Goal: Task Accomplishment & Management: Use online tool/utility

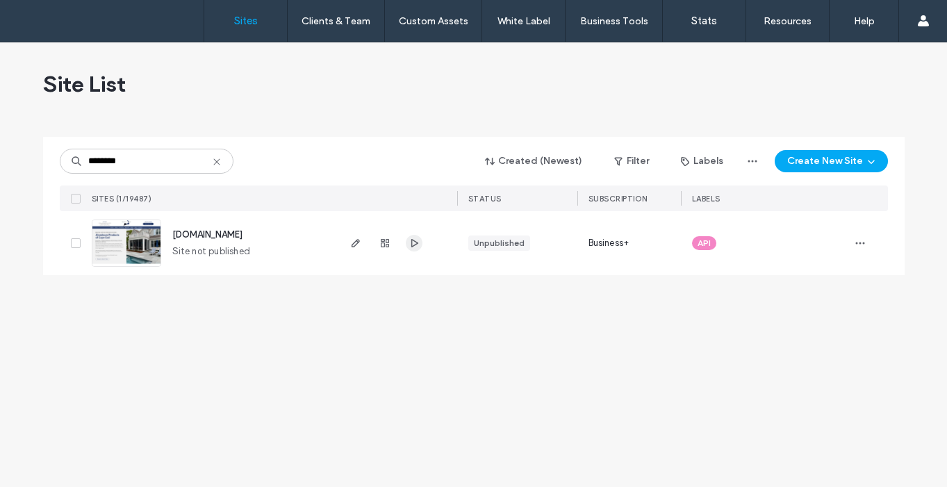
type input "********"
click at [413, 242] on icon "button" at bounding box center [414, 243] width 11 height 11
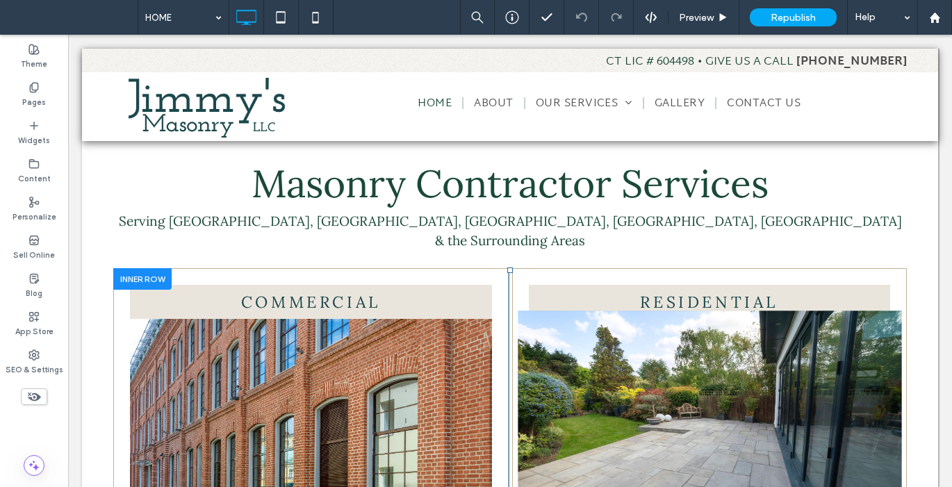
scroll to position [609, 0]
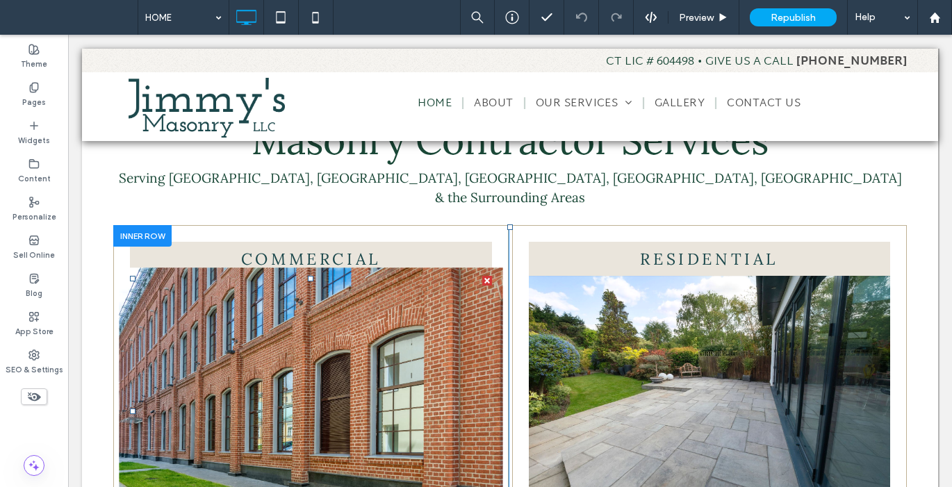
click at [382, 394] on img at bounding box center [311, 412] width 384 height 288
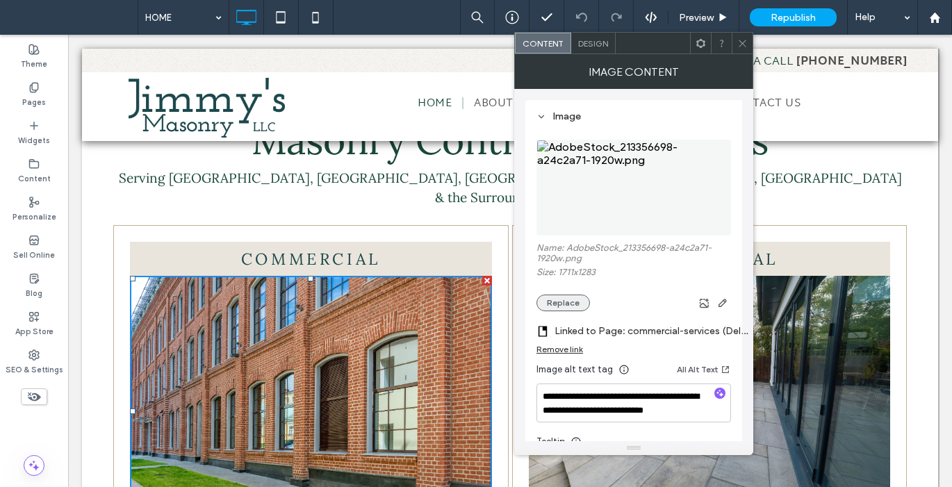
click at [573, 311] on button "Replace" at bounding box center [563, 303] width 54 height 17
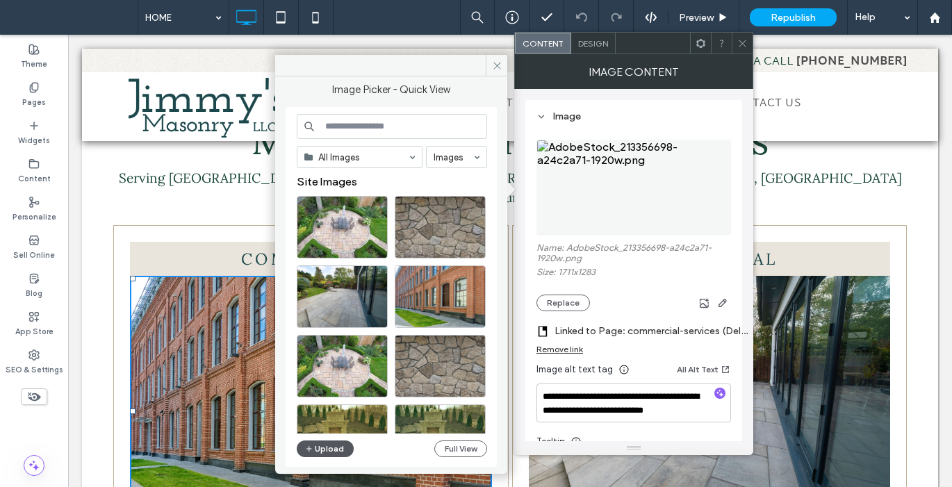
click at [338, 449] on button "Upload" at bounding box center [325, 449] width 57 height 17
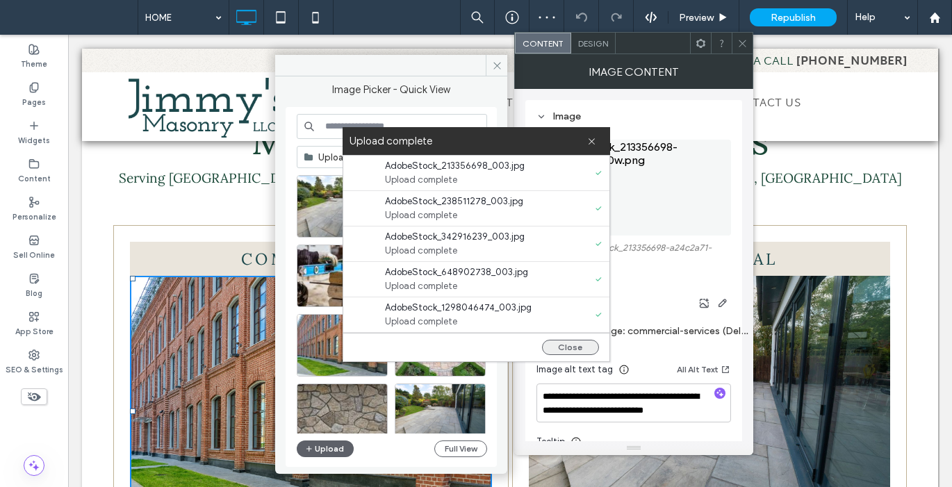
click at [591, 349] on button "Close" at bounding box center [570, 347] width 57 height 15
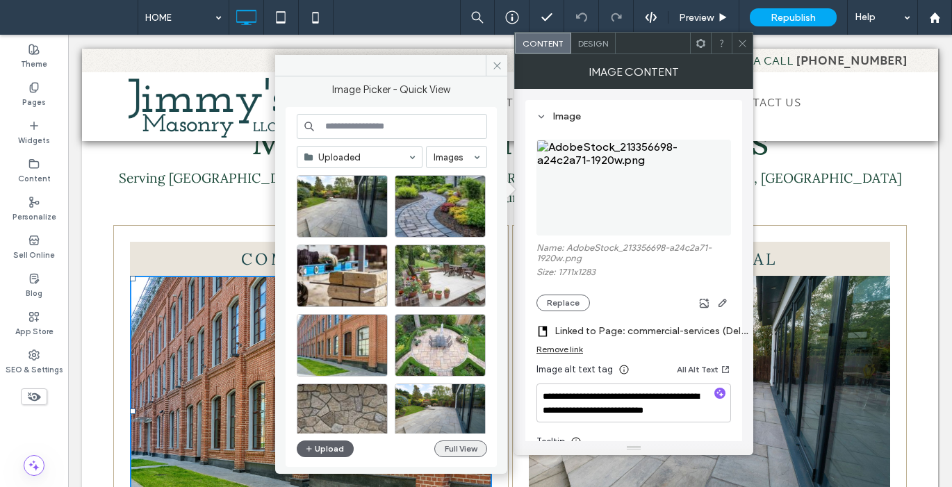
click at [473, 453] on button "Full View" at bounding box center [460, 449] width 53 height 17
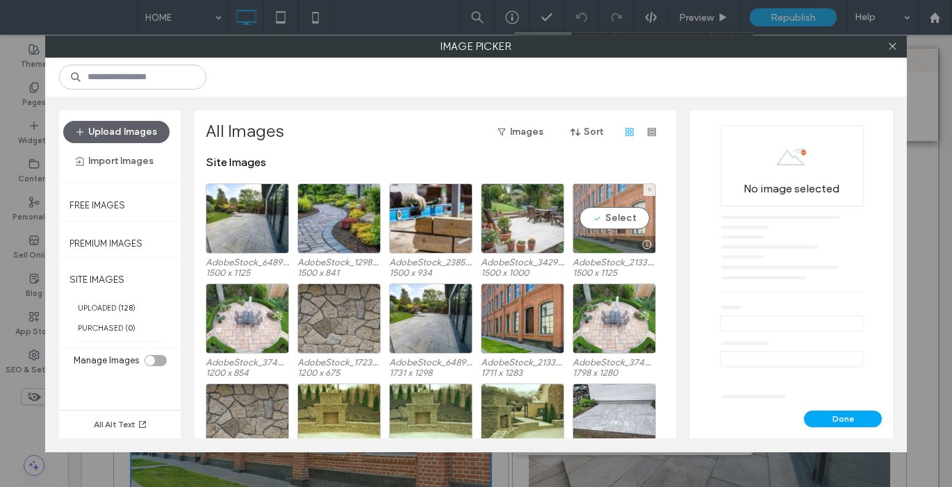
click at [602, 210] on div "Select" at bounding box center [614, 218] width 83 height 70
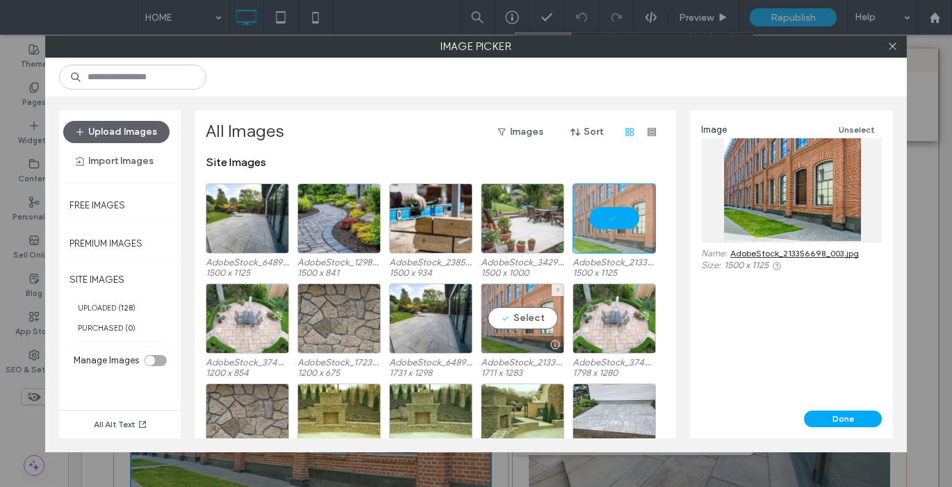
click at [558, 288] on use at bounding box center [557, 289] width 3 height 3
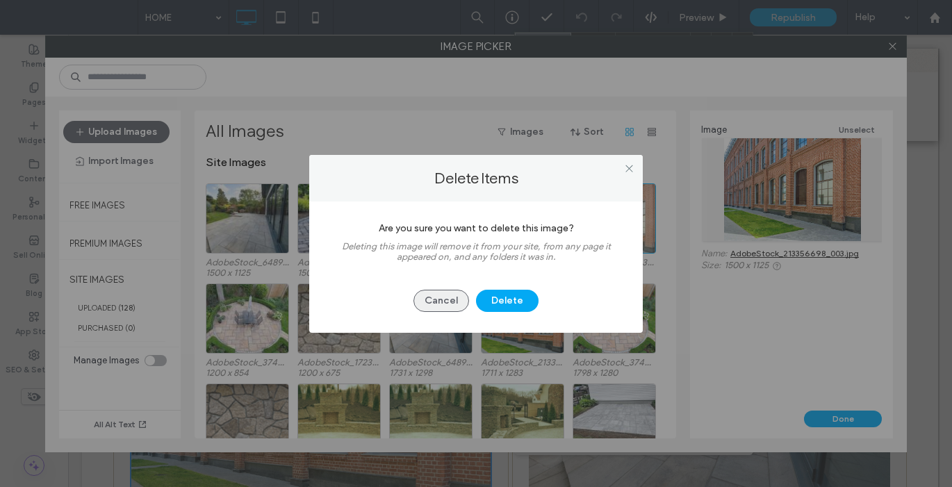
click at [452, 299] on button "Cancel" at bounding box center [441, 301] width 56 height 22
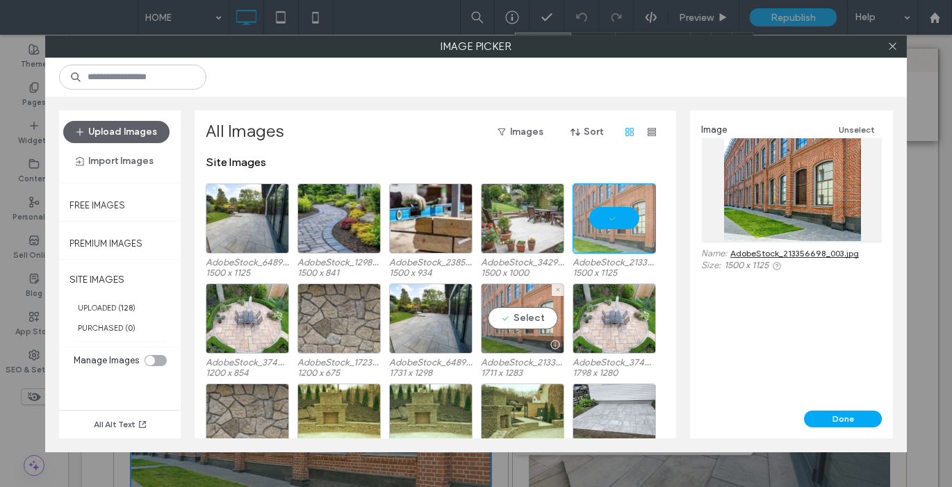
click at [520, 322] on div "Select" at bounding box center [522, 319] width 83 height 70
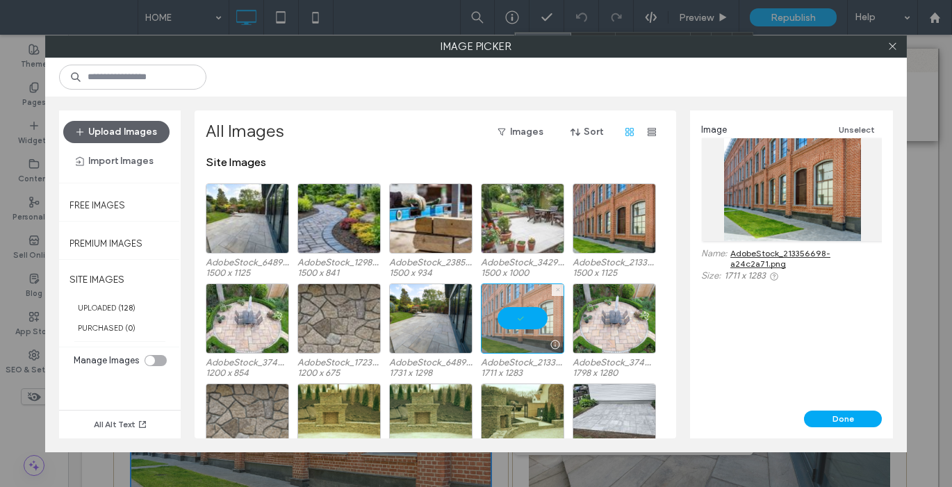
click at [556, 288] on icon at bounding box center [558, 290] width 6 height 6
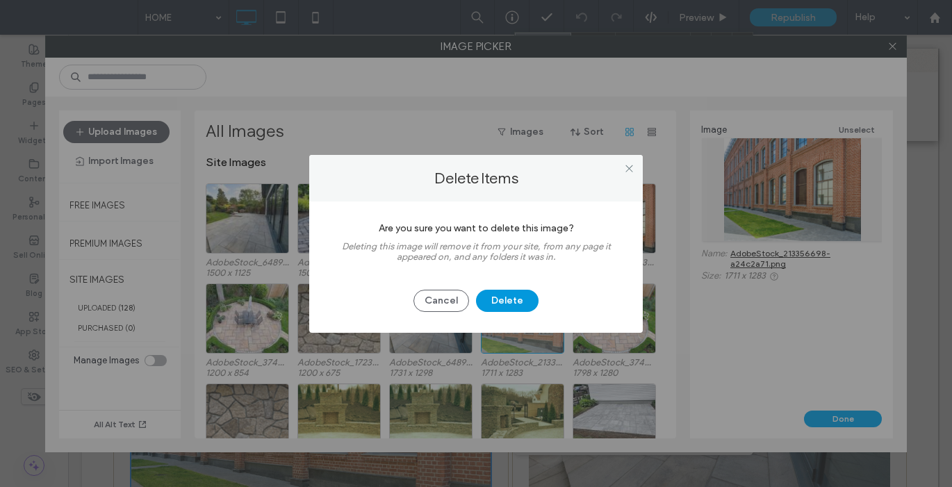
click at [504, 302] on button "Delete" at bounding box center [507, 301] width 63 height 22
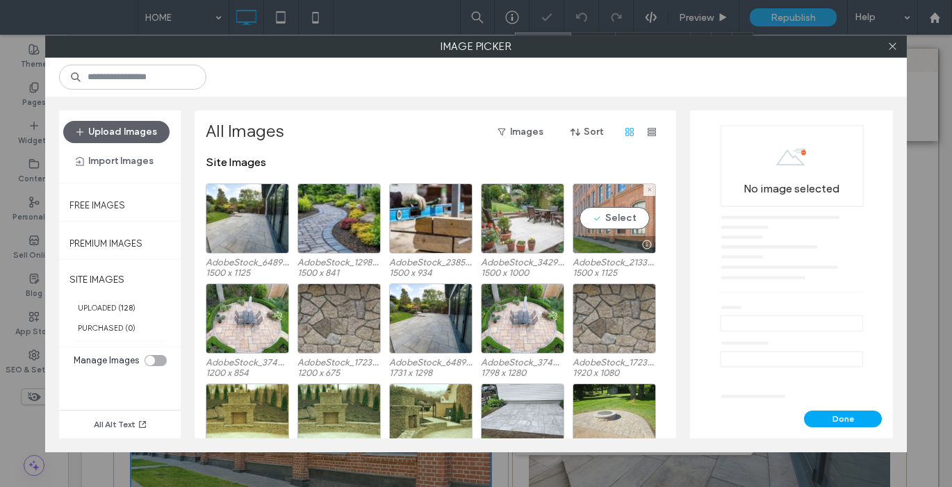
click at [614, 221] on div "Select" at bounding box center [614, 218] width 83 height 70
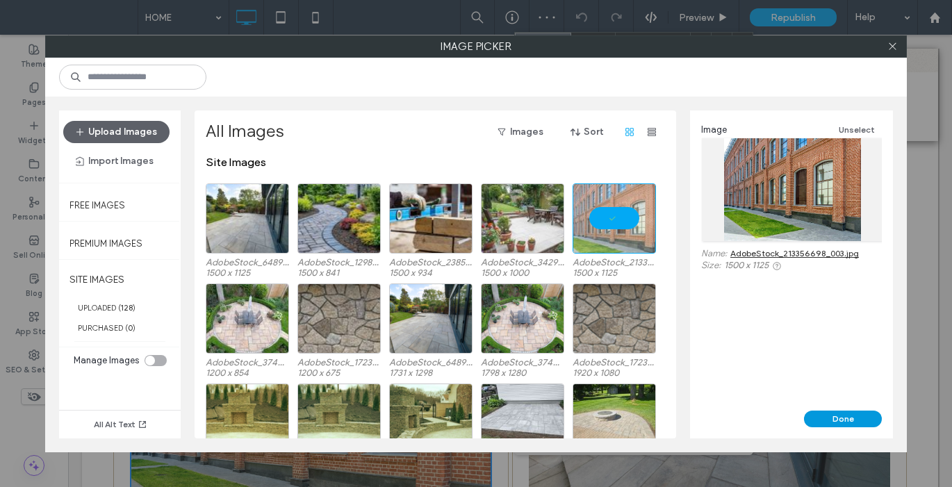
click at [857, 415] on button "Done" at bounding box center [843, 419] width 78 height 17
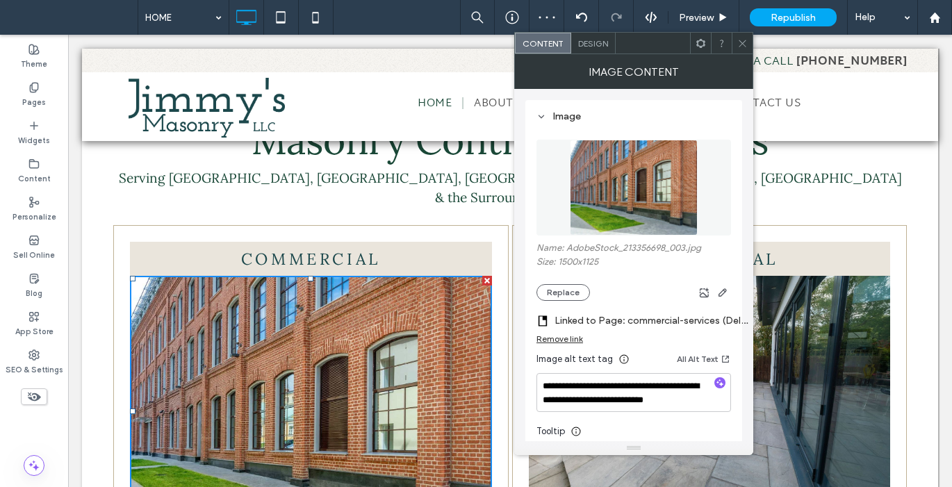
click at [741, 48] on span at bounding box center [742, 43] width 10 height 21
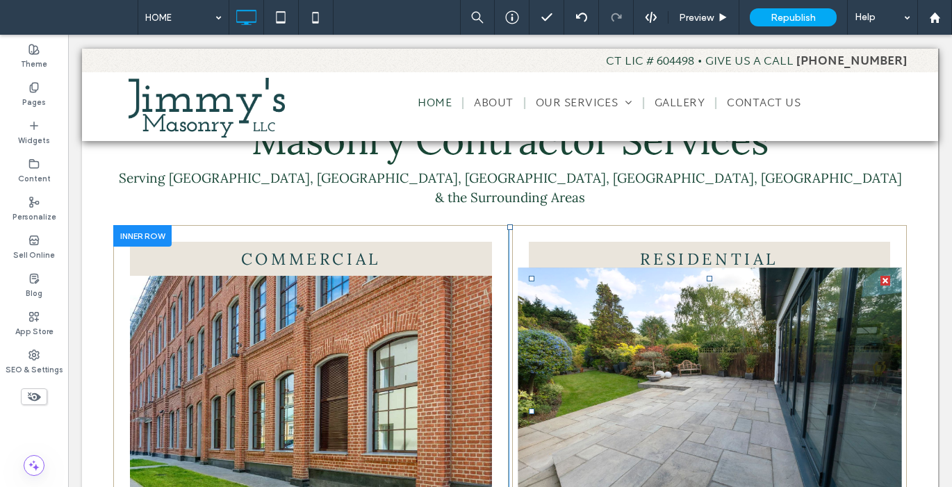
click at [685, 277] on img at bounding box center [710, 412] width 384 height 288
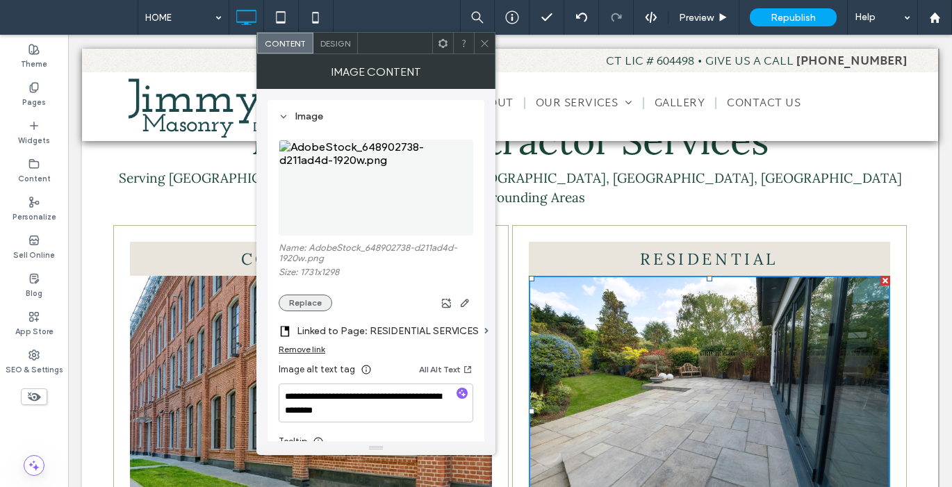
click at [312, 304] on button "Replace" at bounding box center [306, 303] width 54 height 17
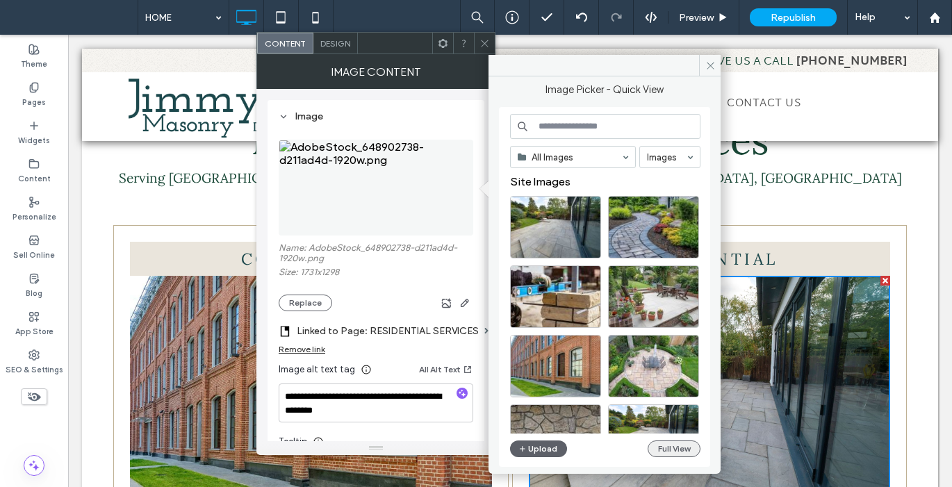
click at [665, 452] on button "Full View" at bounding box center [674, 449] width 53 height 17
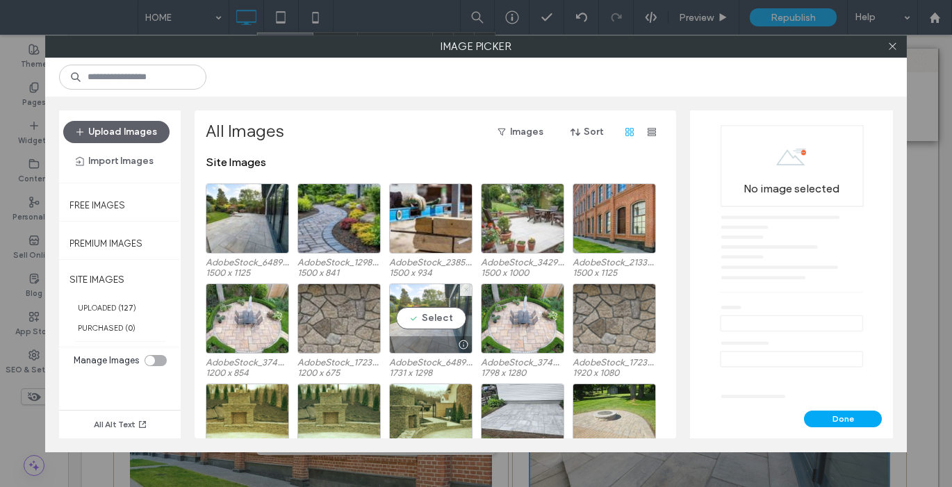
click at [466, 288] on icon at bounding box center [467, 290] width 6 height 6
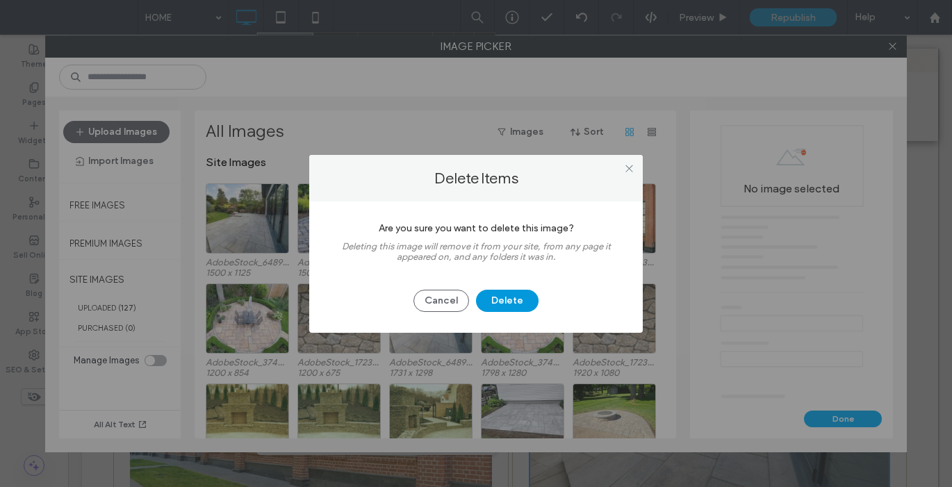
click at [521, 309] on button "Delete" at bounding box center [507, 301] width 63 height 22
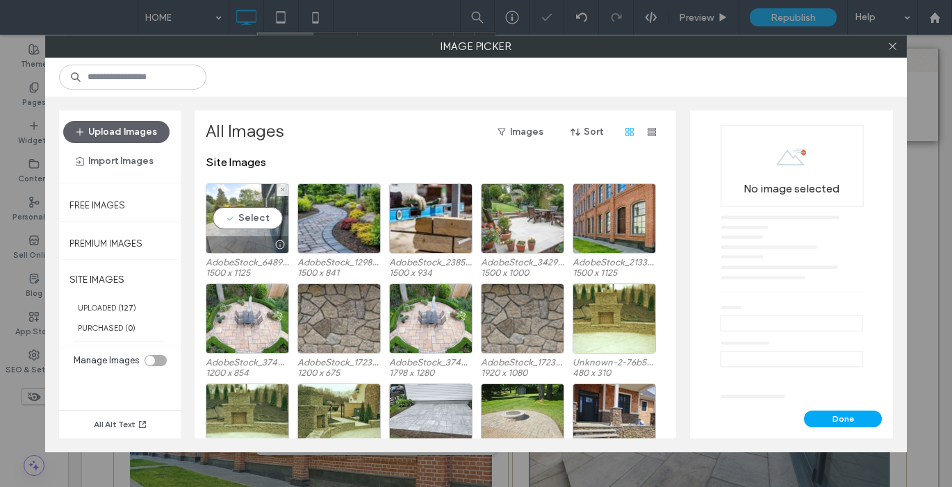
click at [252, 212] on div "Select" at bounding box center [247, 218] width 83 height 70
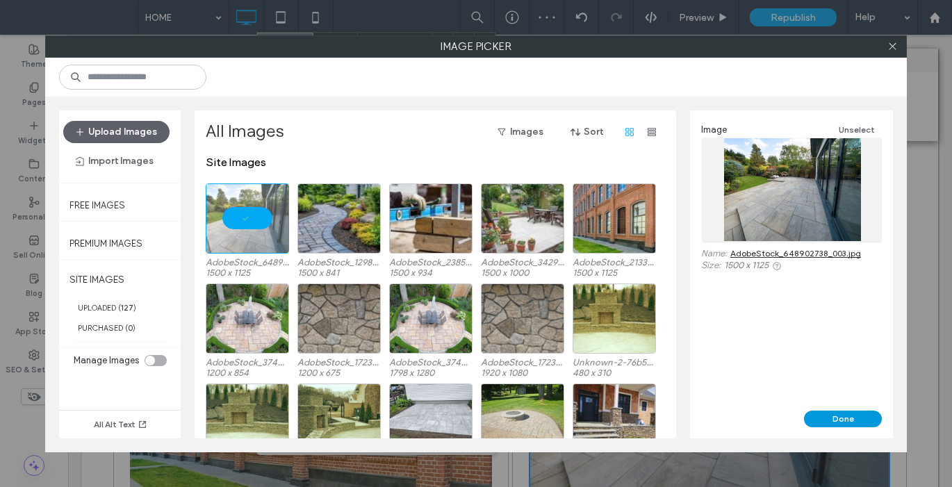
click at [836, 420] on button "Done" at bounding box center [843, 419] width 78 height 17
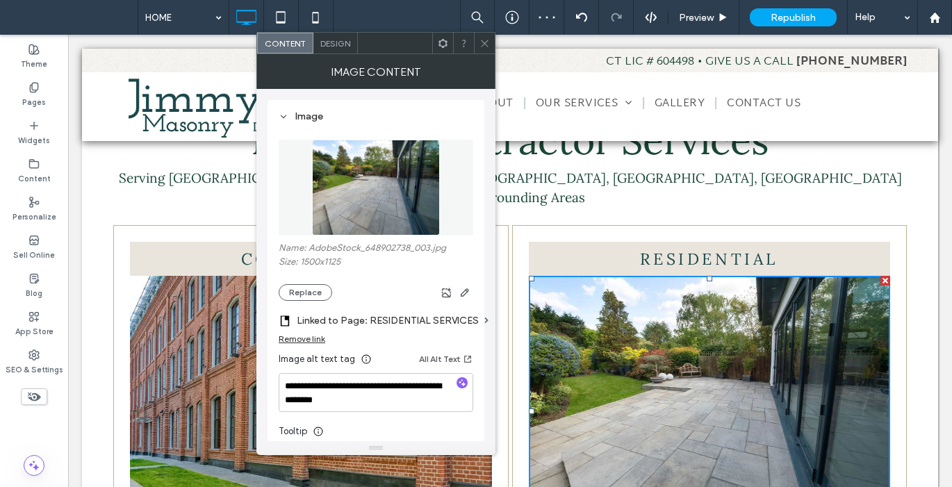
click at [484, 46] on icon at bounding box center [484, 43] width 10 height 10
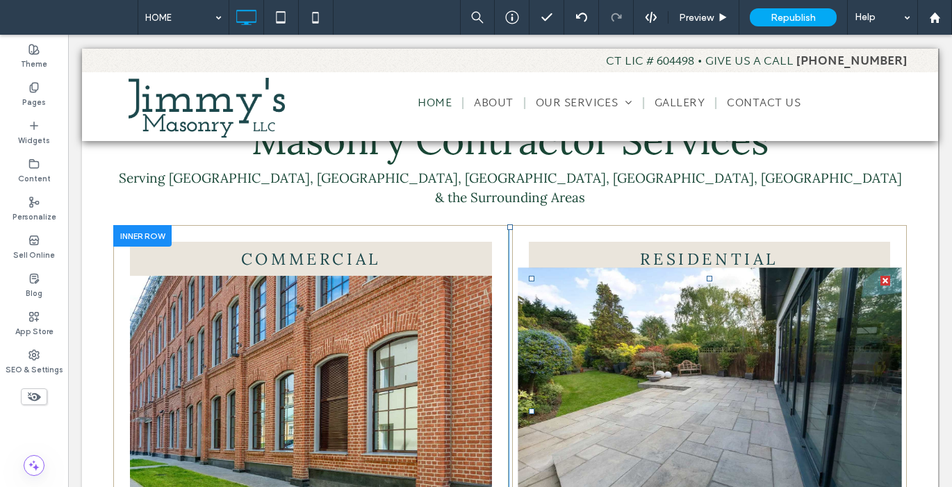
click at [732, 335] on img at bounding box center [710, 412] width 384 height 288
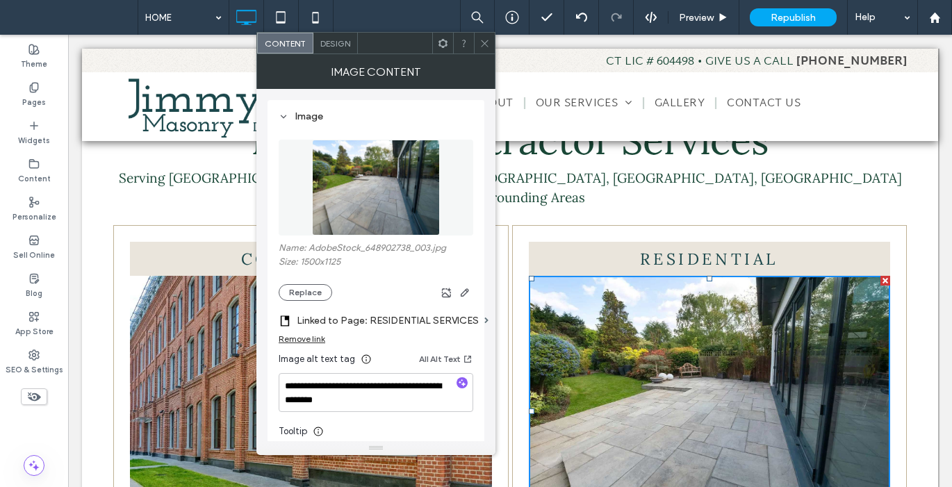
click at [482, 47] on icon at bounding box center [484, 43] width 10 height 10
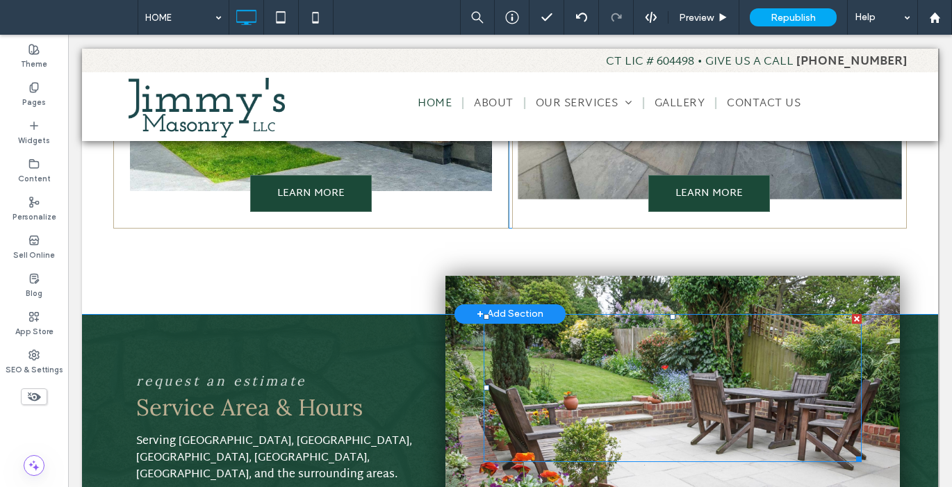
scroll to position [987, 0]
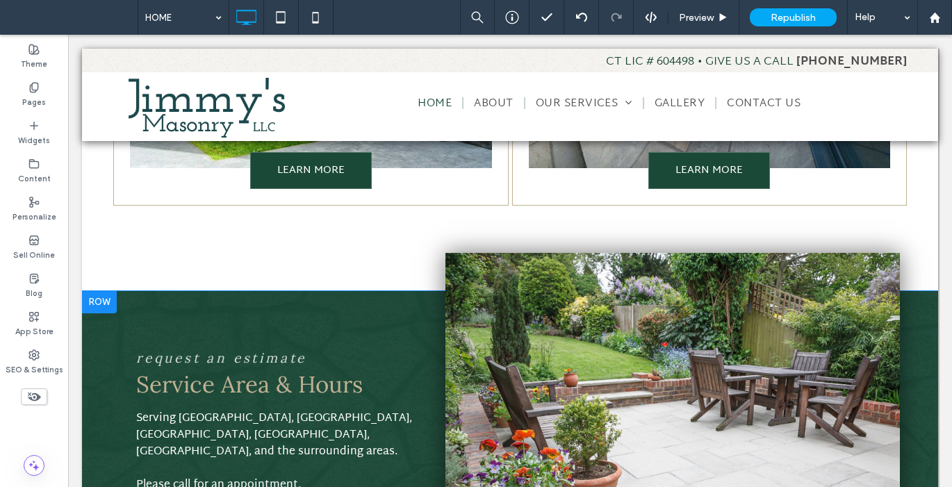
click at [464, 259] on div "Click To Paste" at bounding box center [672, 425] width 454 height 345
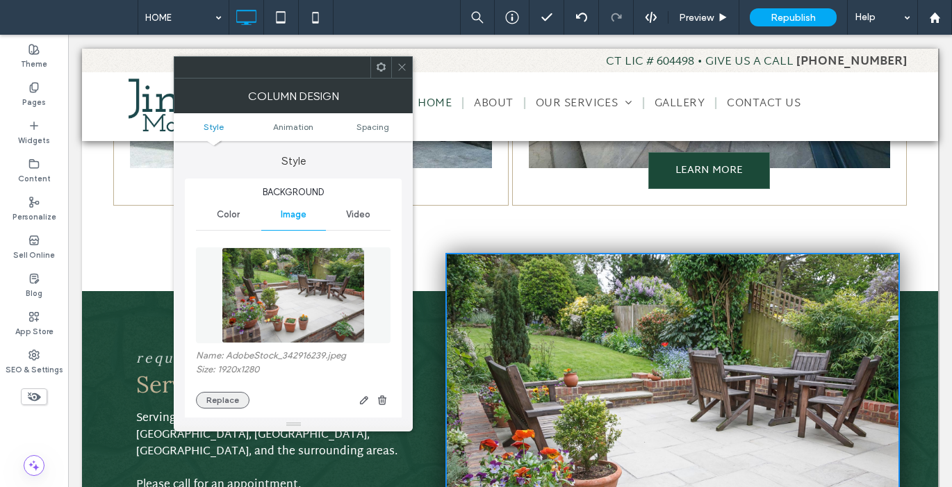
click at [238, 398] on button "Replace" at bounding box center [223, 400] width 54 height 17
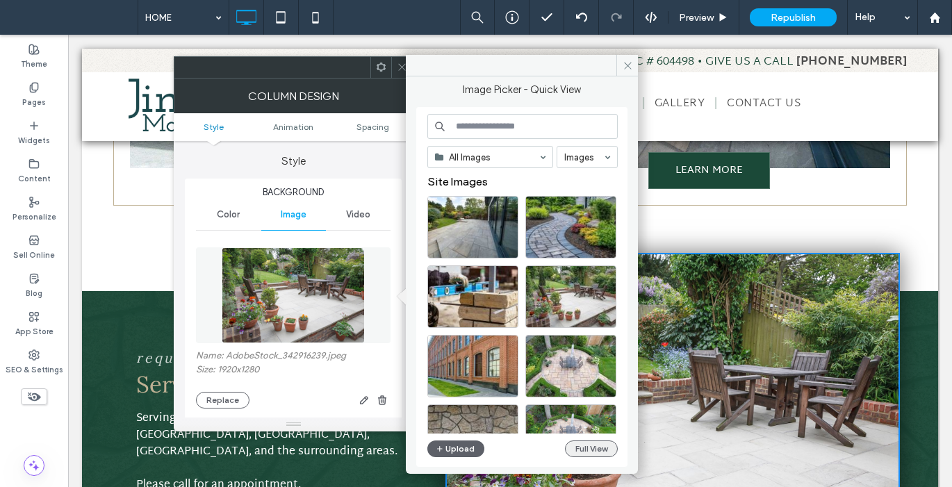
click at [589, 450] on button "Full View" at bounding box center [591, 449] width 53 height 17
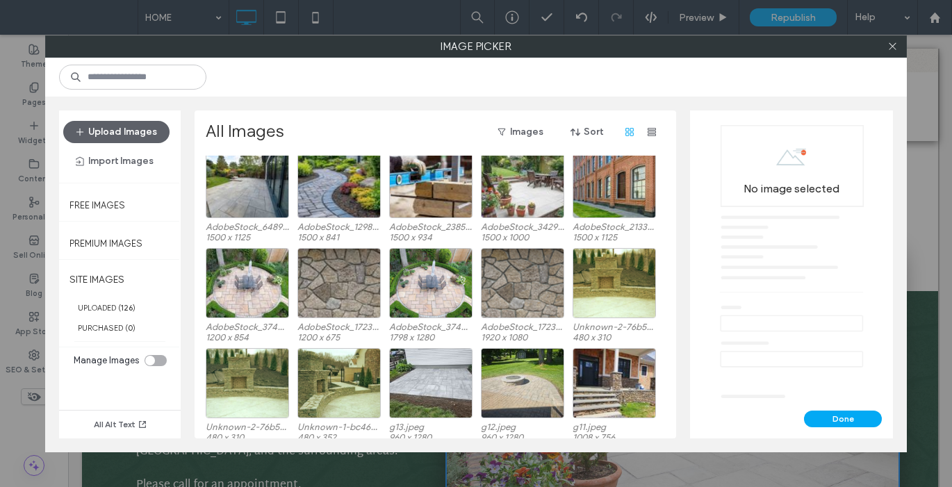
scroll to position [0, 0]
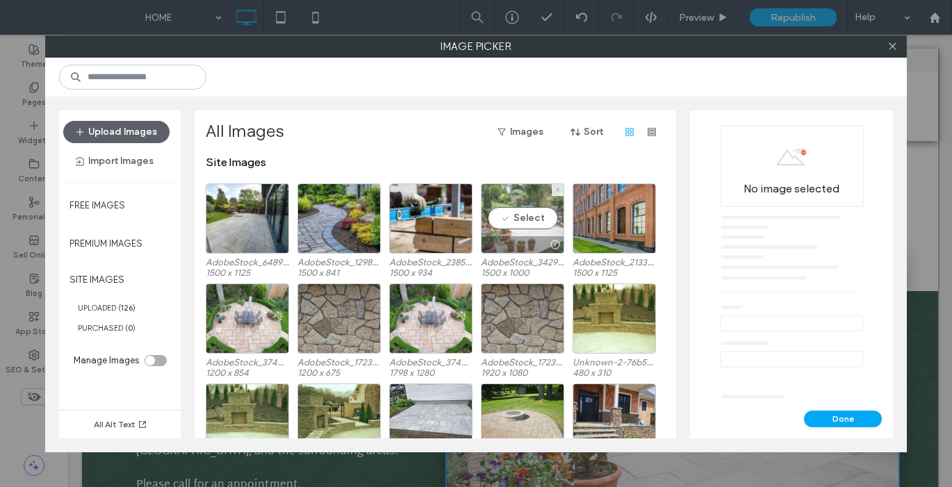
click at [536, 218] on div "Select" at bounding box center [522, 218] width 83 height 70
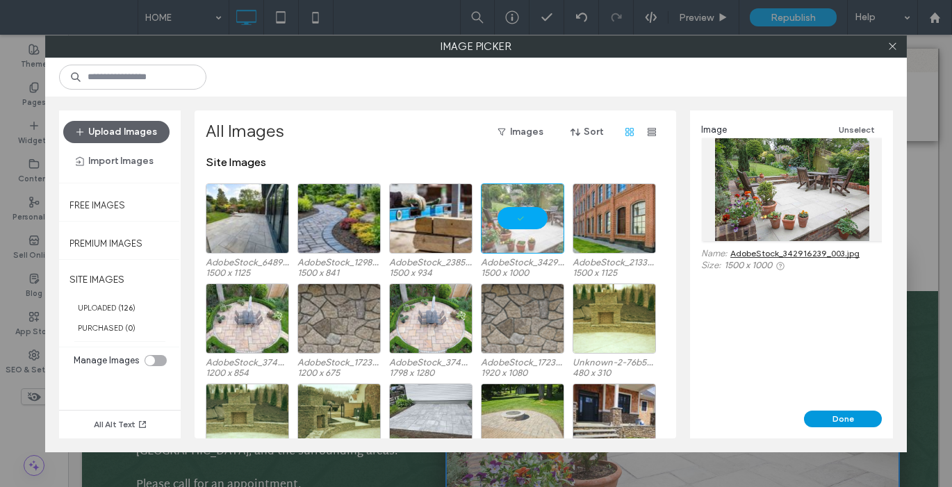
click at [849, 417] on button "Done" at bounding box center [843, 419] width 78 height 17
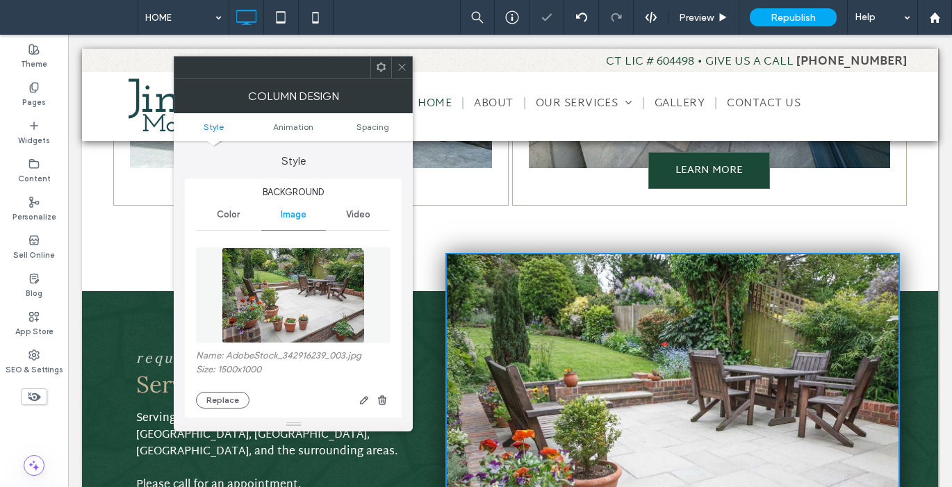
click at [401, 69] on icon at bounding box center [402, 67] width 10 height 10
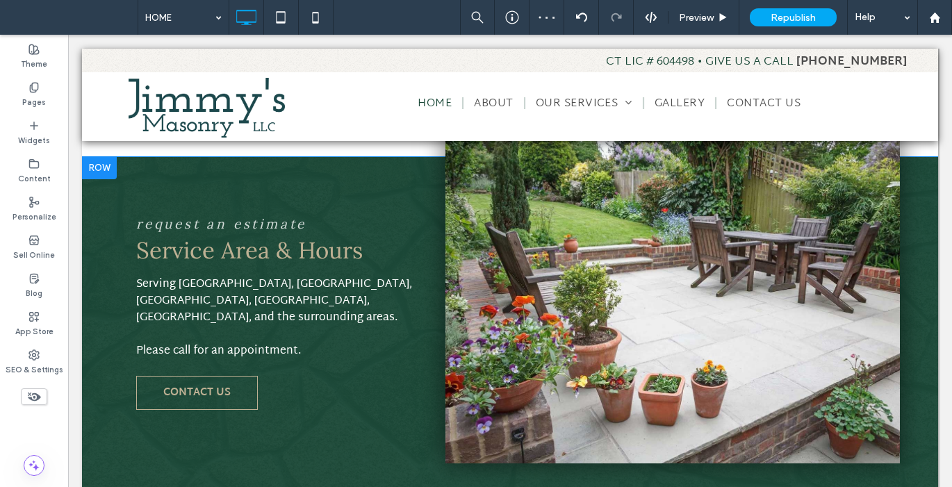
scroll to position [1028, 0]
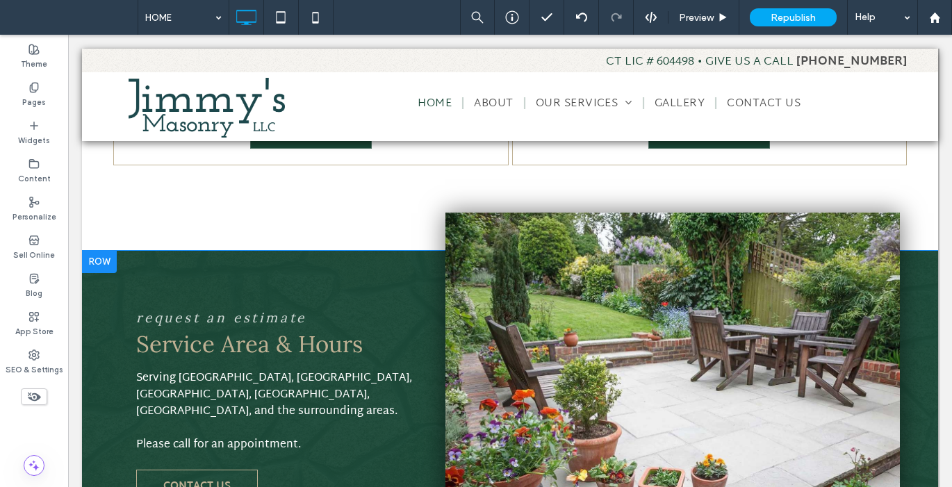
click at [86, 251] on div at bounding box center [99, 262] width 35 height 22
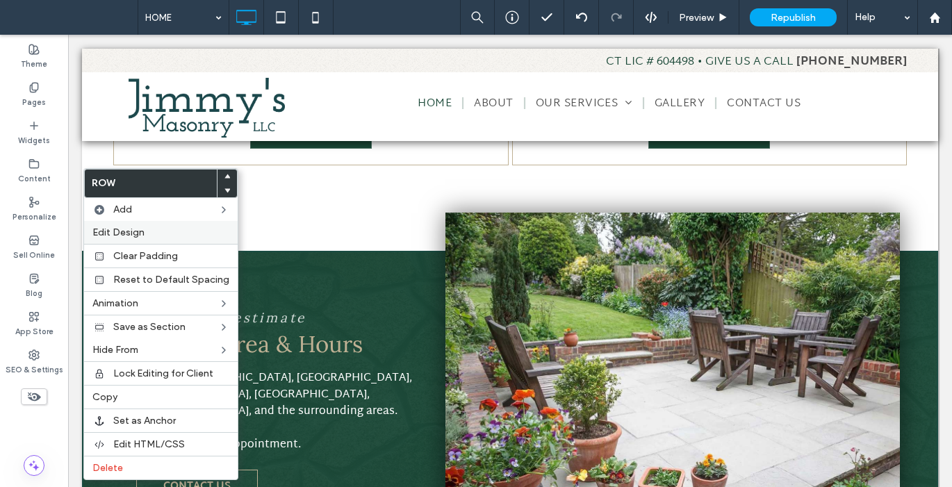
click at [139, 231] on span "Edit Design" at bounding box center [118, 233] width 52 height 12
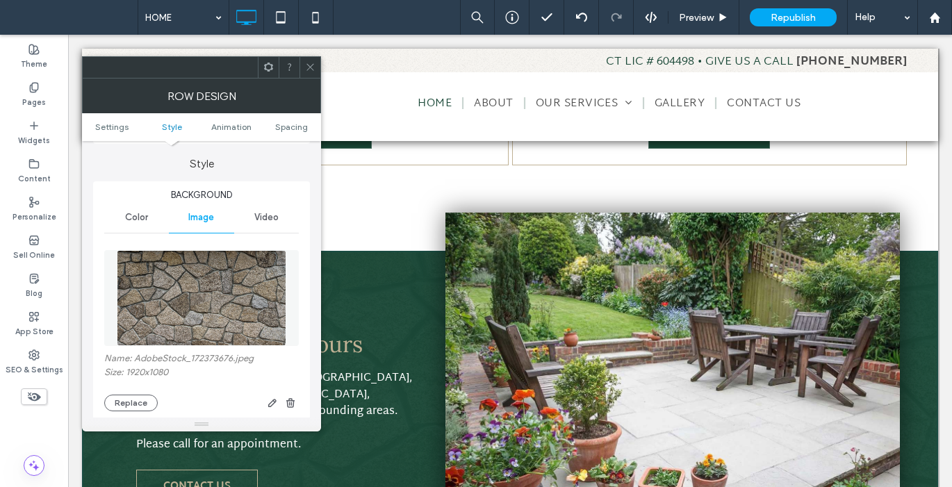
scroll to position [174, 0]
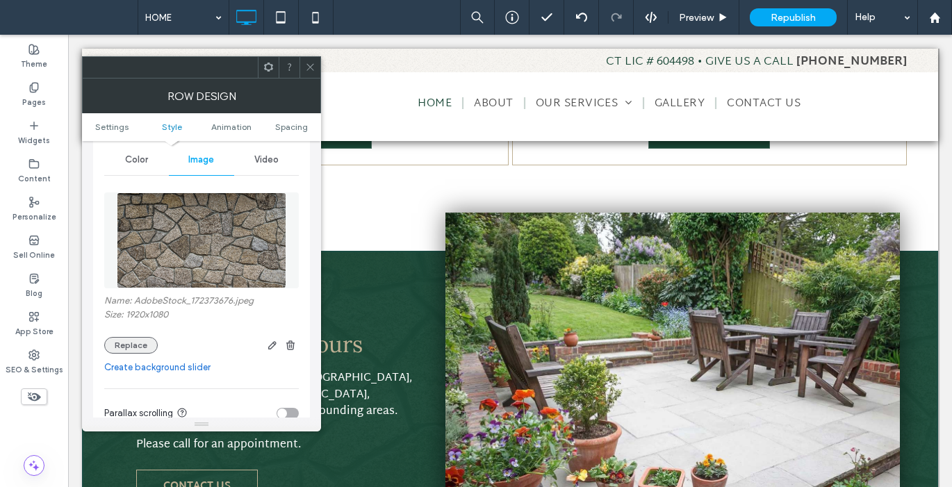
click at [146, 344] on button "Replace" at bounding box center [131, 345] width 54 height 17
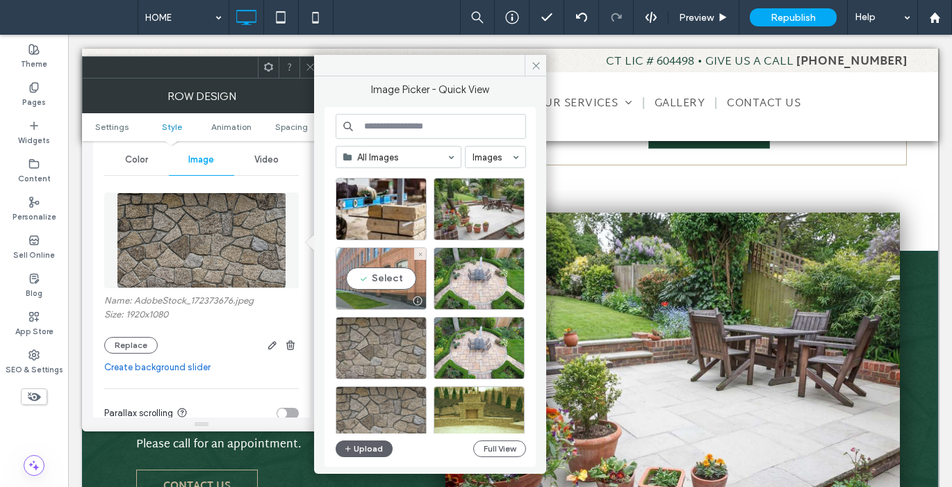
scroll to position [104, 0]
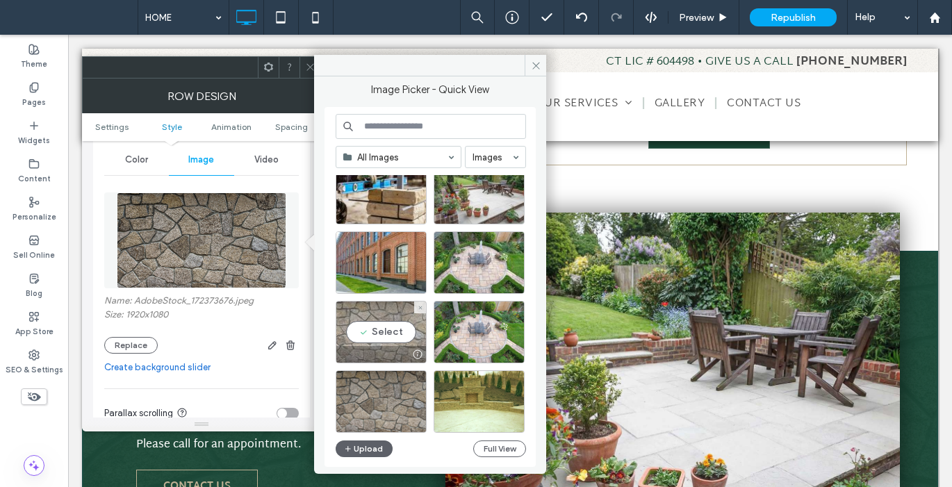
click at [396, 335] on div "Select" at bounding box center [381, 332] width 91 height 63
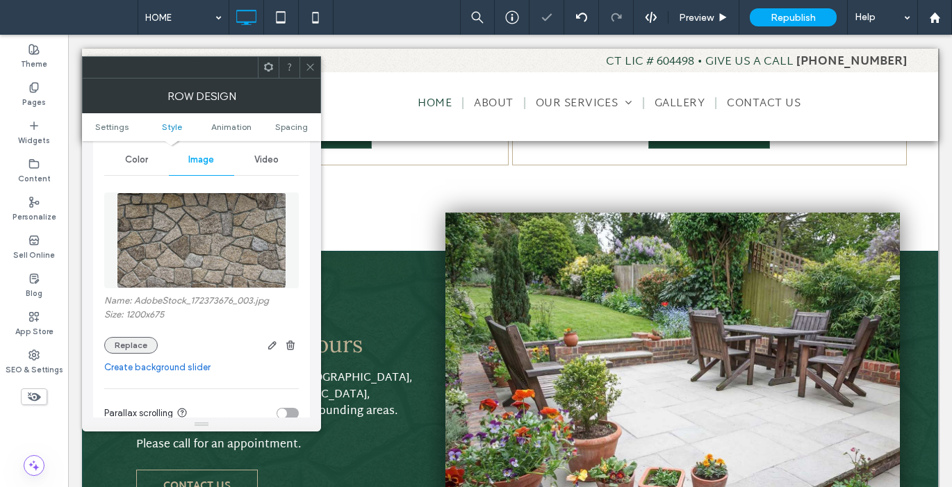
click at [145, 349] on button "Replace" at bounding box center [131, 345] width 54 height 17
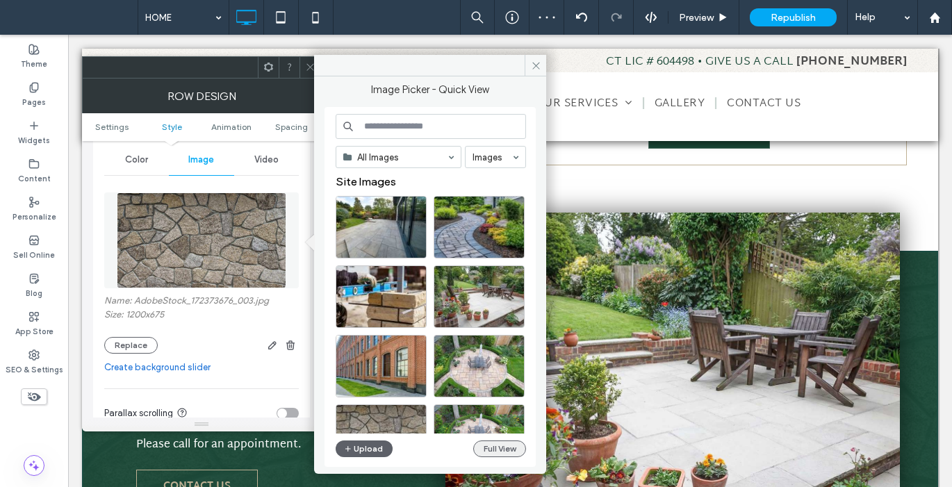
click at [522, 452] on button "Full View" at bounding box center [499, 449] width 53 height 17
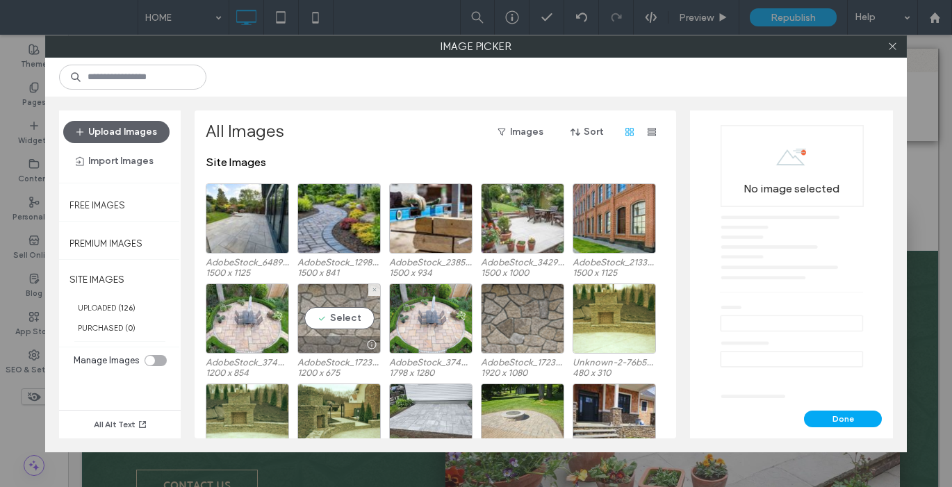
click at [343, 322] on div "Select" at bounding box center [338, 319] width 83 height 70
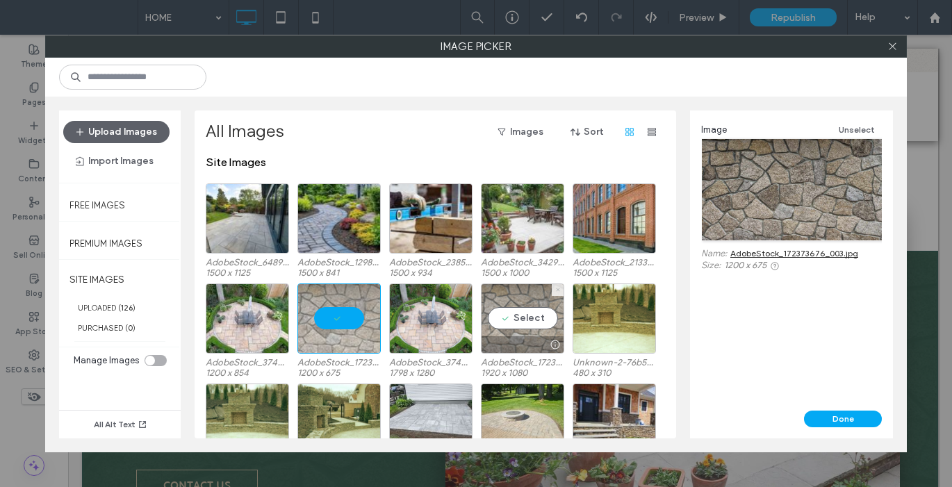
click at [558, 288] on icon at bounding box center [558, 290] width 6 height 6
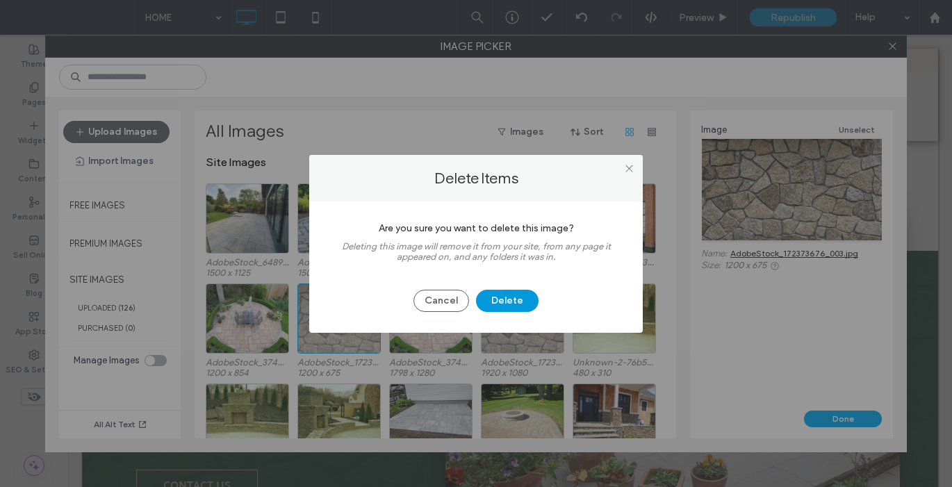
click at [529, 307] on button "Delete" at bounding box center [507, 301] width 63 height 22
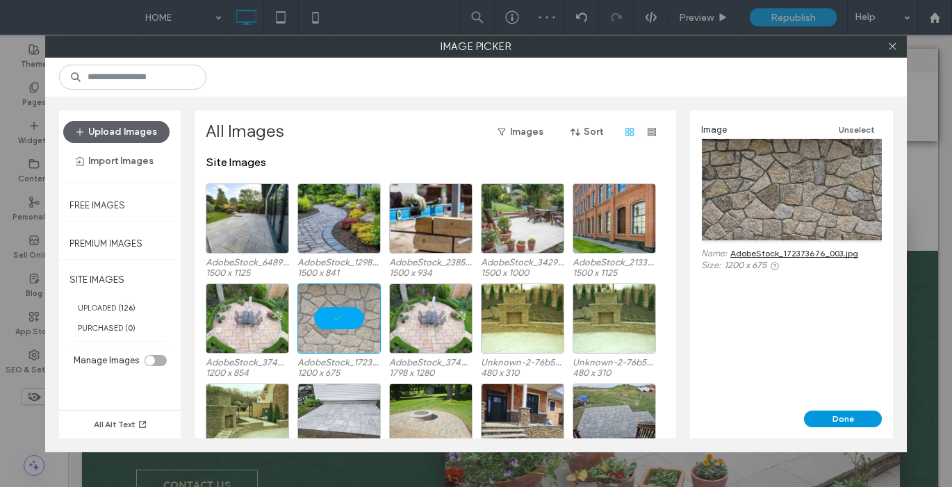
click at [822, 418] on button "Done" at bounding box center [843, 419] width 78 height 17
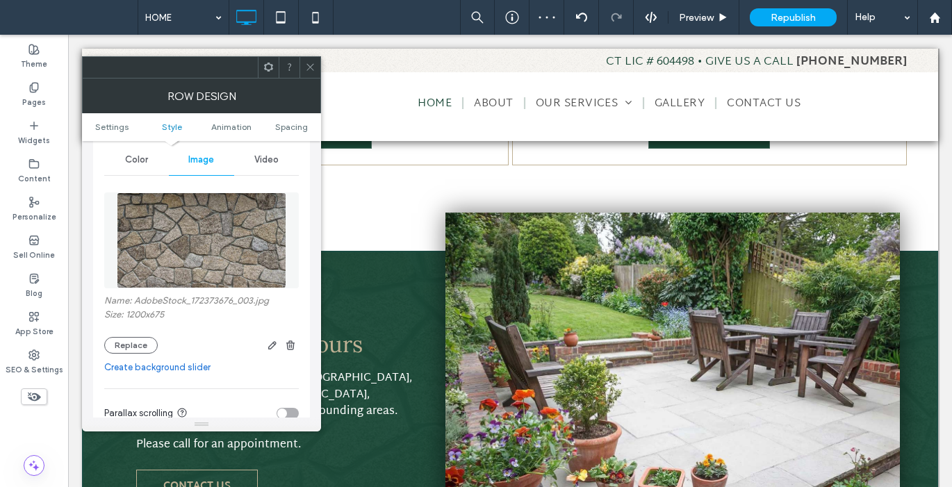
click at [311, 69] on icon at bounding box center [310, 67] width 10 height 10
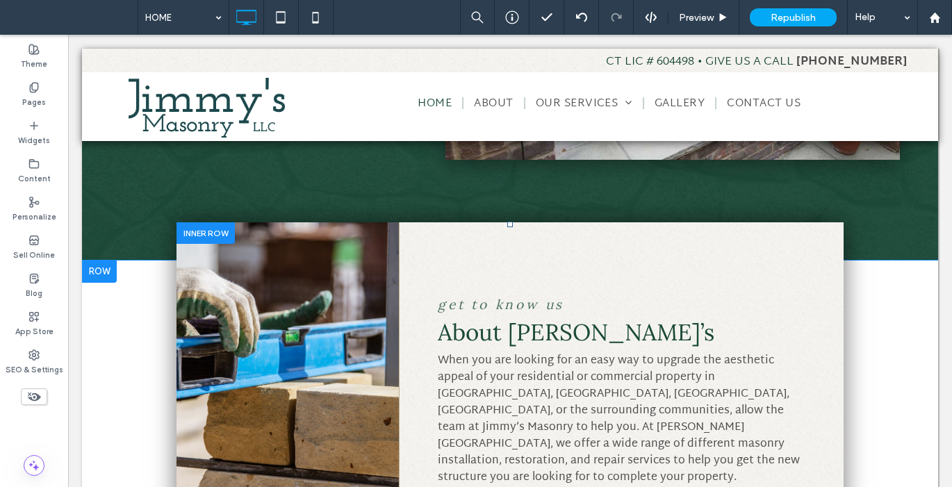
scroll to position [1447, 0]
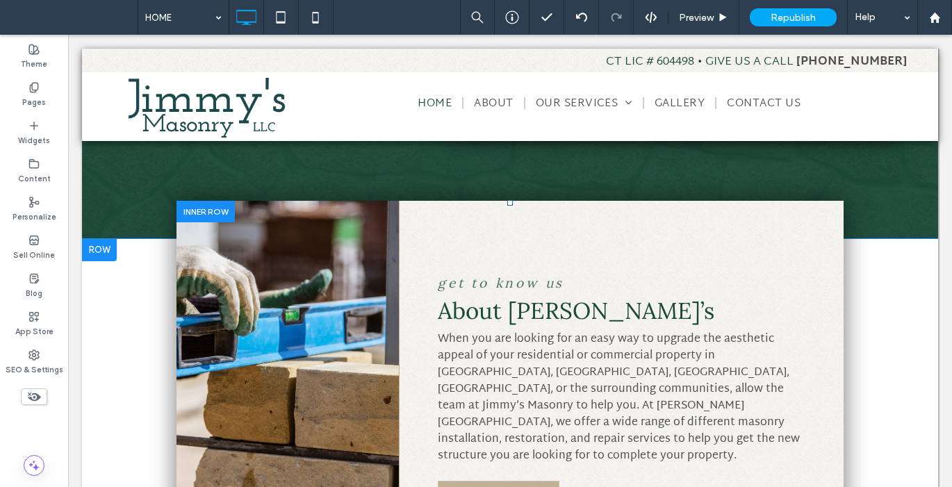
click at [361, 231] on div "Click To Paste" at bounding box center [288, 392] width 222 height 383
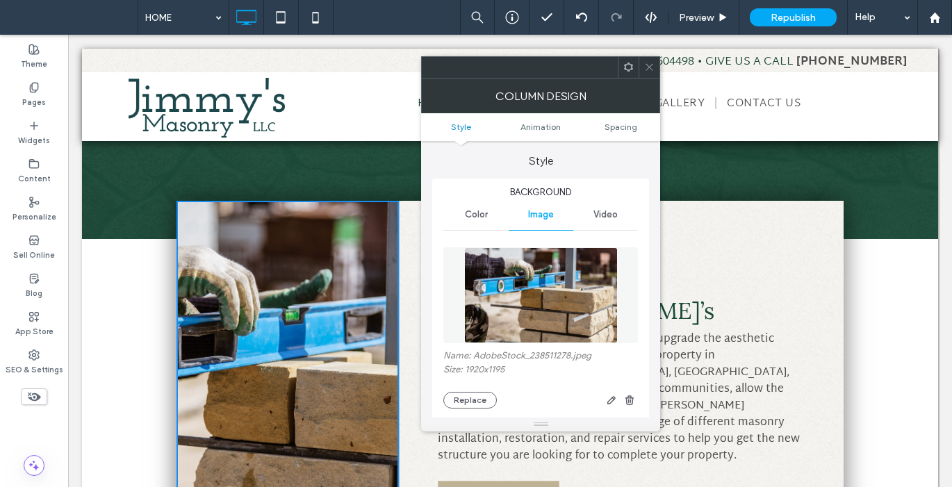
scroll to position [6, 0]
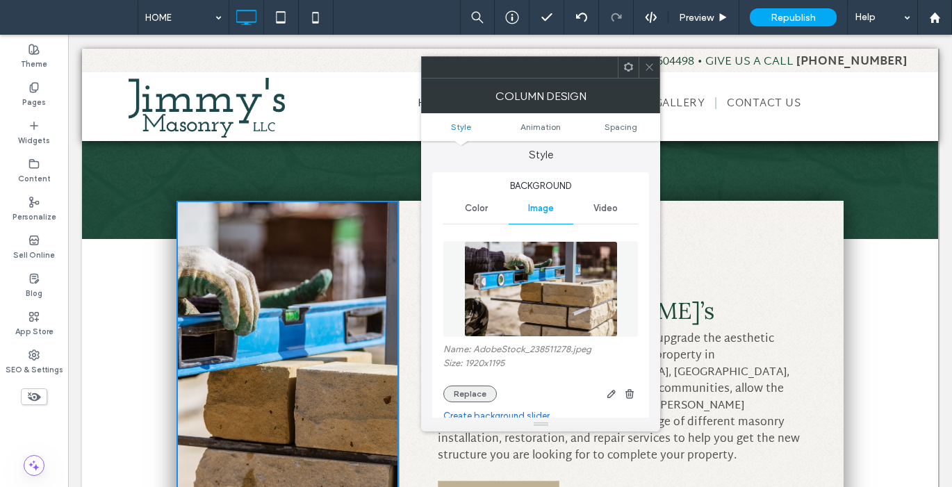
click at [478, 396] on button "Replace" at bounding box center [470, 394] width 54 height 17
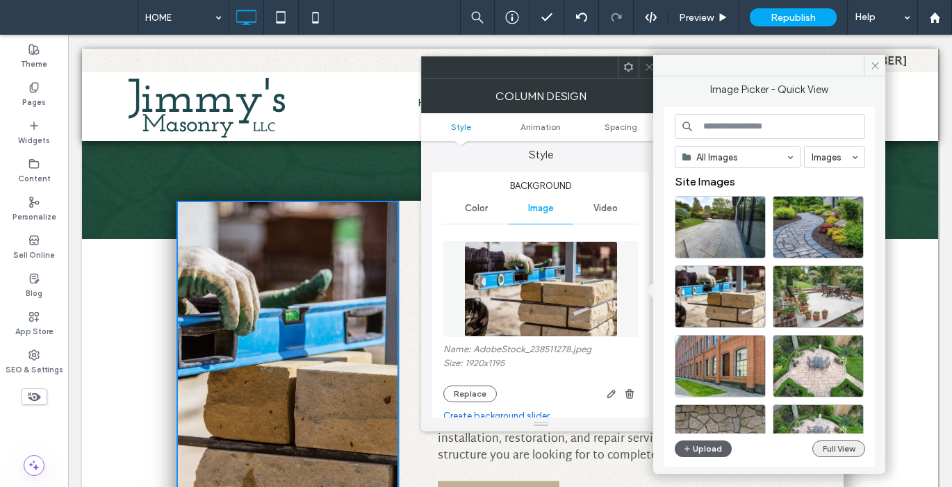
click at [826, 452] on button "Full View" at bounding box center [838, 449] width 53 height 17
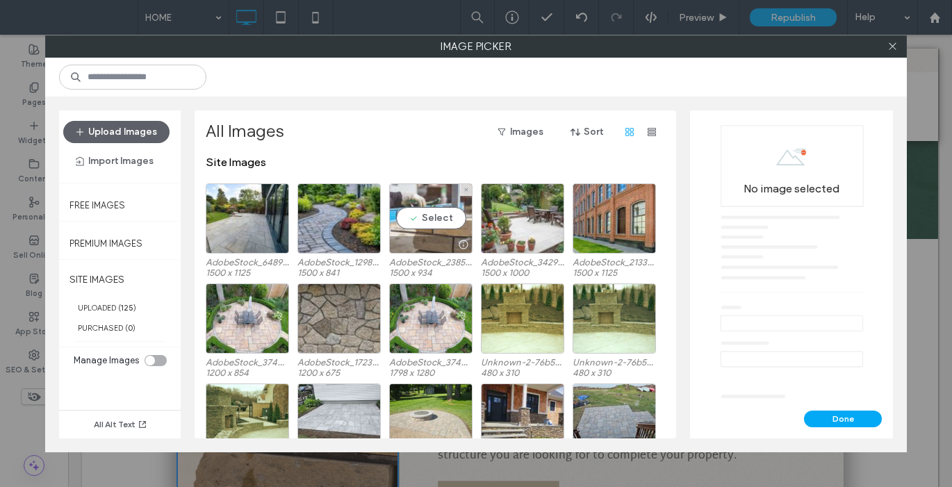
click at [422, 220] on div "Select" at bounding box center [430, 218] width 83 height 70
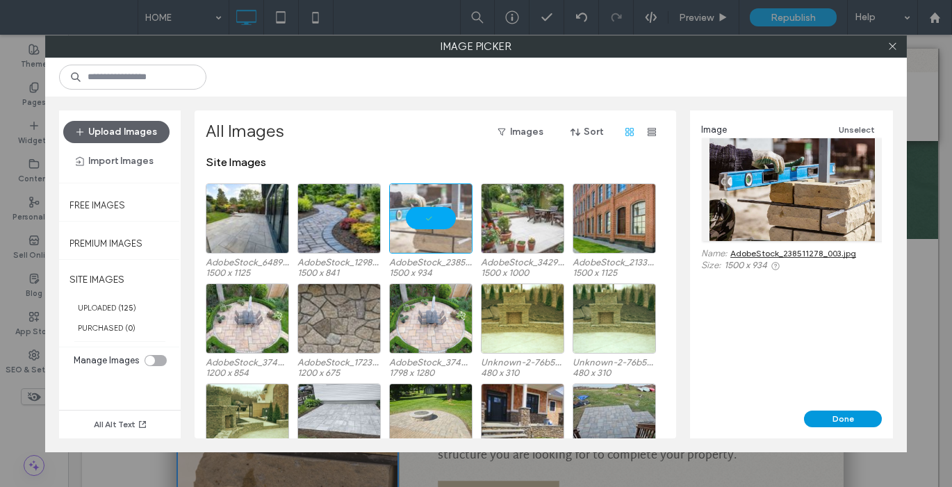
click at [839, 418] on button "Done" at bounding box center [843, 419] width 78 height 17
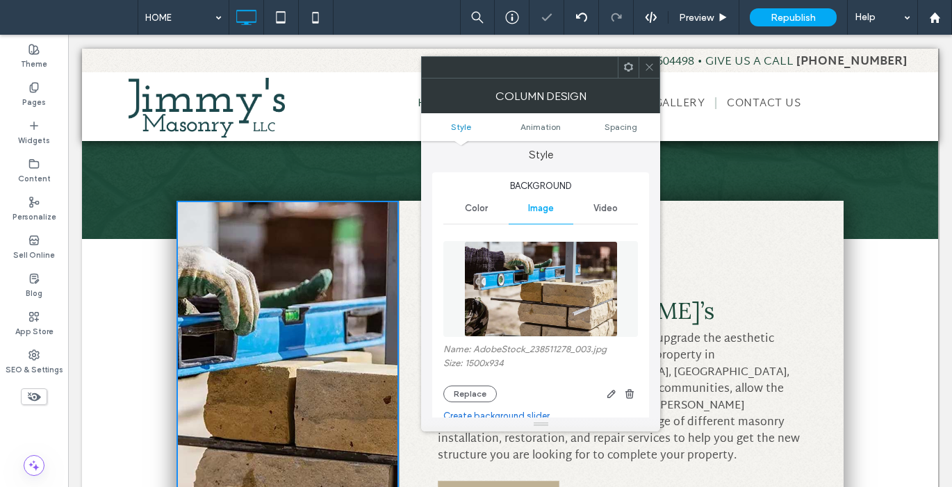
click at [653, 66] on icon at bounding box center [649, 67] width 10 height 10
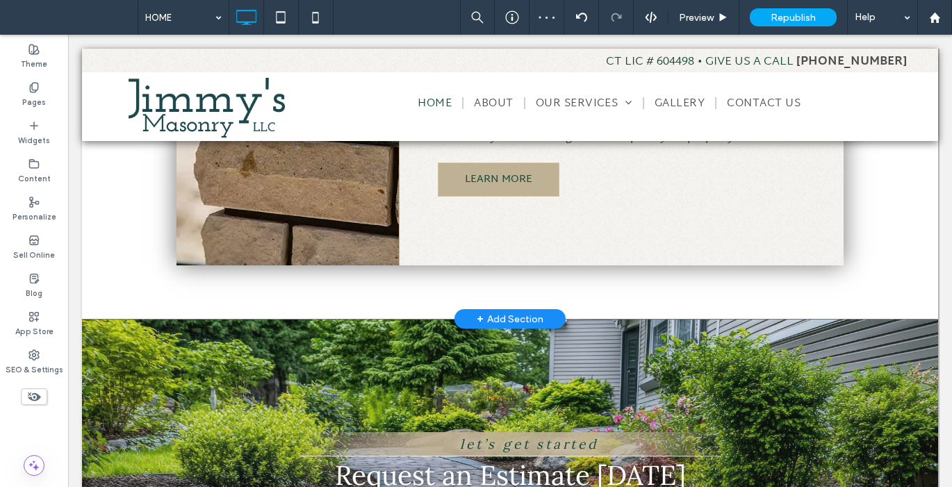
scroll to position [1805, 0]
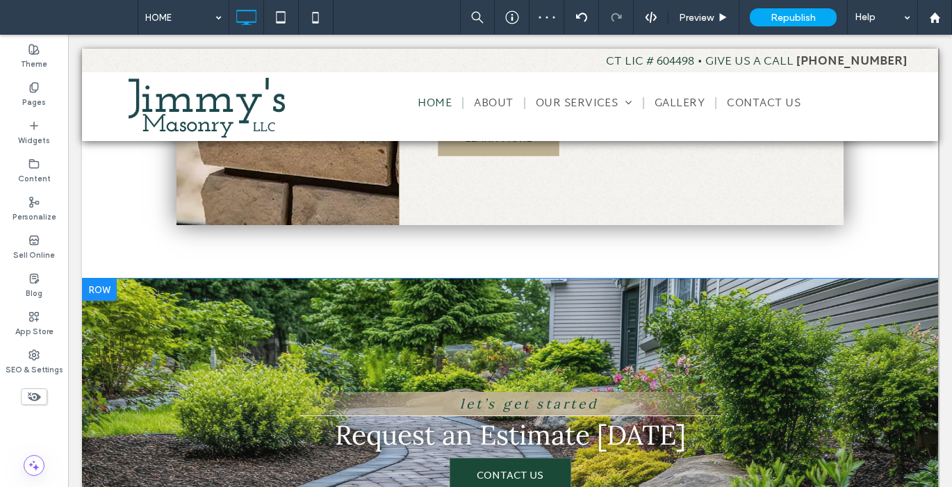
click at [110, 279] on div at bounding box center [99, 290] width 35 height 22
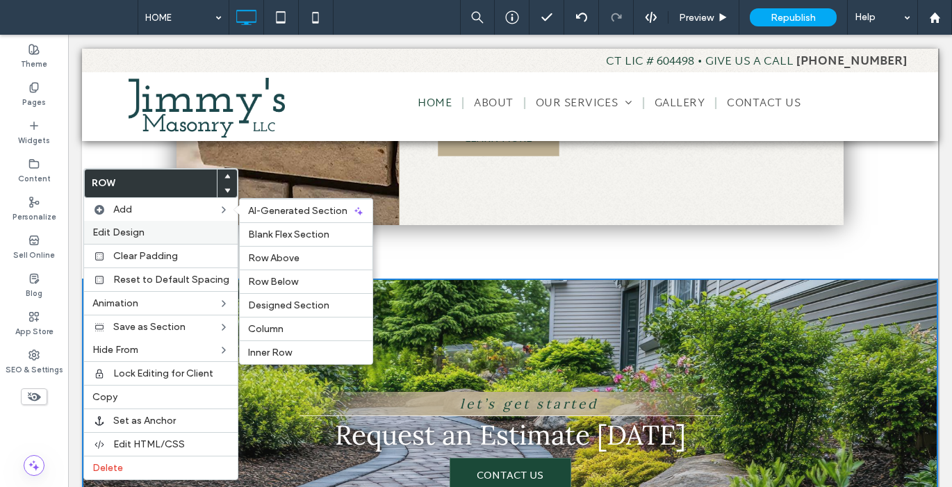
click at [126, 226] on div "Edit Design" at bounding box center [161, 232] width 154 height 23
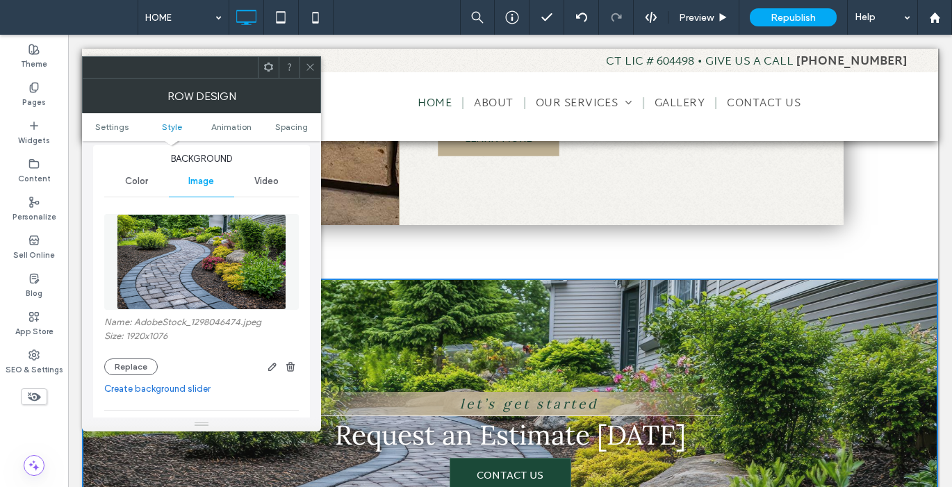
scroll to position [157, 0]
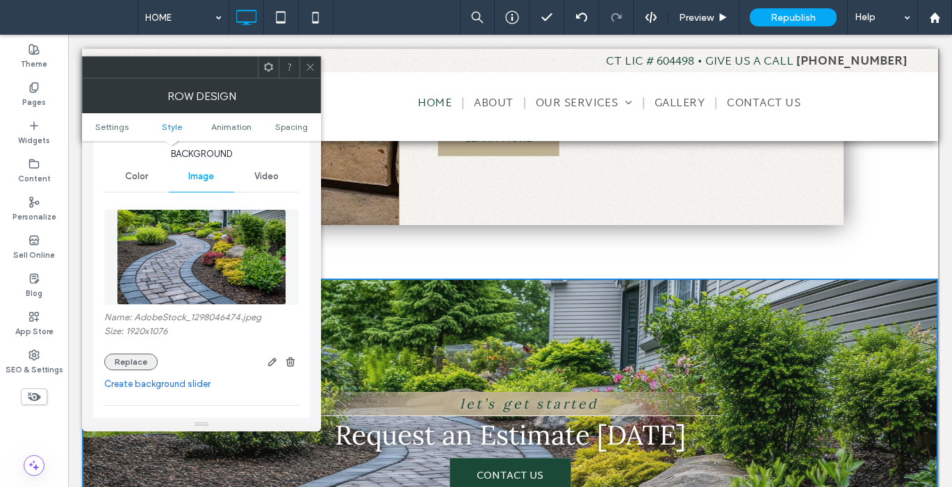
click at [140, 364] on button "Replace" at bounding box center [131, 362] width 54 height 17
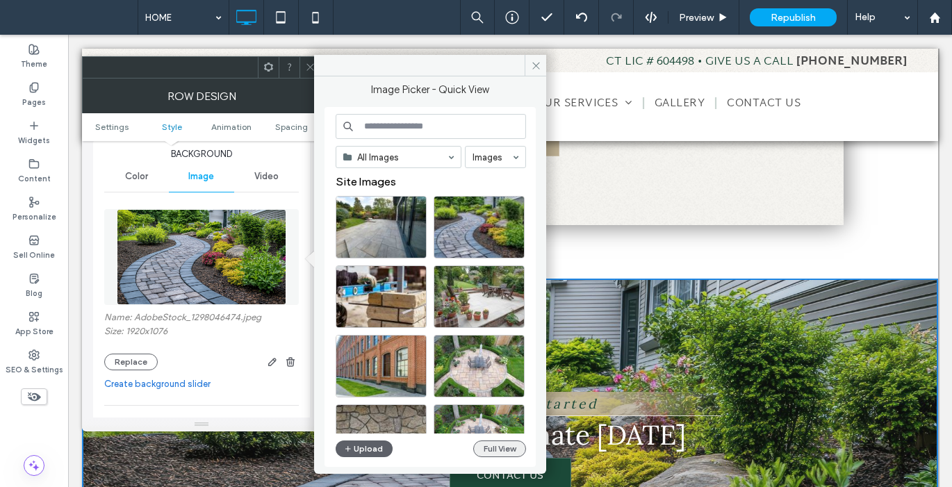
click at [503, 448] on button "Full View" at bounding box center [499, 449] width 53 height 17
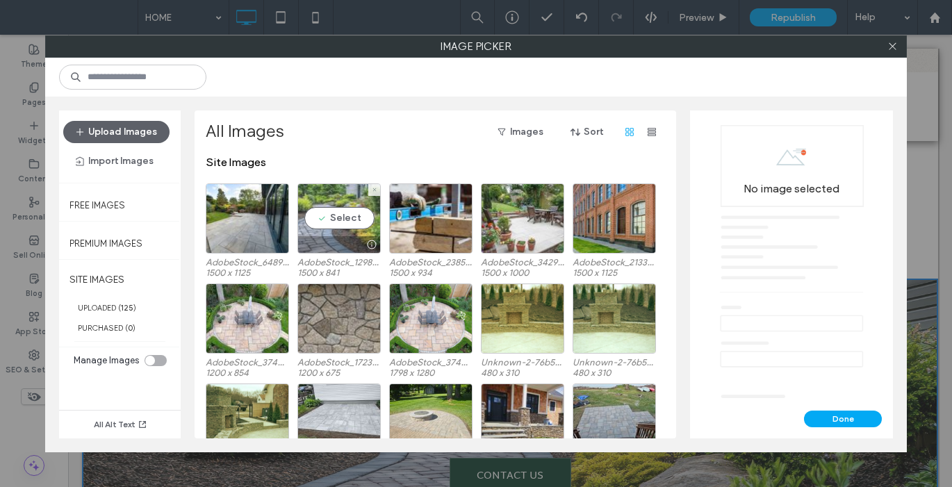
click at [338, 222] on div "Select" at bounding box center [338, 218] width 83 height 70
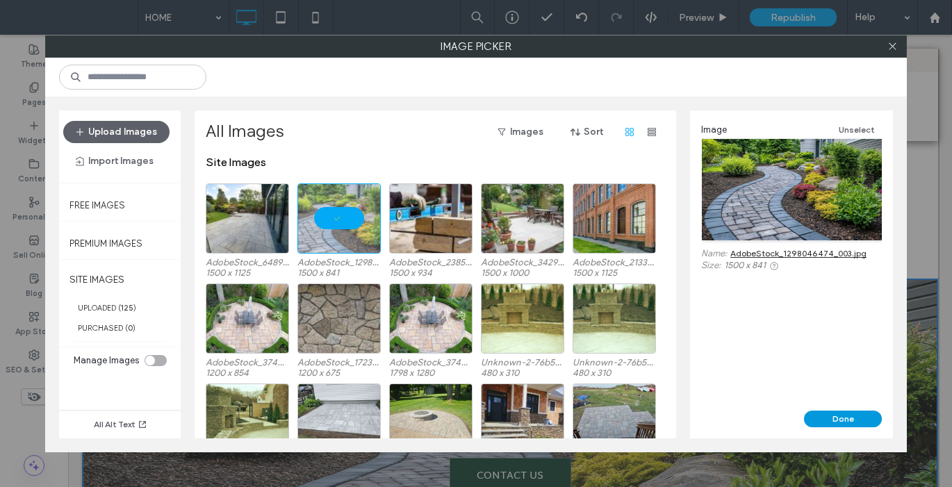
click at [830, 413] on button "Done" at bounding box center [843, 419] width 78 height 17
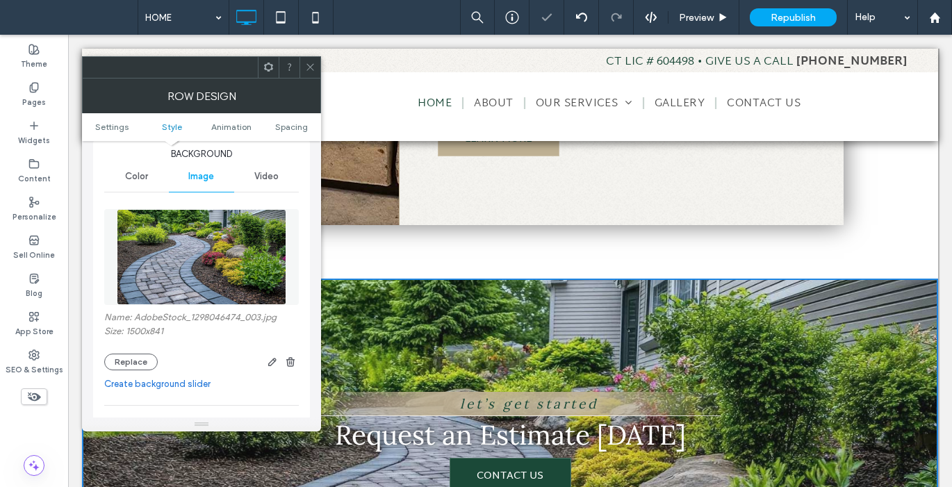
click at [312, 67] on icon at bounding box center [310, 67] width 10 height 10
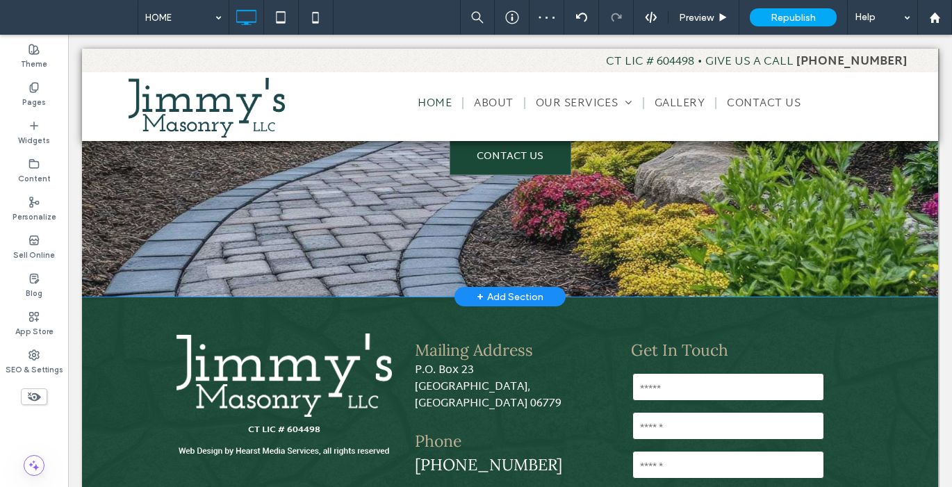
scroll to position [2115, 0]
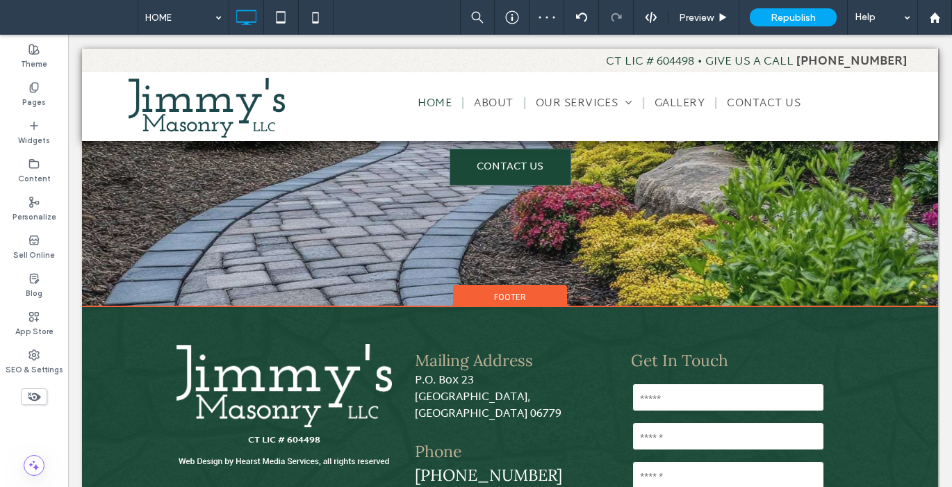
click at [502, 291] on span "Footer" at bounding box center [510, 297] width 32 height 12
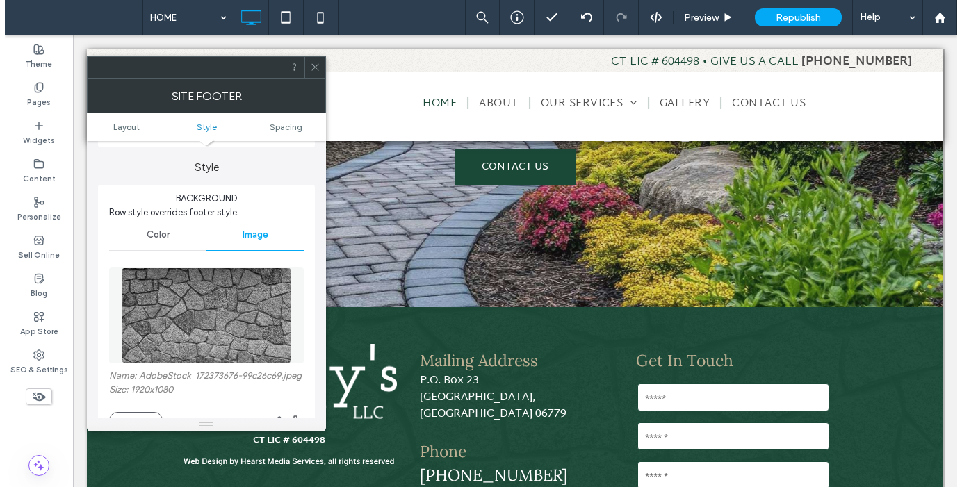
scroll to position [208, 0]
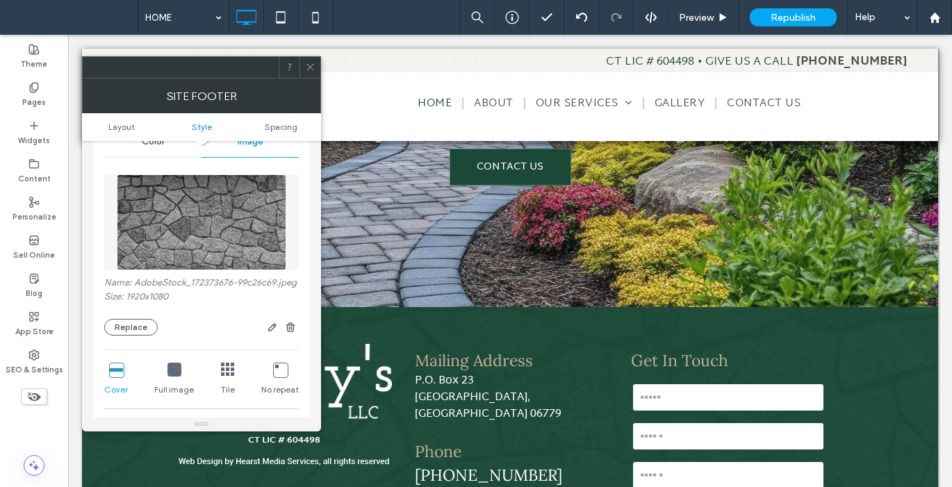
click at [306, 69] on icon at bounding box center [310, 67] width 10 height 10
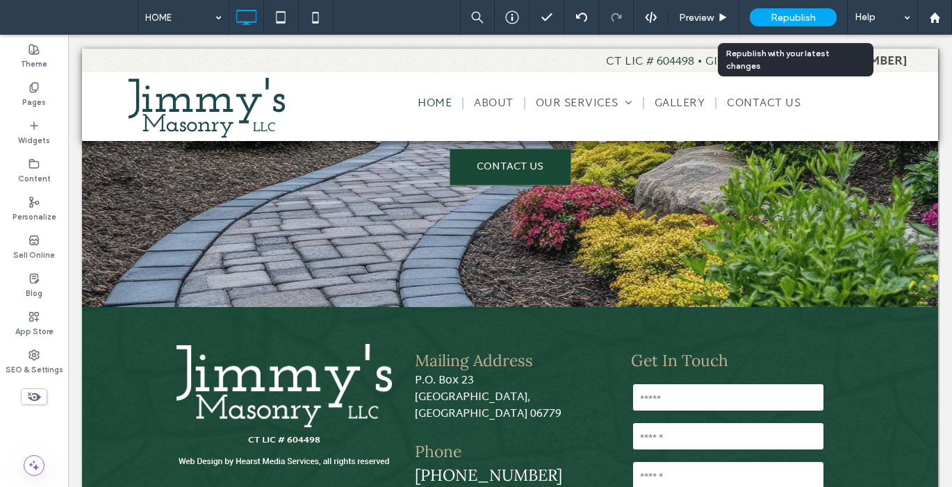
click at [776, 15] on span "Republish" at bounding box center [793, 18] width 45 height 12
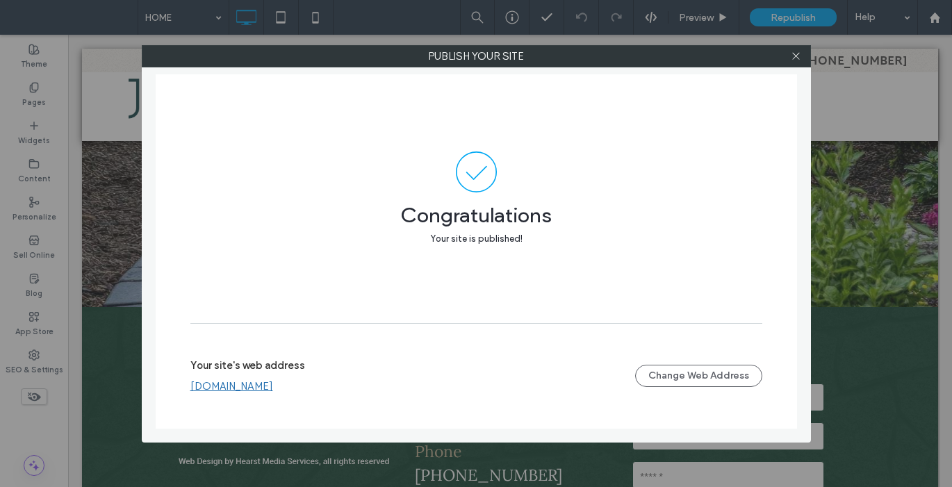
click at [273, 385] on link "[DOMAIN_NAME]" at bounding box center [231, 386] width 83 height 13
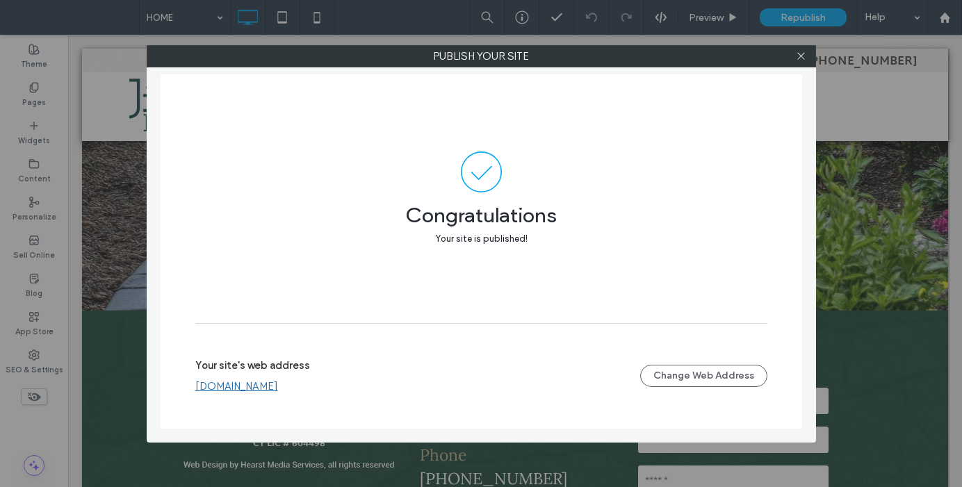
scroll to position [2119, 0]
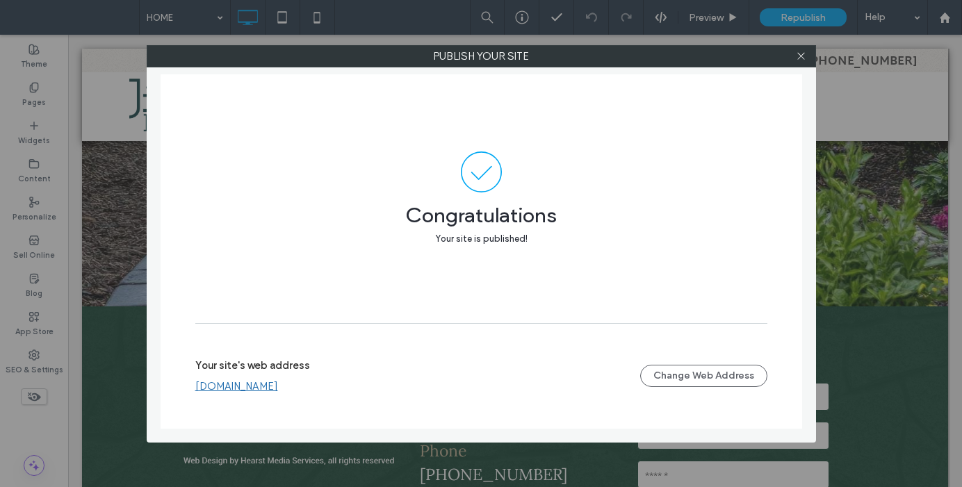
click at [806, 54] on div at bounding box center [801, 56] width 21 height 21
click at [801, 59] on icon at bounding box center [801, 56] width 10 height 10
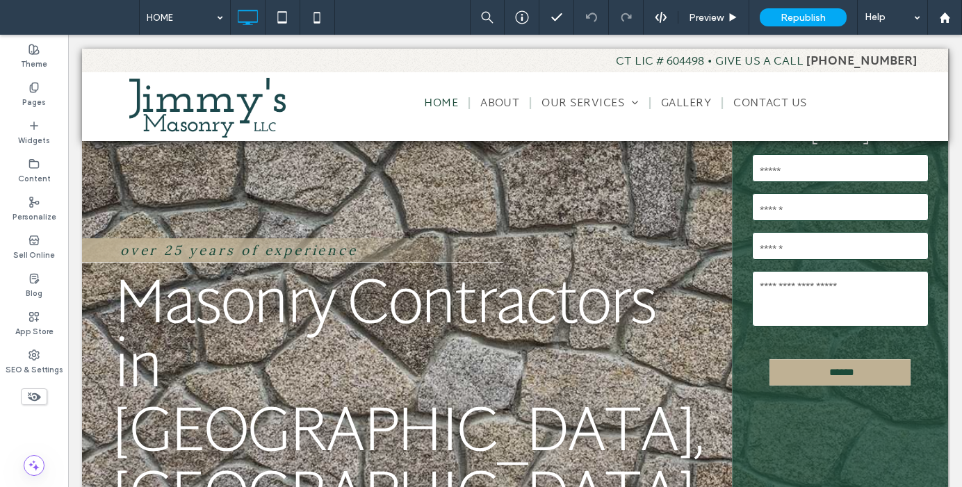
scroll to position [0, 0]
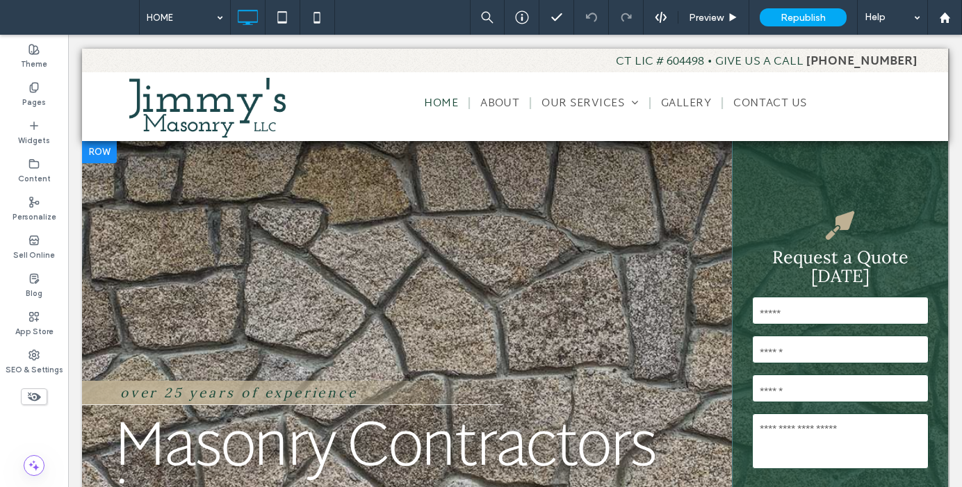
click at [103, 154] on div at bounding box center [99, 152] width 35 height 22
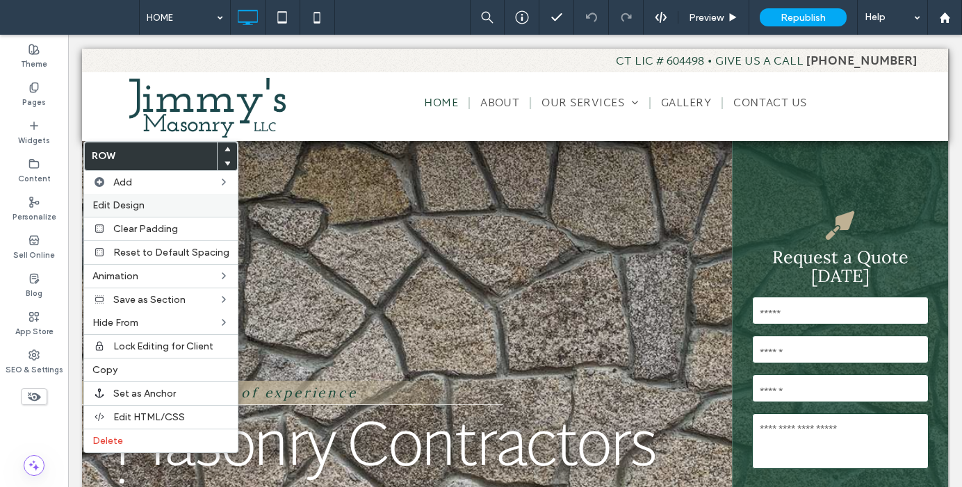
click at [123, 206] on span "Edit Design" at bounding box center [118, 205] width 52 height 12
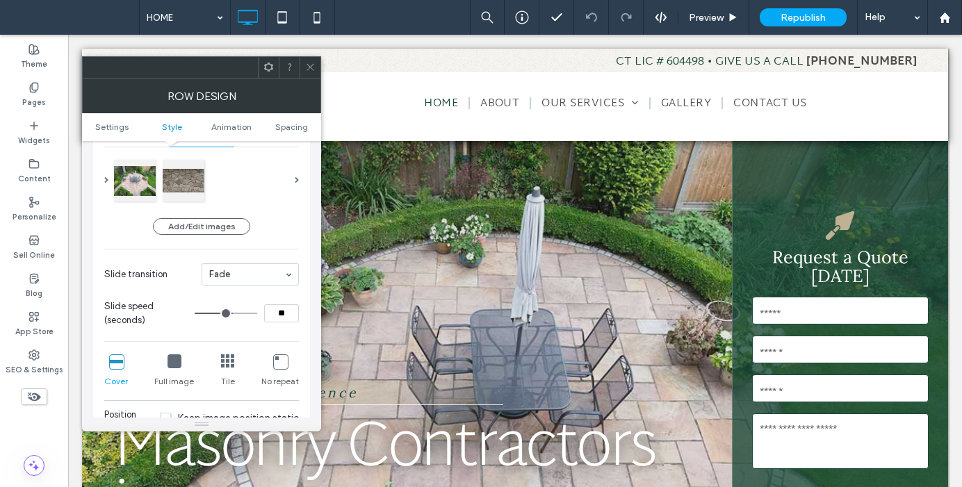
scroll to position [202, 0]
type input "**"
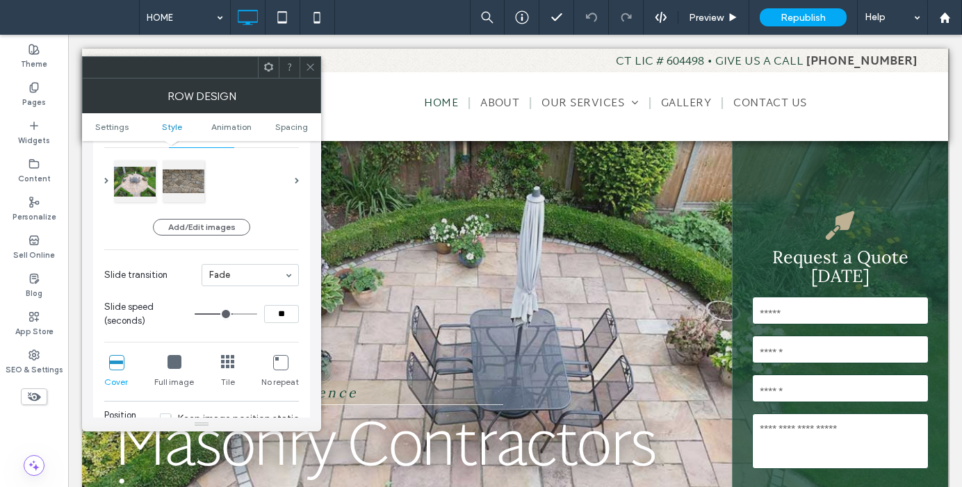
type input "**"
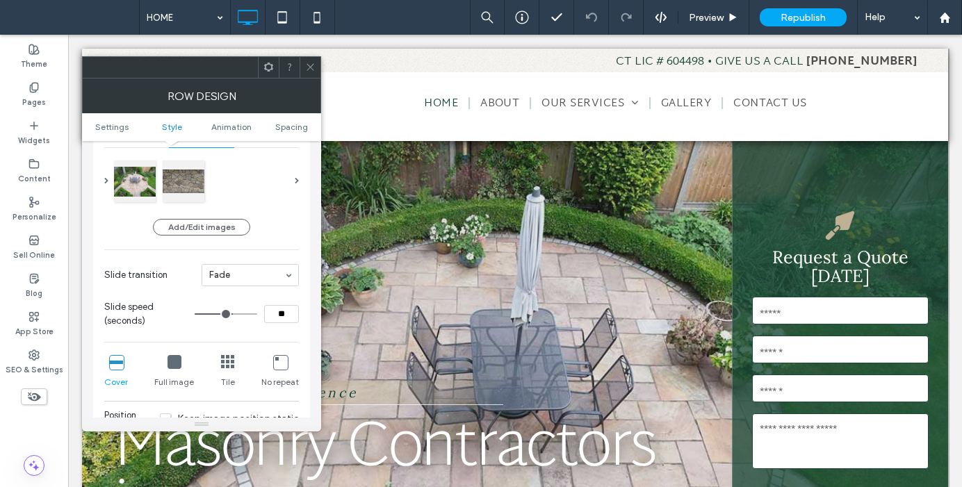
type input "**"
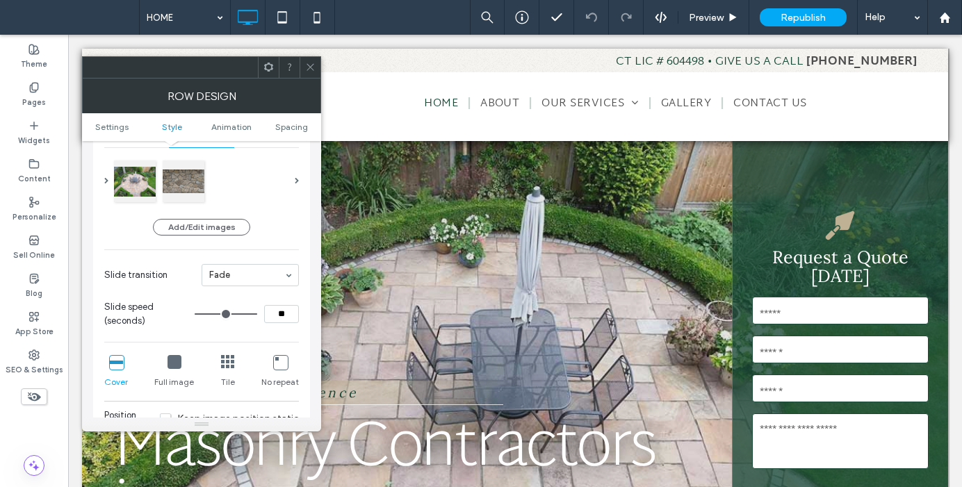
drag, startPoint x: 232, startPoint y: 314, endPoint x: 262, endPoint y: 311, distance: 30.0
type input "**"
click at [257, 313] on input "range" at bounding box center [226, 313] width 63 height 1
click at [312, 68] on icon at bounding box center [310, 67] width 10 height 10
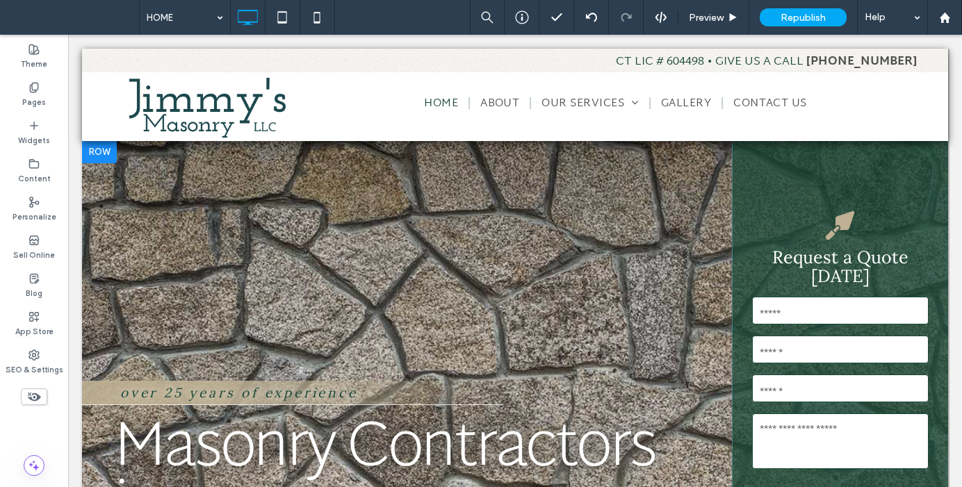
click at [99, 151] on div at bounding box center [99, 152] width 35 height 22
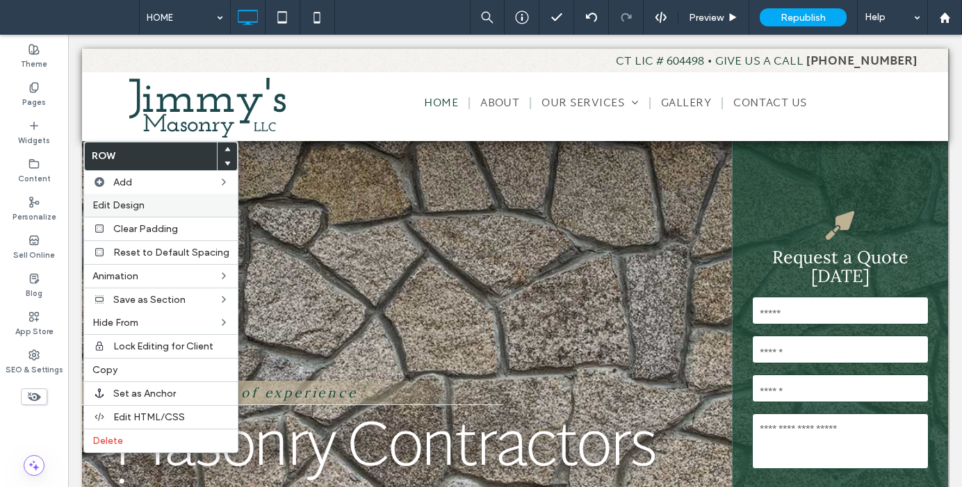
click at [117, 203] on span "Edit Design" at bounding box center [118, 205] width 52 height 12
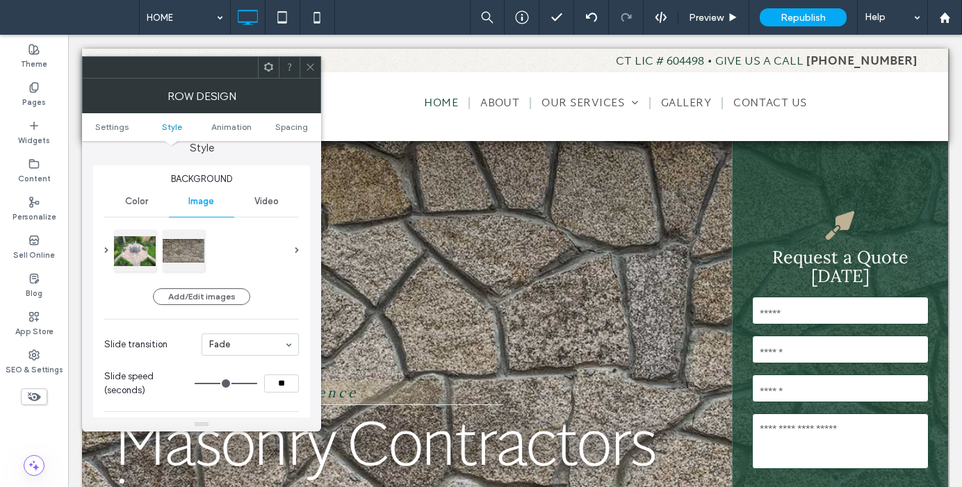
scroll to position [131, 0]
click at [221, 301] on button "Add/Edit images" at bounding box center [201, 297] width 97 height 17
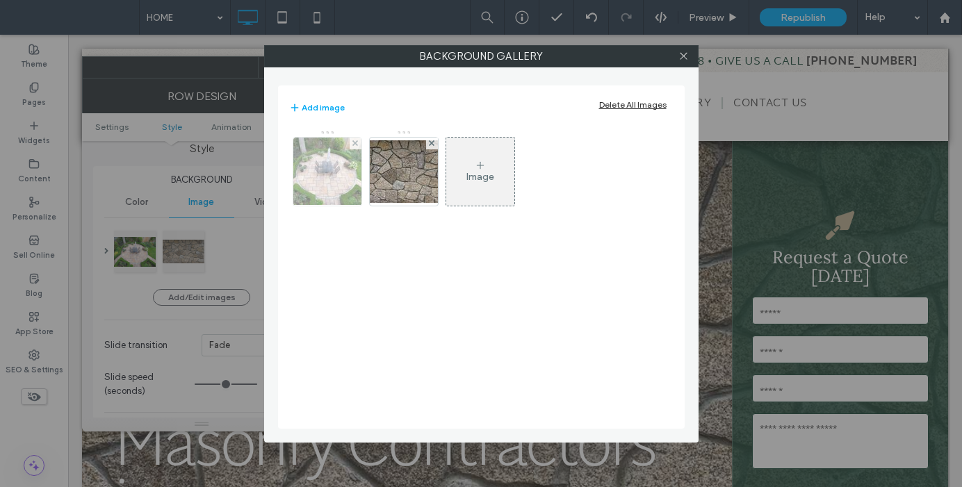
click at [329, 179] on img at bounding box center [327, 172] width 96 height 68
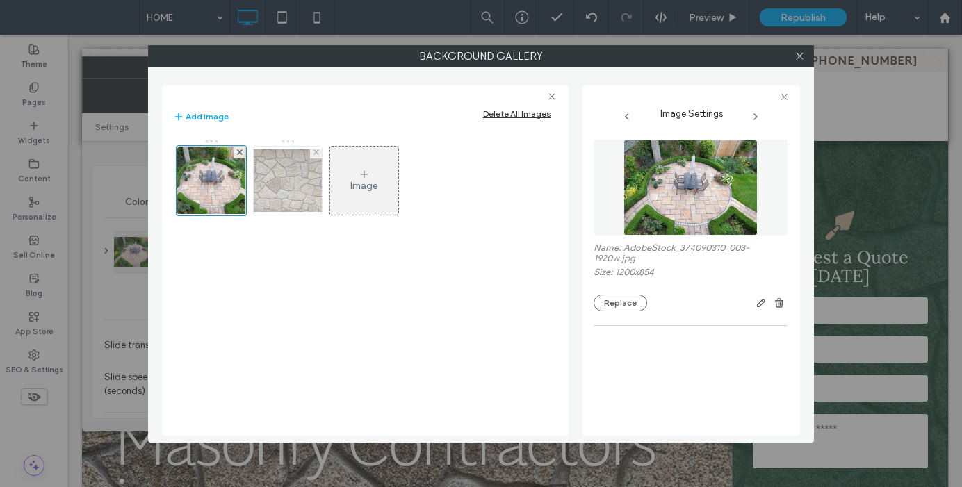
click at [299, 188] on img at bounding box center [287, 180] width 111 height 63
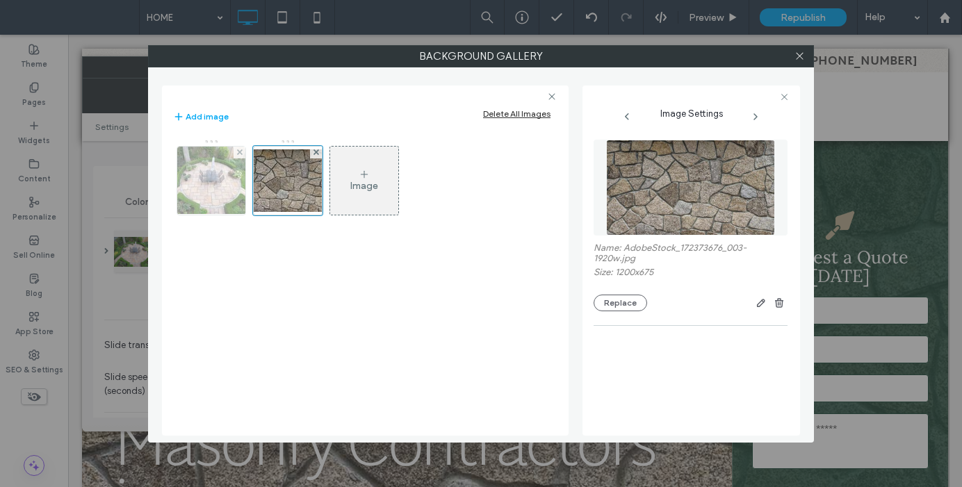
click at [229, 188] on img at bounding box center [211, 181] width 96 height 68
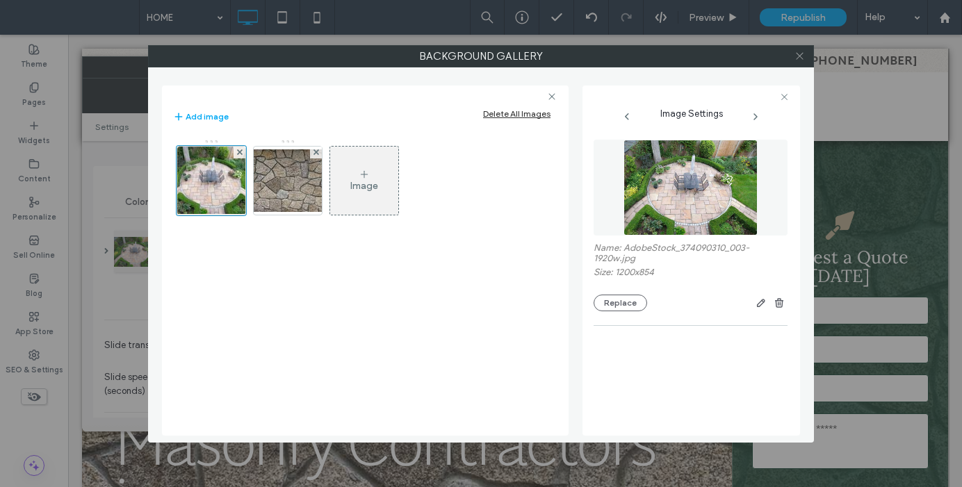
click at [799, 54] on icon at bounding box center [799, 56] width 10 height 10
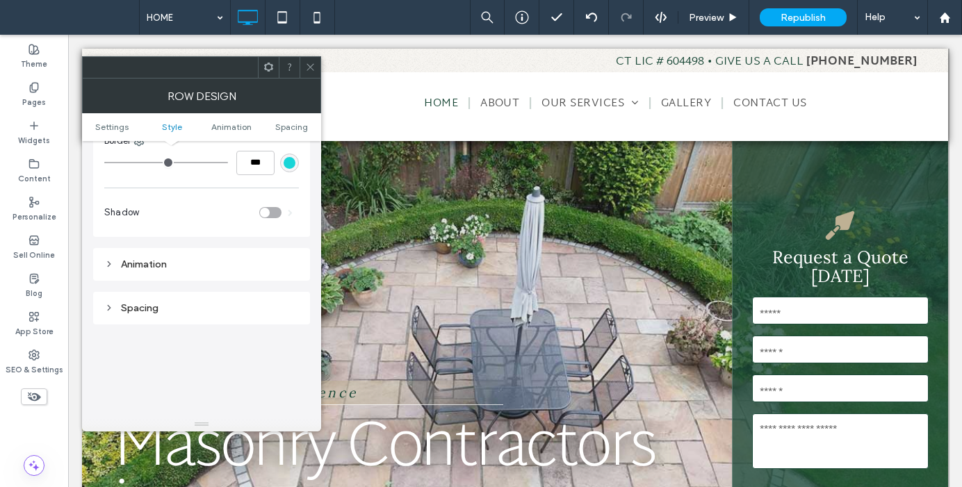
scroll to position [684, 0]
click at [308, 67] on icon at bounding box center [310, 67] width 10 height 10
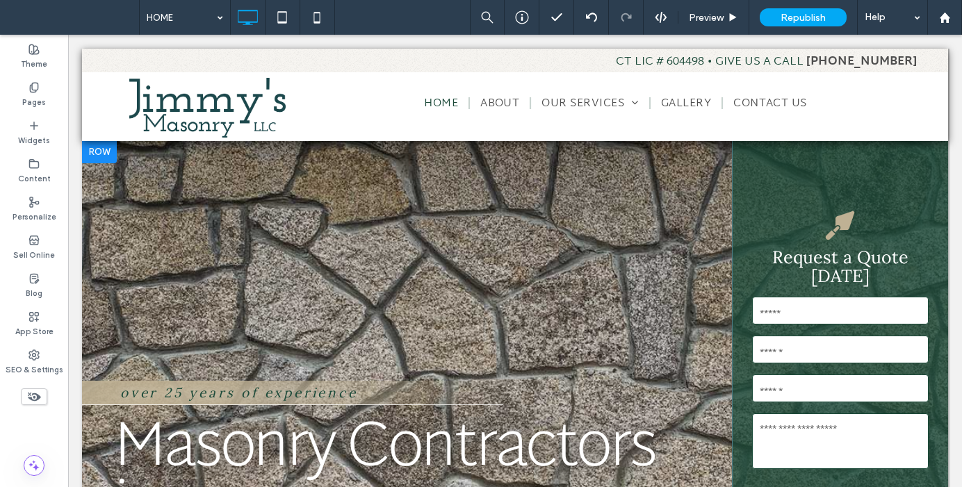
click at [101, 151] on div at bounding box center [99, 152] width 35 height 22
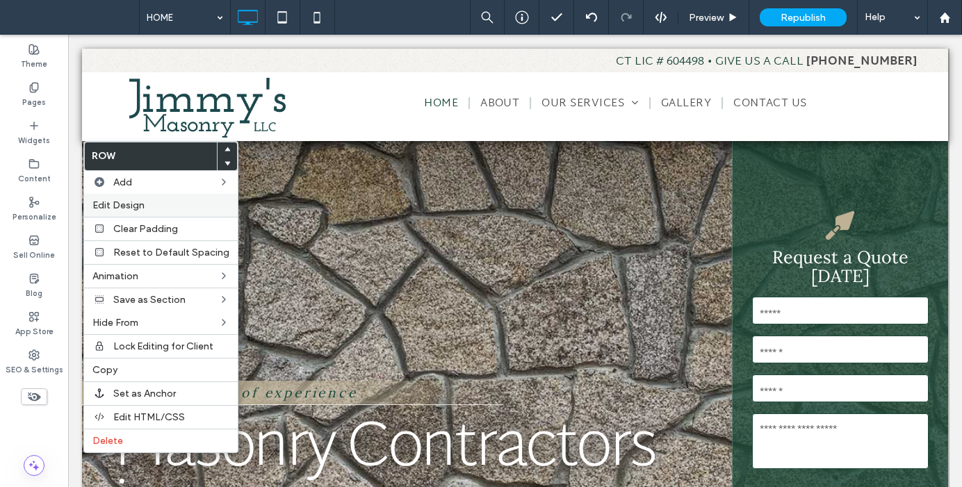
click at [116, 201] on span "Edit Design" at bounding box center [118, 205] width 52 height 12
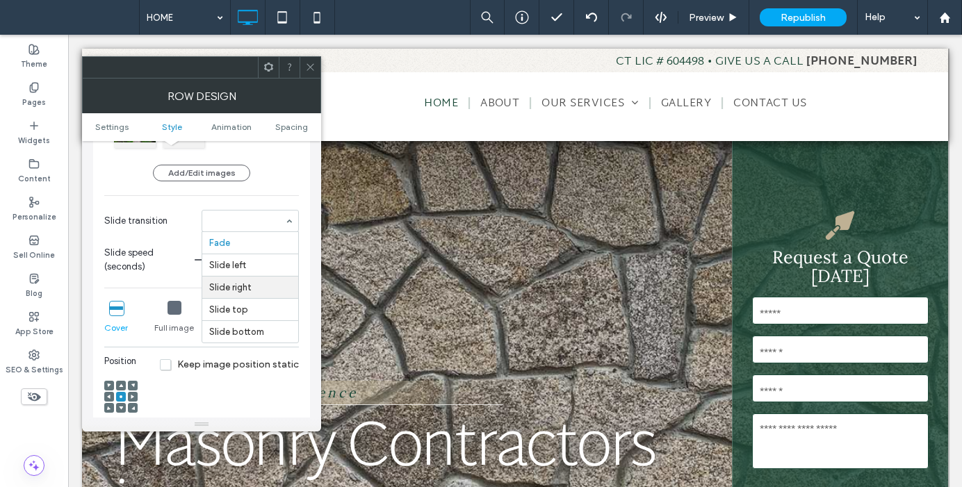
scroll to position [255, 0]
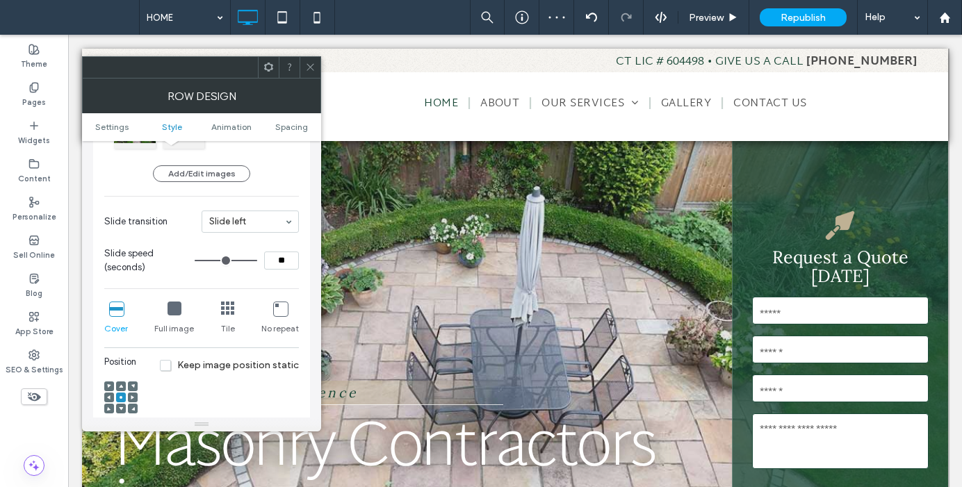
type input "**"
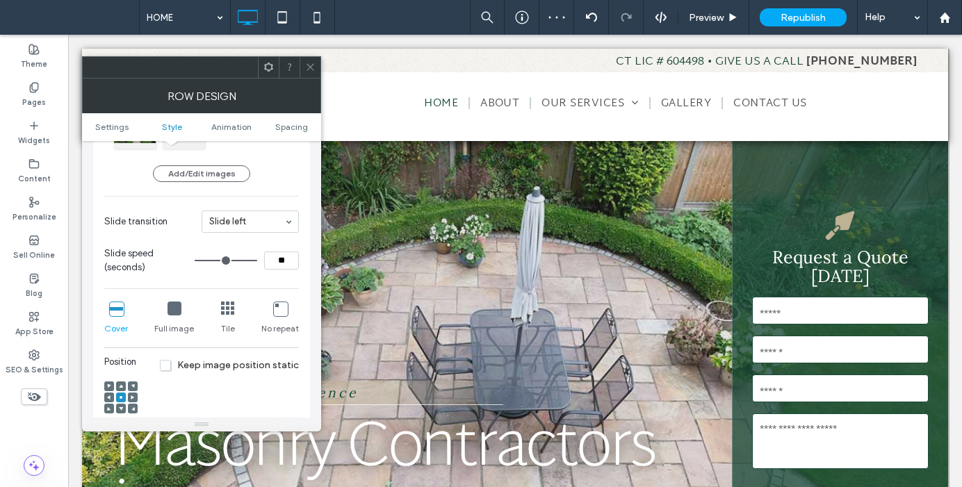
type input "**"
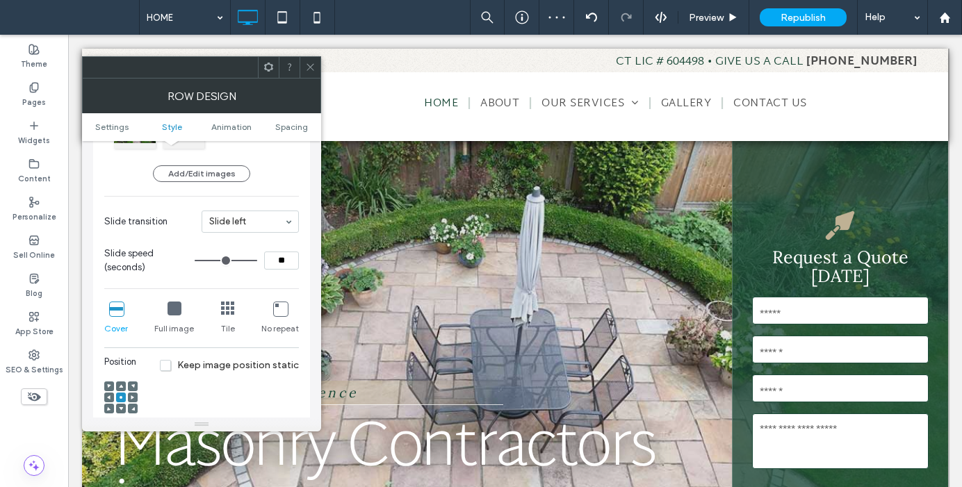
type input "*"
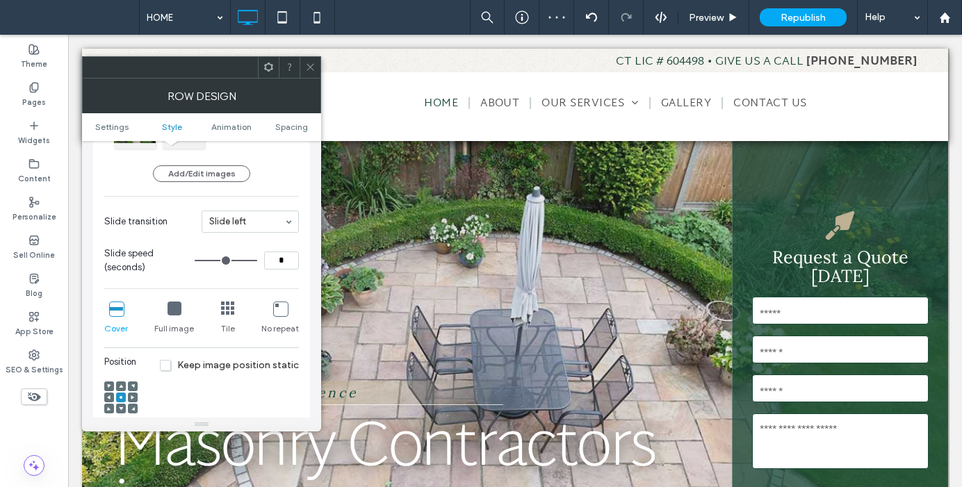
type input "*"
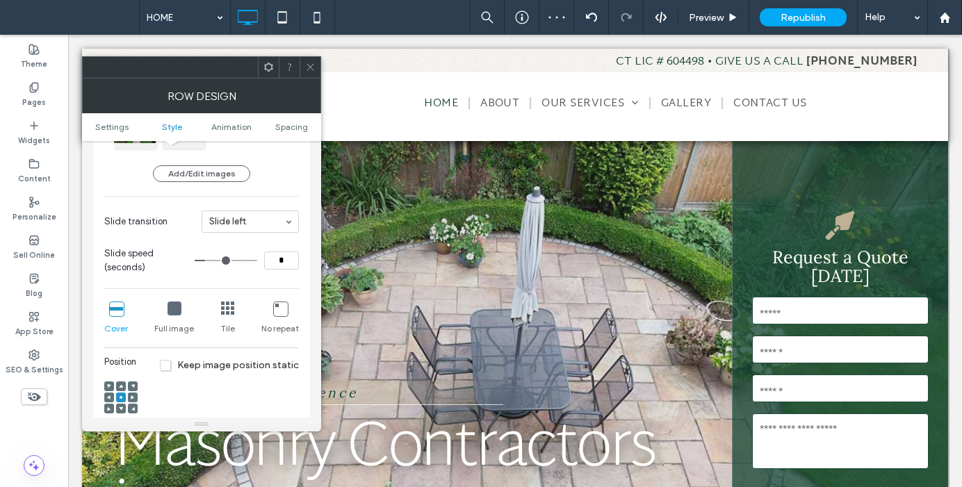
type input "*"
drag, startPoint x: 251, startPoint y: 263, endPoint x: 203, endPoint y: 258, distance: 48.2
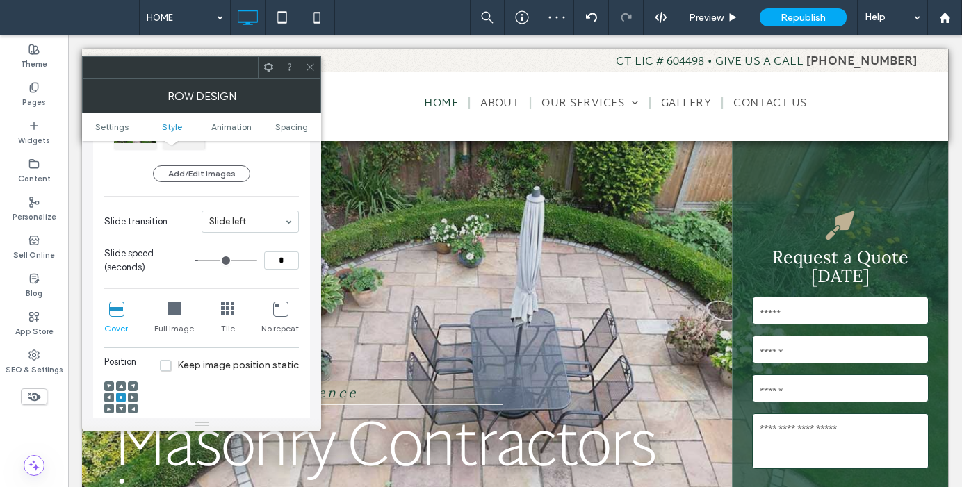
click at [203, 260] on input "range" at bounding box center [226, 260] width 63 height 1
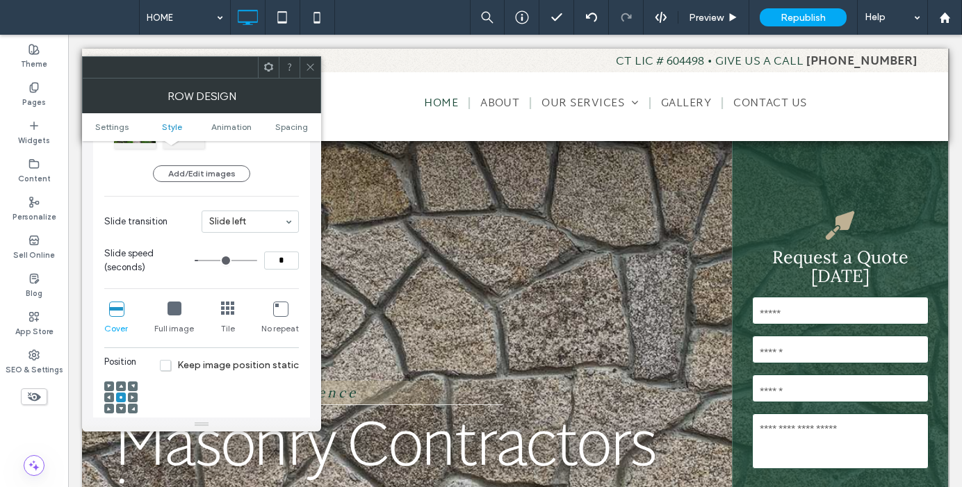
type input "*"
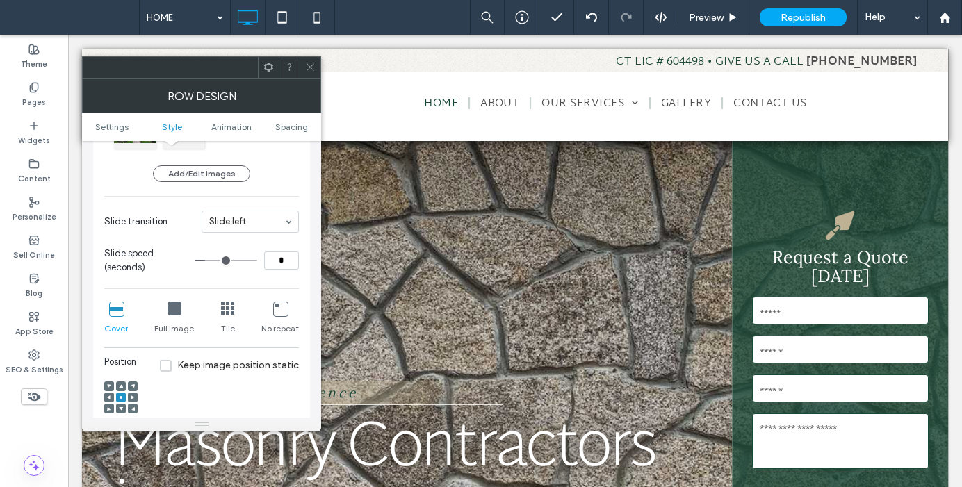
type input "*"
click at [210, 261] on input "range" at bounding box center [226, 260] width 63 height 1
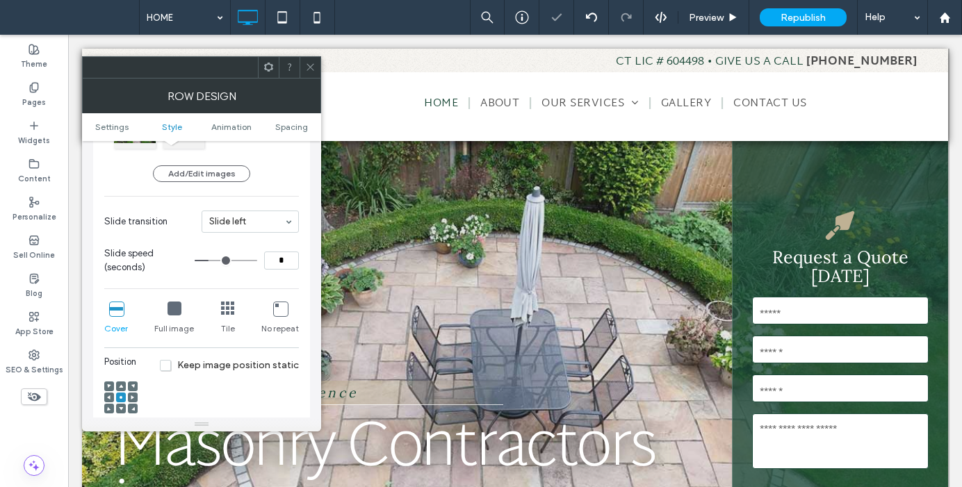
type input "*"
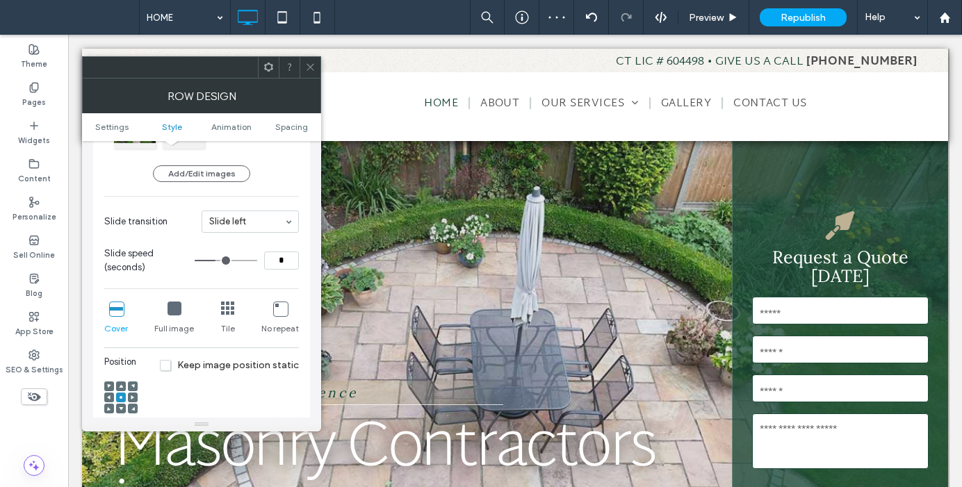
type input "*"
click at [214, 260] on input "range" at bounding box center [226, 260] width 63 height 1
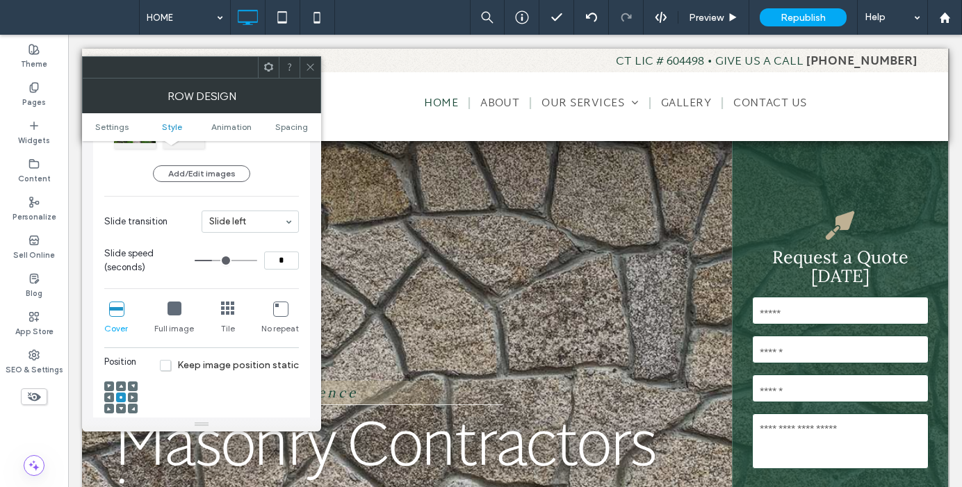
click at [311, 67] on icon at bounding box center [310, 67] width 10 height 10
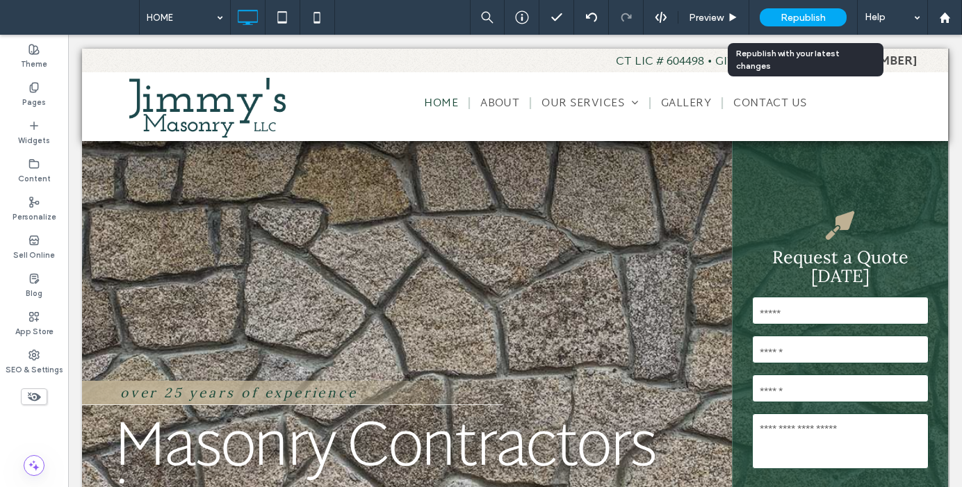
click at [789, 22] on span "Republish" at bounding box center [802, 18] width 45 height 12
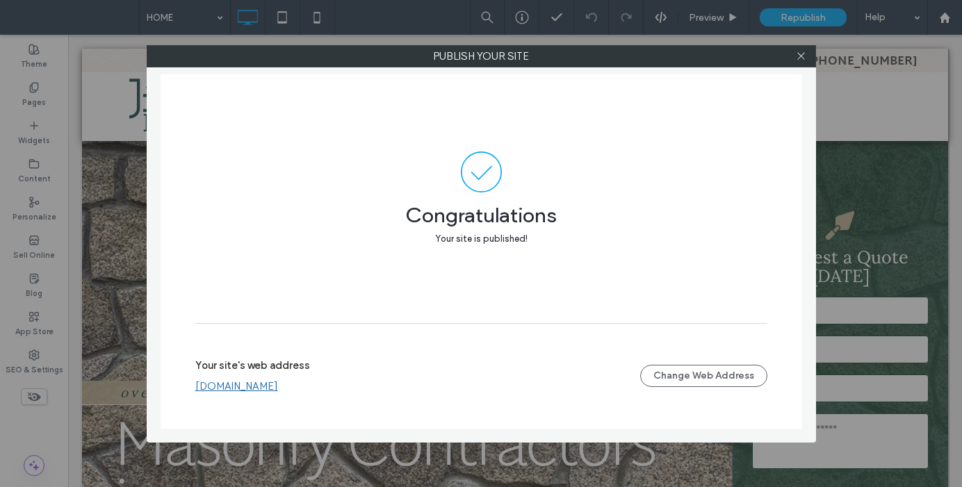
click at [278, 388] on link "[DOMAIN_NAME]" at bounding box center [236, 386] width 83 height 13
click at [805, 58] on icon at bounding box center [801, 56] width 10 height 10
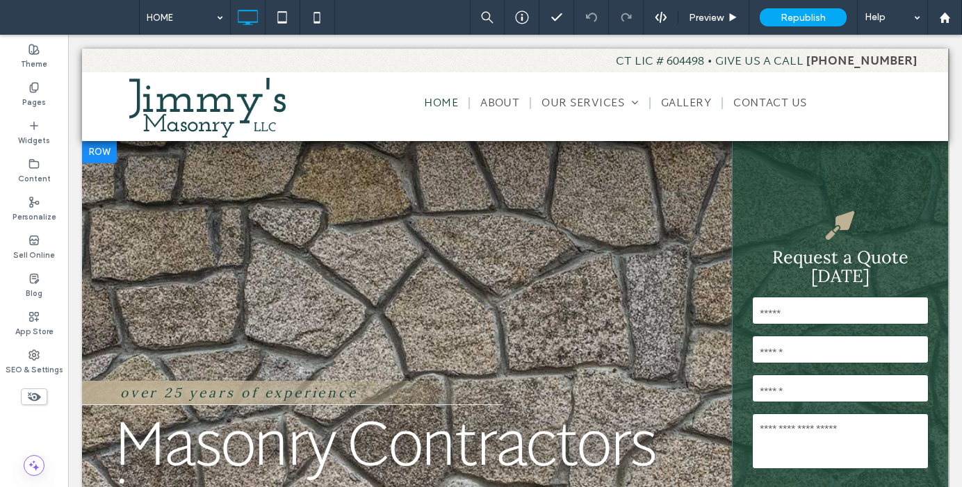
click at [112, 149] on div at bounding box center [99, 152] width 35 height 22
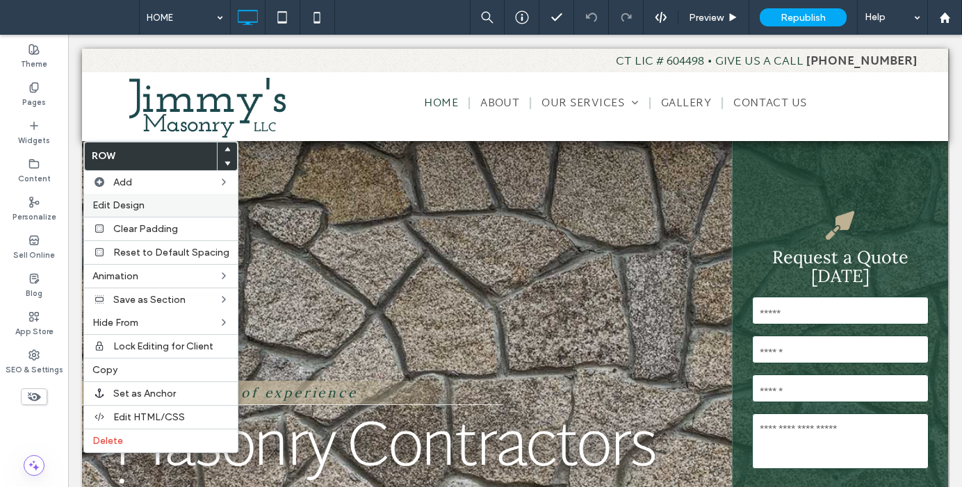
click at [129, 206] on span "Edit Design" at bounding box center [118, 205] width 52 height 12
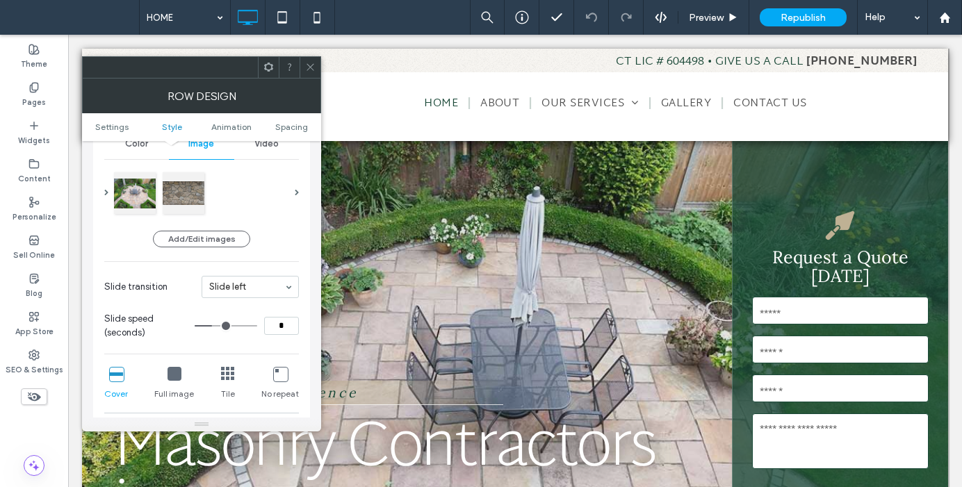
scroll to position [220, 0]
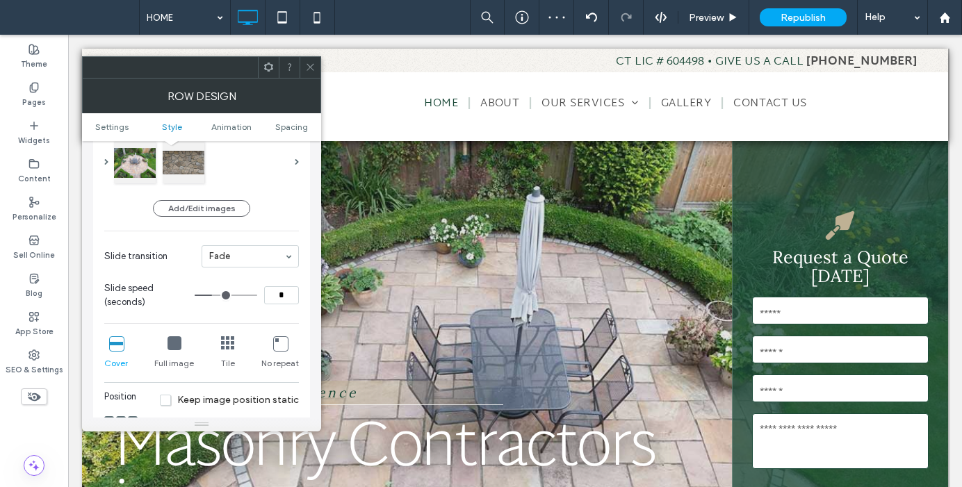
type input "*"
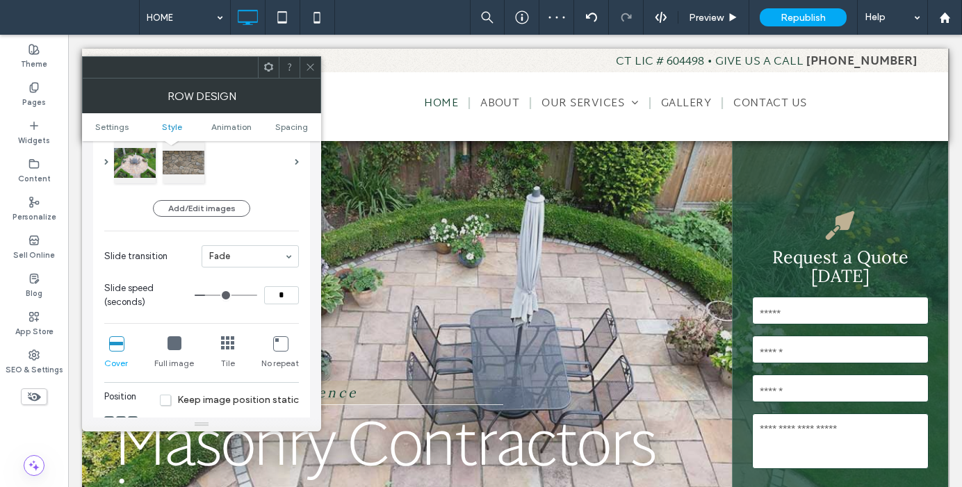
type input "*"
drag, startPoint x: 214, startPoint y: 295, endPoint x: 202, endPoint y: 295, distance: 11.8
type input "*"
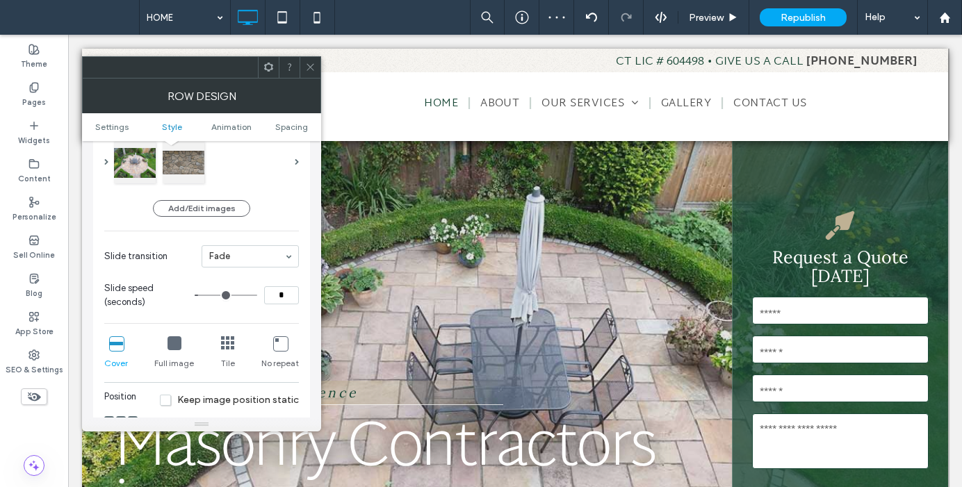
click at [202, 295] on input "range" at bounding box center [226, 295] width 63 height 1
click at [308, 67] on icon at bounding box center [310, 67] width 10 height 10
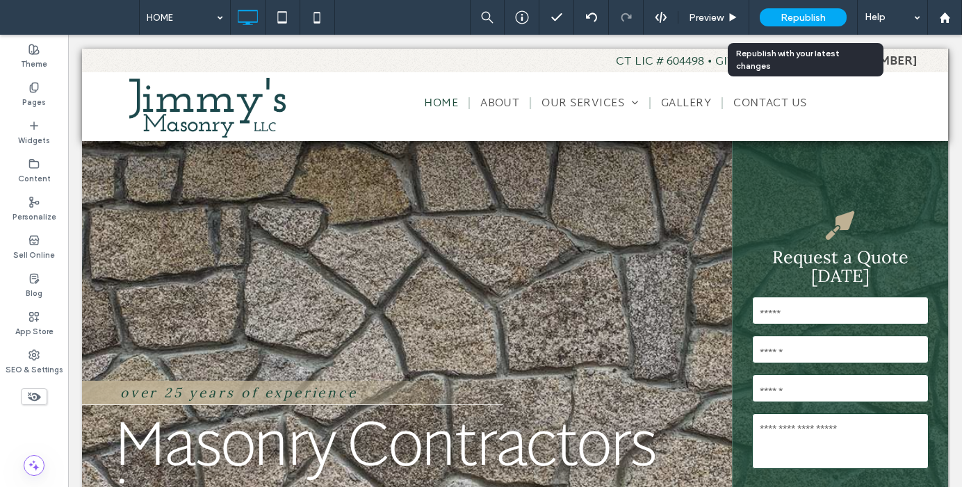
click at [792, 15] on span "Republish" at bounding box center [802, 18] width 45 height 12
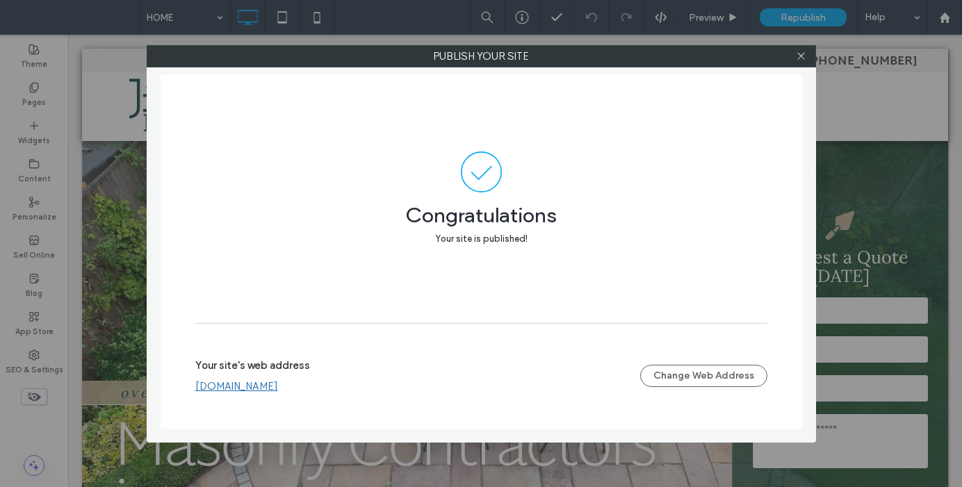
click at [278, 387] on link "[DOMAIN_NAME]" at bounding box center [236, 386] width 83 height 13
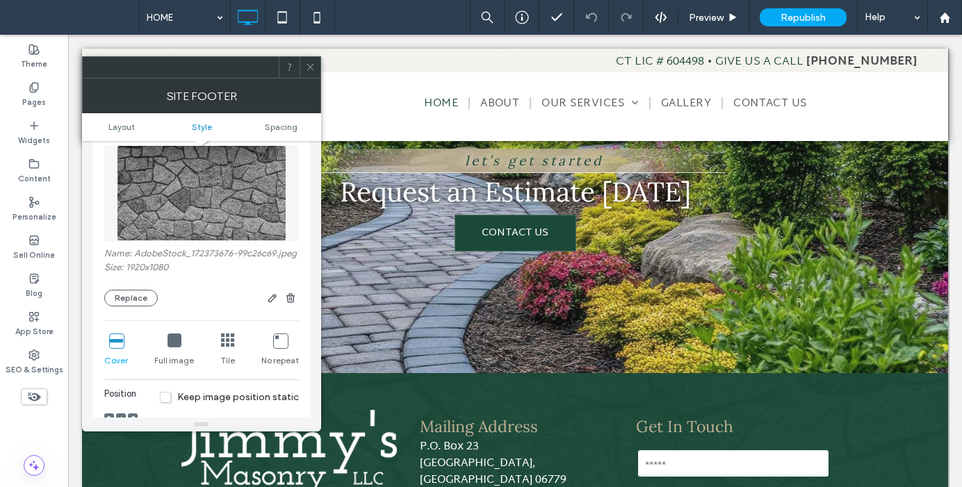
scroll to position [298, 0]
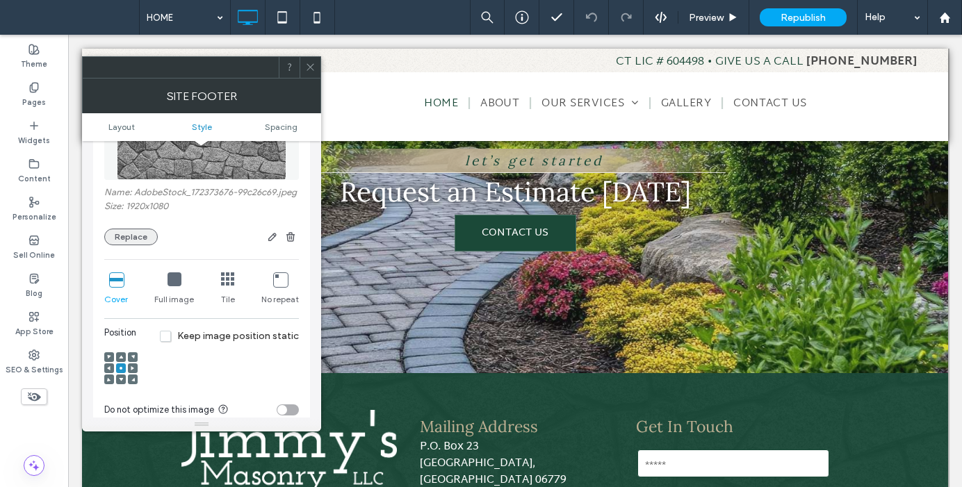
click at [145, 240] on button "Replace" at bounding box center [131, 237] width 54 height 17
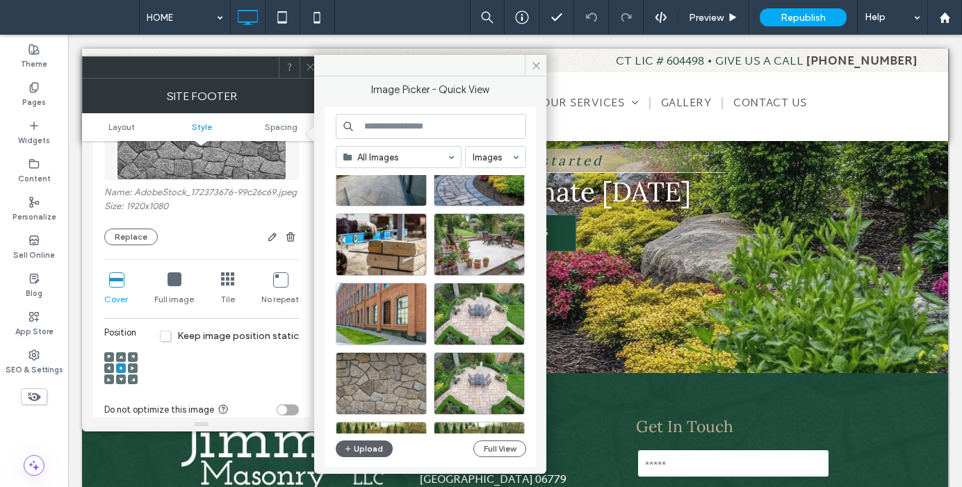
scroll to position [124, 0]
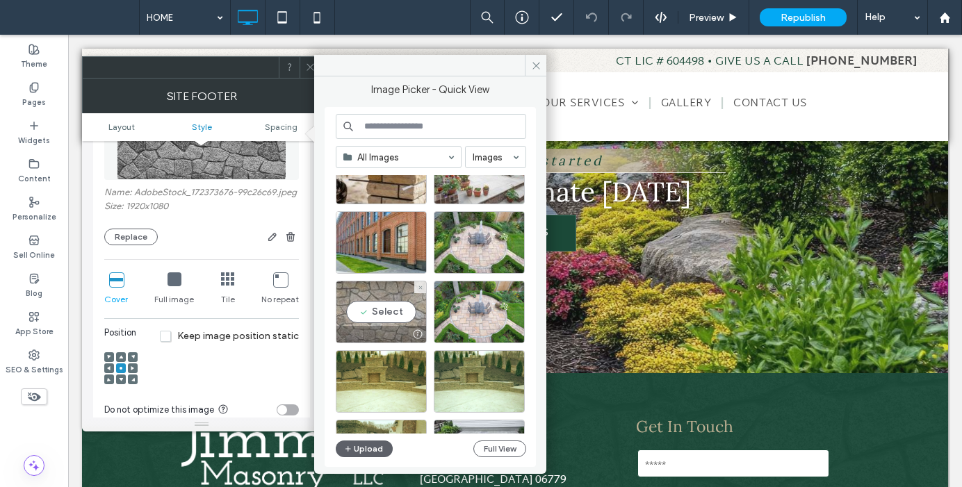
click at [393, 315] on div "Select" at bounding box center [381, 312] width 91 height 63
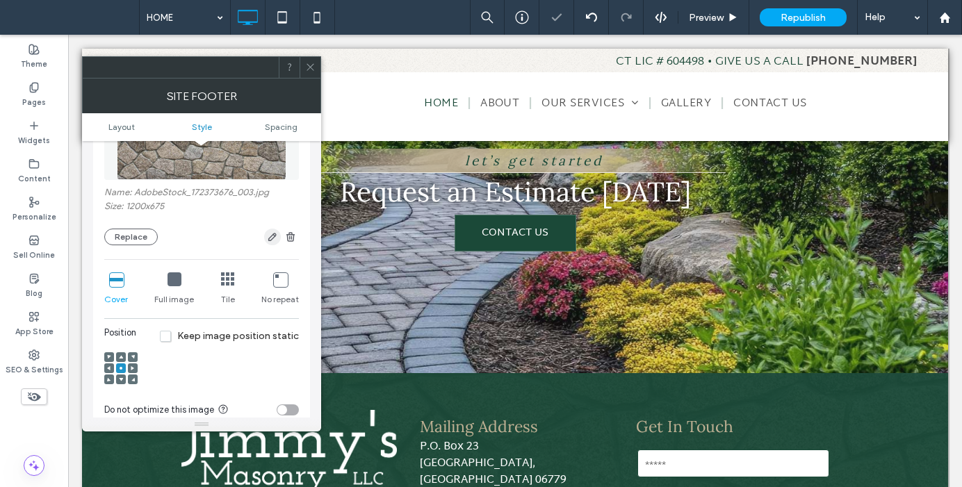
click at [269, 235] on icon "button" at bounding box center [272, 236] width 11 height 11
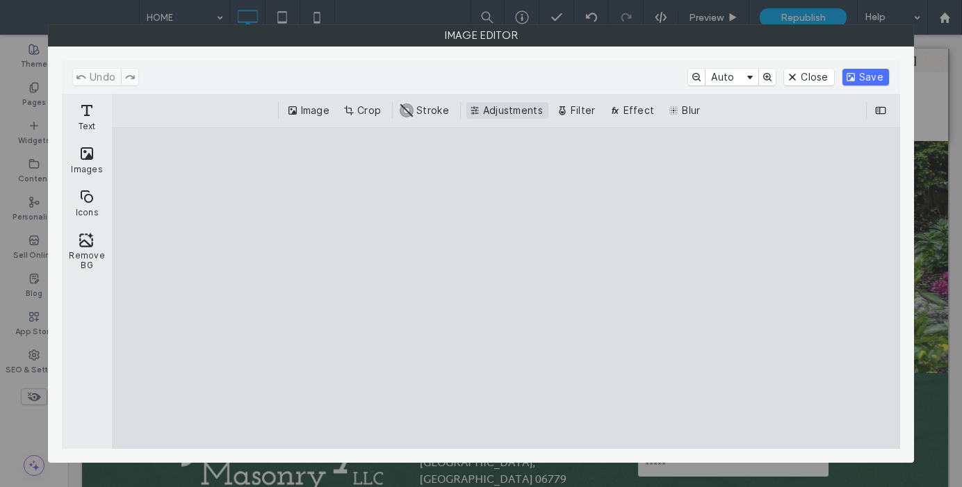
click at [508, 111] on button "Adjustments" at bounding box center [507, 110] width 82 height 17
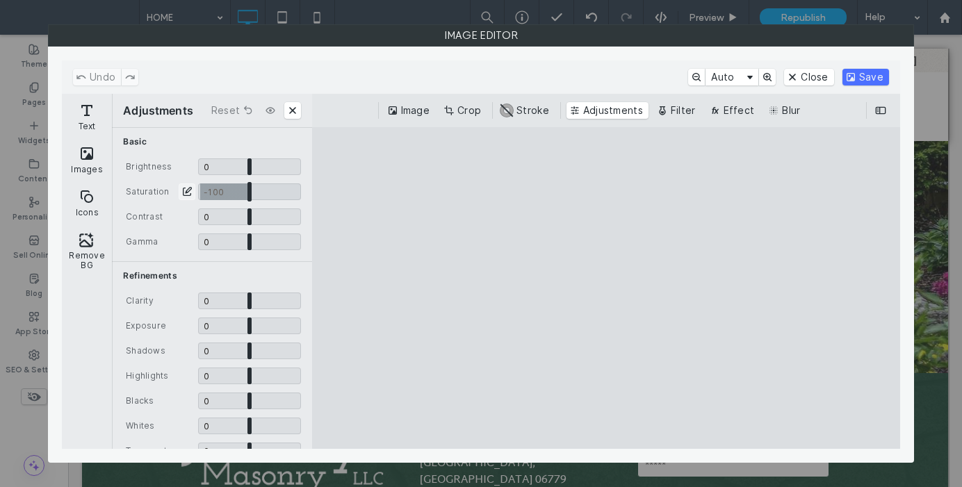
drag, startPoint x: 243, startPoint y: 190, endPoint x: 181, endPoint y: 189, distance: 61.2
type input "**"
click at [198, 189] on input "CE.SDK" at bounding box center [249, 191] width 103 height 17
click at [869, 80] on button "Save" at bounding box center [865, 77] width 47 height 17
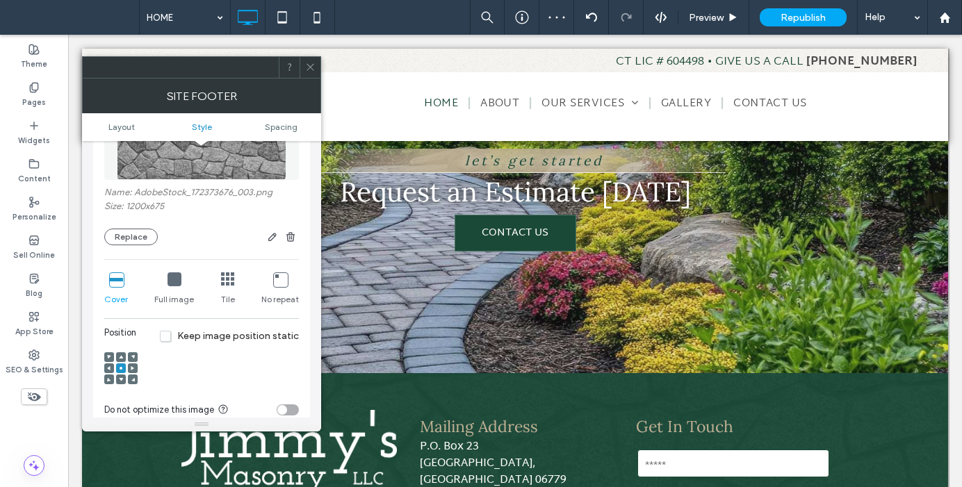
click at [310, 72] on icon at bounding box center [310, 67] width 10 height 10
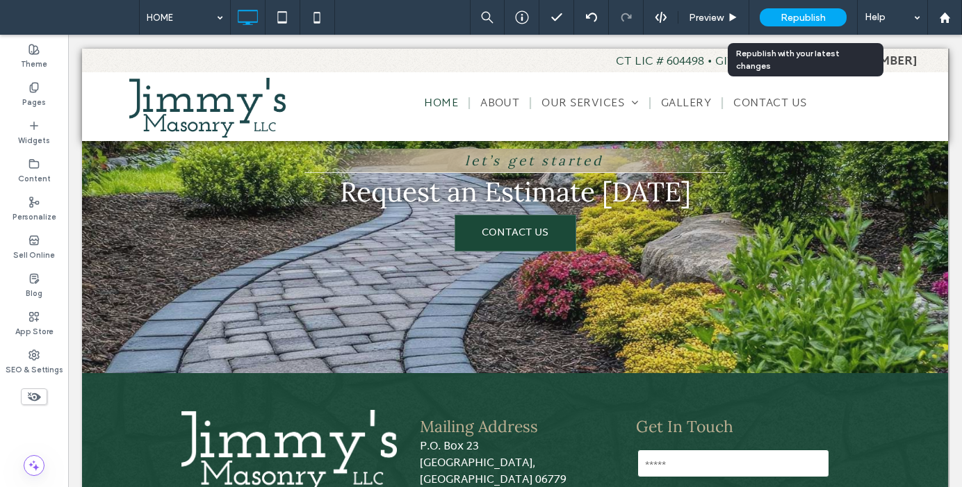
click at [789, 22] on span "Republish" at bounding box center [802, 18] width 45 height 12
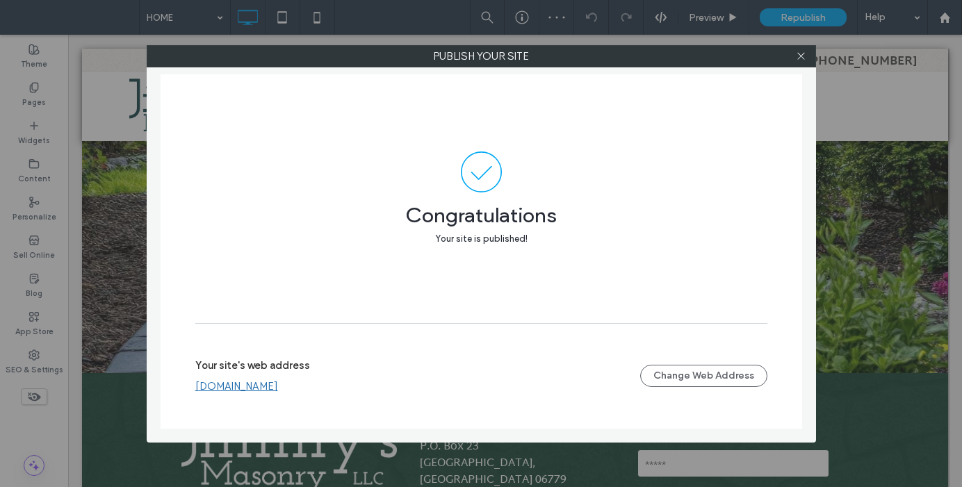
click at [262, 388] on link "[DOMAIN_NAME]" at bounding box center [236, 386] width 83 height 13
click at [802, 56] on icon at bounding box center [801, 56] width 10 height 10
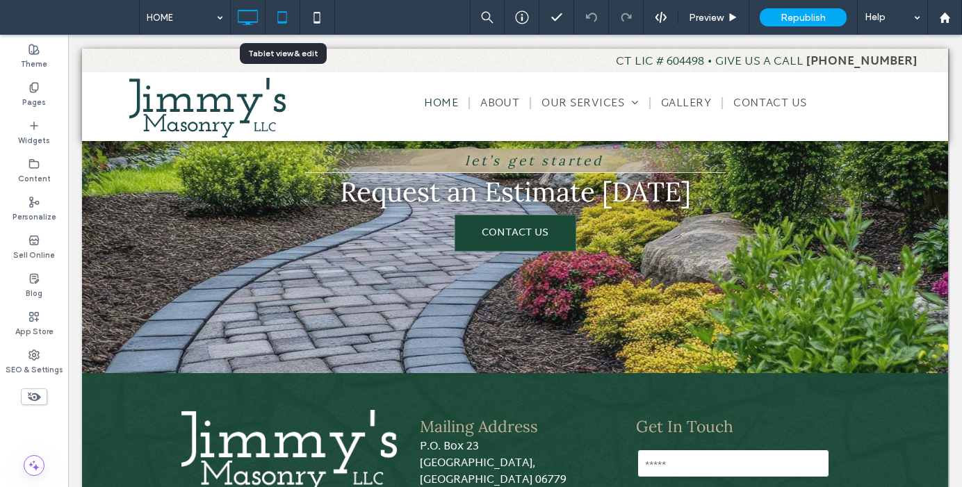
click at [284, 18] on icon at bounding box center [282, 17] width 28 height 28
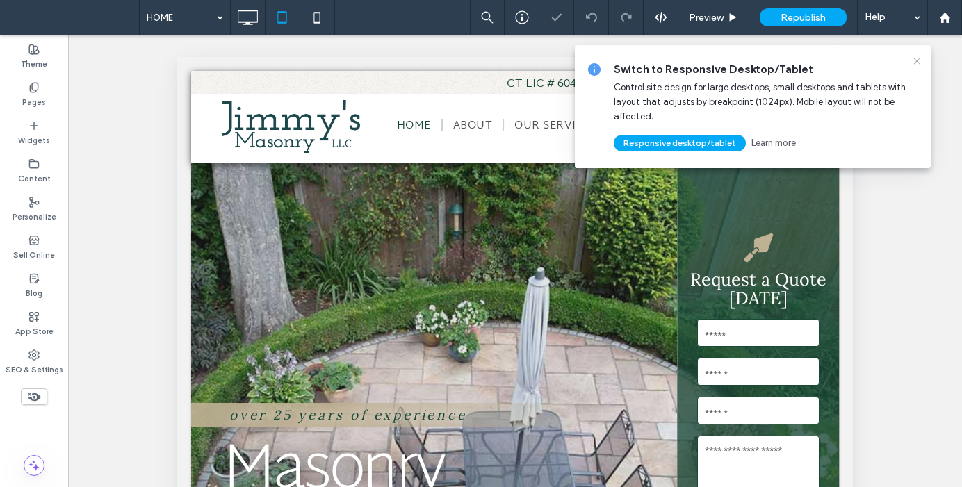
click at [919, 61] on icon at bounding box center [916, 61] width 11 height 11
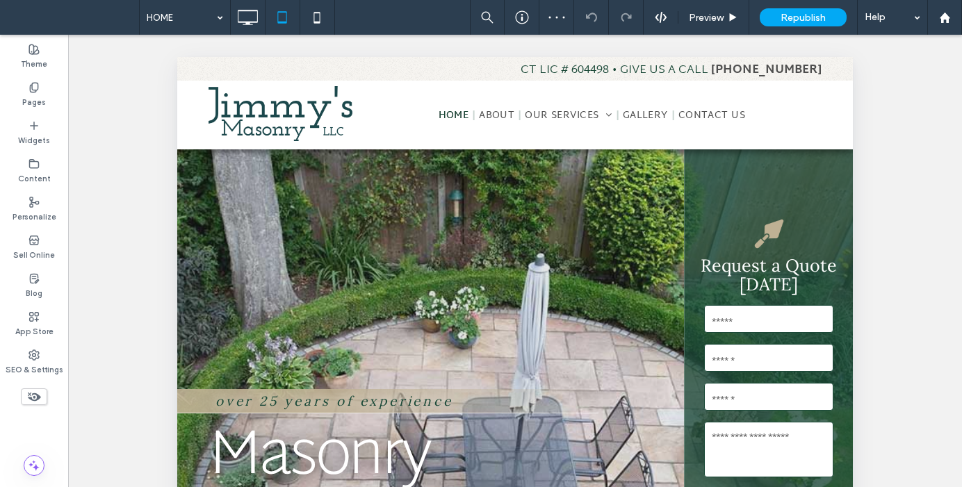
click at [40, 394] on icon at bounding box center [33, 396] width 15 height 15
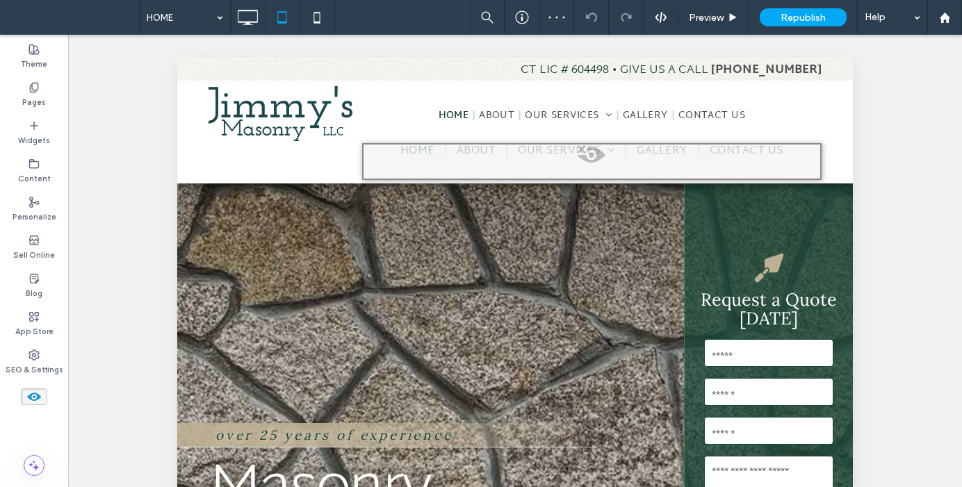
click at [38, 397] on use at bounding box center [34, 397] width 14 height 8
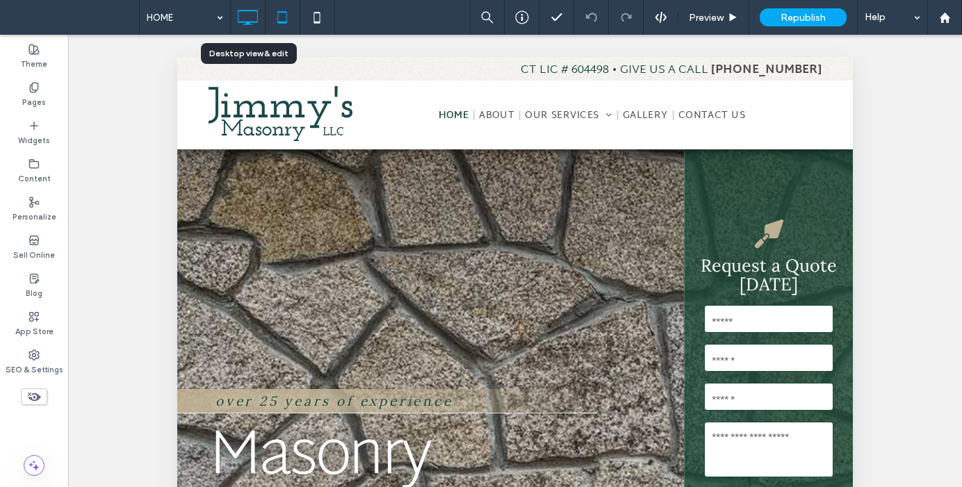
click at [250, 26] on icon at bounding box center [247, 17] width 28 height 28
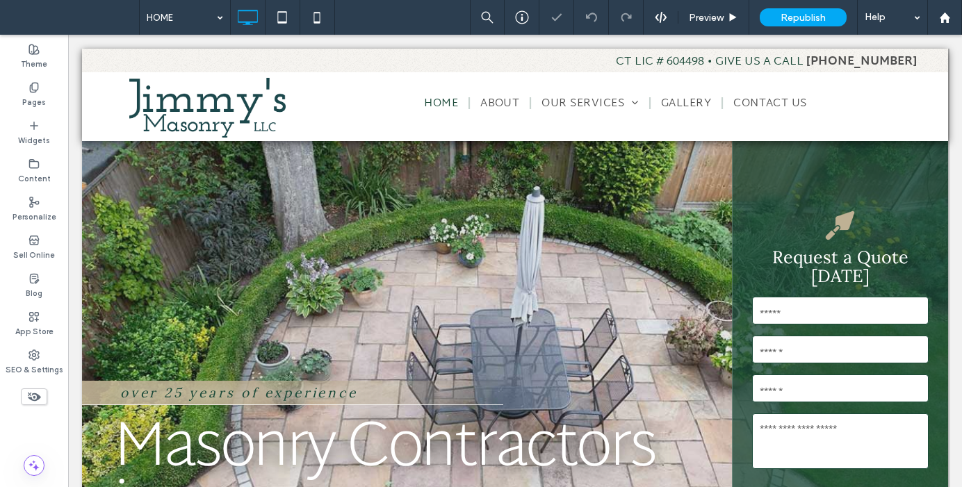
click at [33, 397] on use at bounding box center [34, 397] width 13 height 9
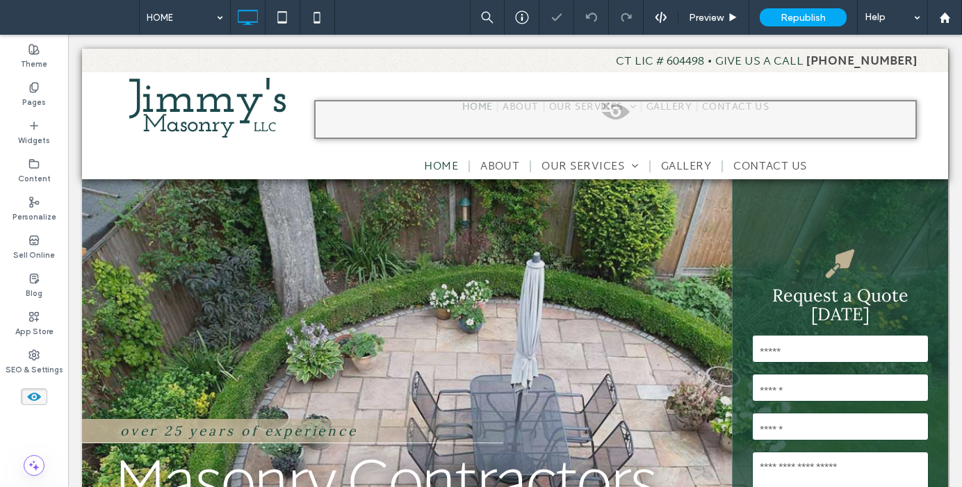
click at [33, 397] on use at bounding box center [34, 397] width 14 height 8
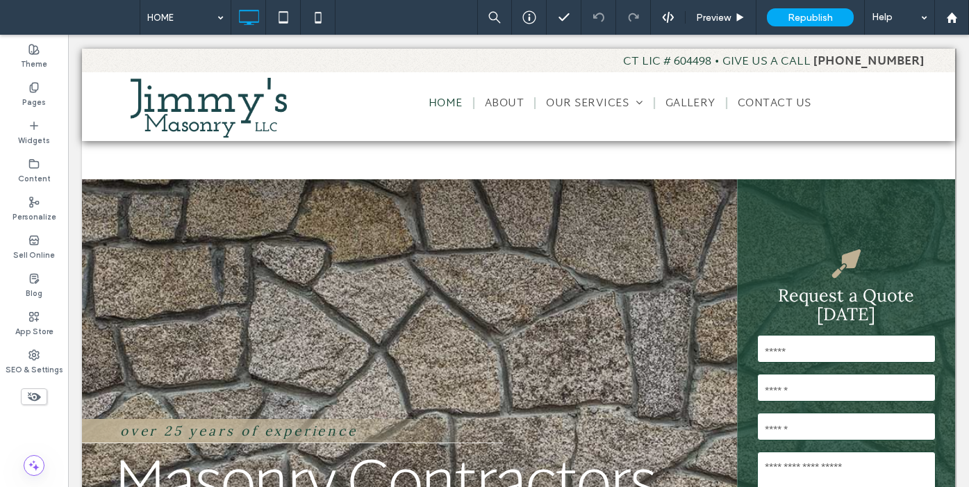
click at [33, 400] on use at bounding box center [34, 397] width 13 height 9
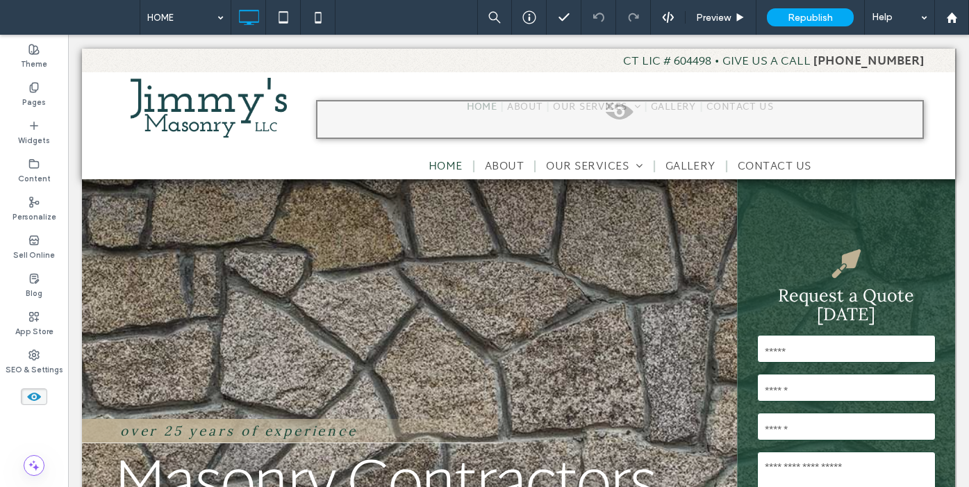
click at [33, 400] on use at bounding box center [34, 397] width 14 height 8
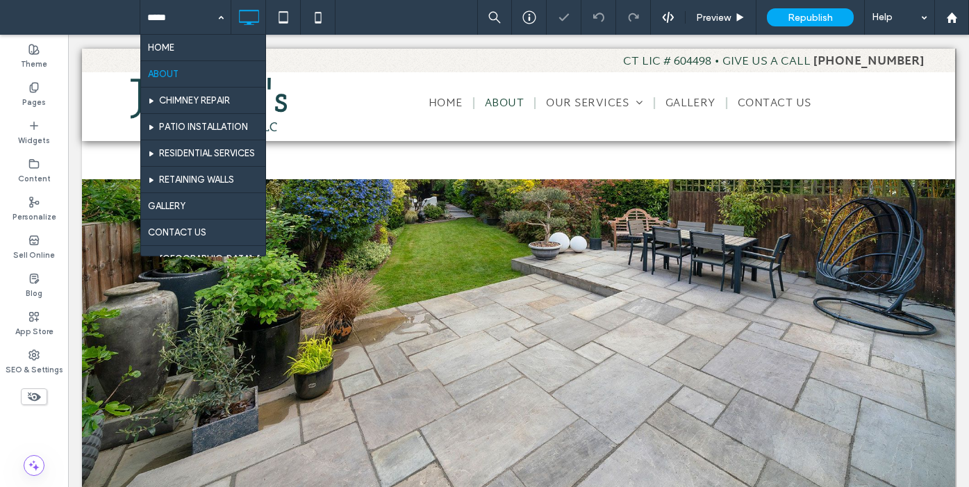
click at [222, 17] on div "HOME ABOUT CHIMNEY REPAIR PATIO INSTALLATION RESIDENTIAL SERVICES RETAINING WAL…" at bounding box center [185, 17] width 90 height 35
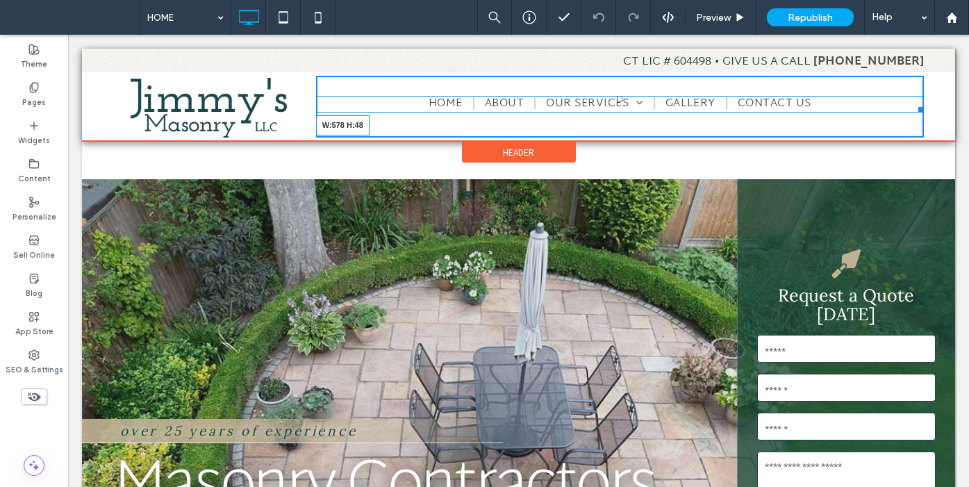
drag, startPoint x: 906, startPoint y: 109, endPoint x: 882, endPoint y: 142, distance: 41.3
click at [807, 109] on nav "HOME ABOUT OUR SERVICES CHIMNEY REPAIR PATIO INSTALLATION RESIDENTIAL SERVICES …" at bounding box center [620, 104] width 608 height 17
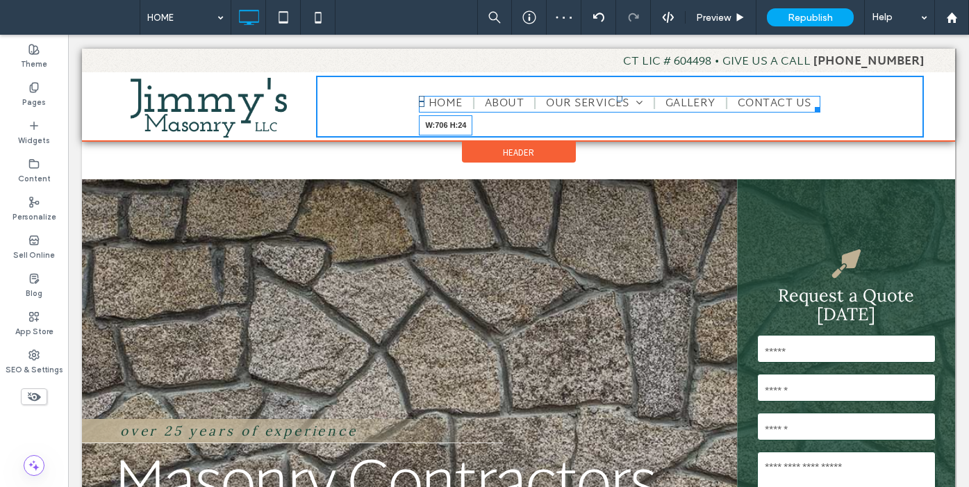
drag, startPoint x: 810, startPoint y: 124, endPoint x: 914, endPoint y: 167, distance: 112.1
click at [855, 121] on div "HOME ABOUT OUR SERVICES CHIMNEY REPAIR PATIO INSTALLATION RESIDENTIAL SERVICES …" at bounding box center [620, 107] width 608 height 62
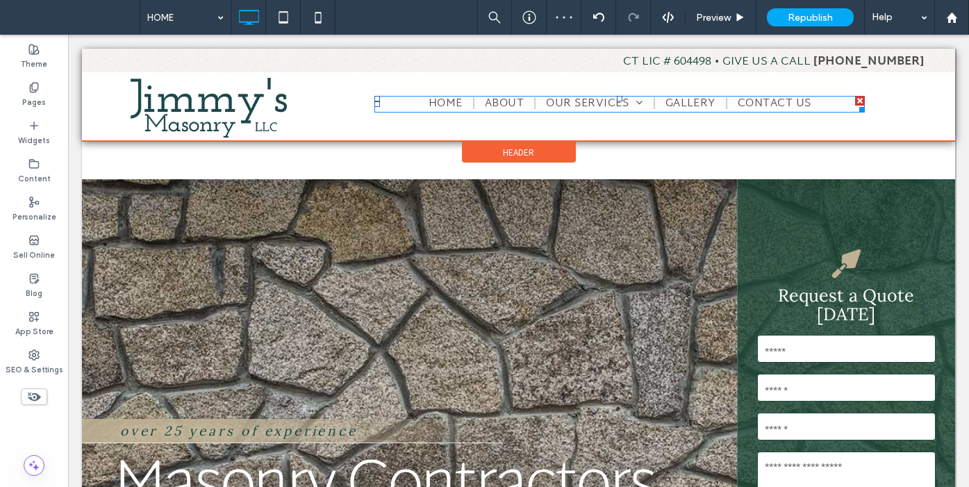
click at [482, 144] on div "Header" at bounding box center [519, 152] width 114 height 21
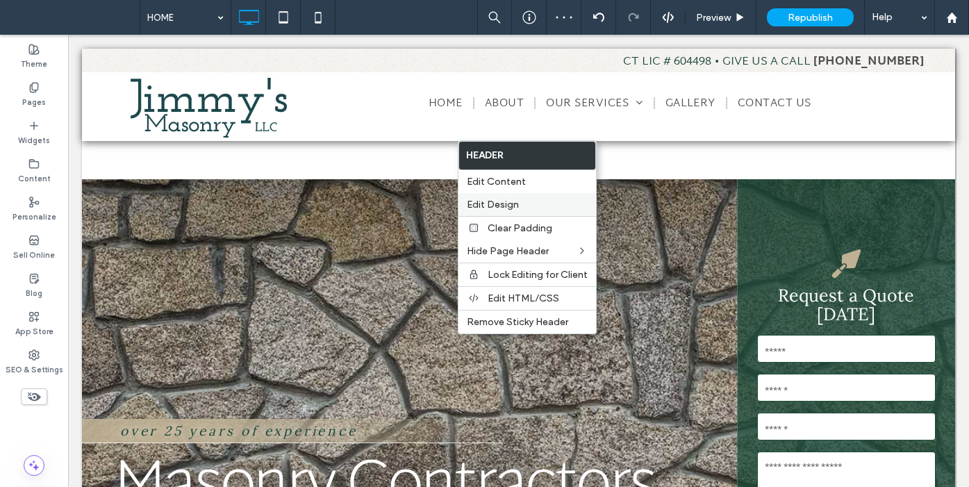
click at [496, 199] on span "Edit Design" at bounding box center [493, 205] width 52 height 12
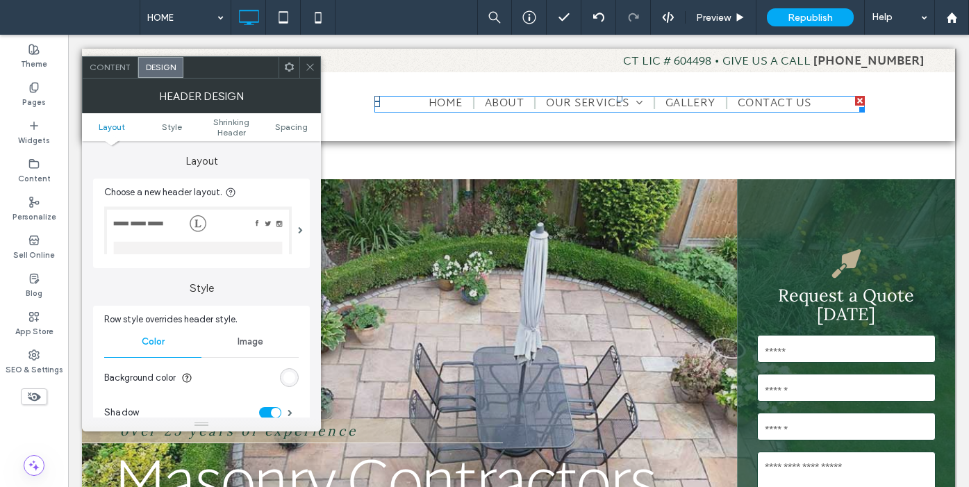
click at [309, 66] on use at bounding box center [309, 67] width 7 height 7
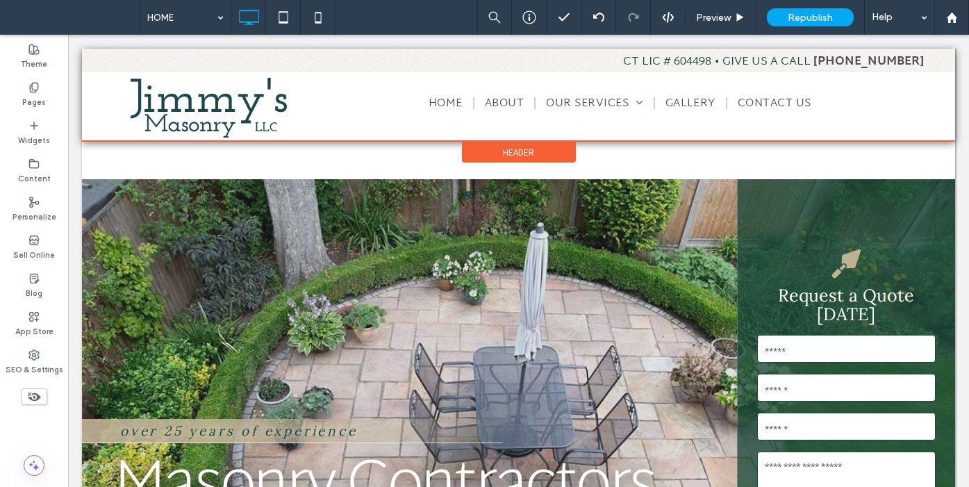
click at [493, 151] on div "Header" at bounding box center [519, 152] width 114 height 21
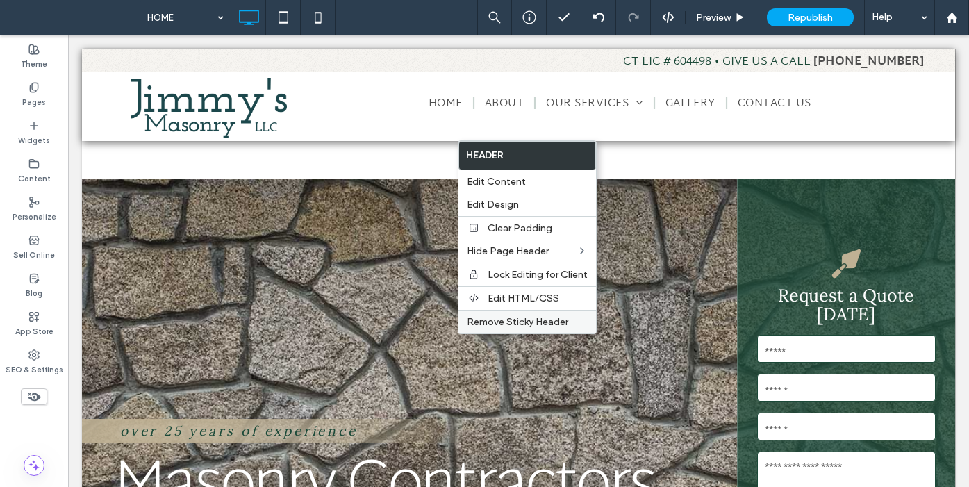
click at [503, 320] on span "Remove Sticky Header" at bounding box center [517, 322] width 101 height 12
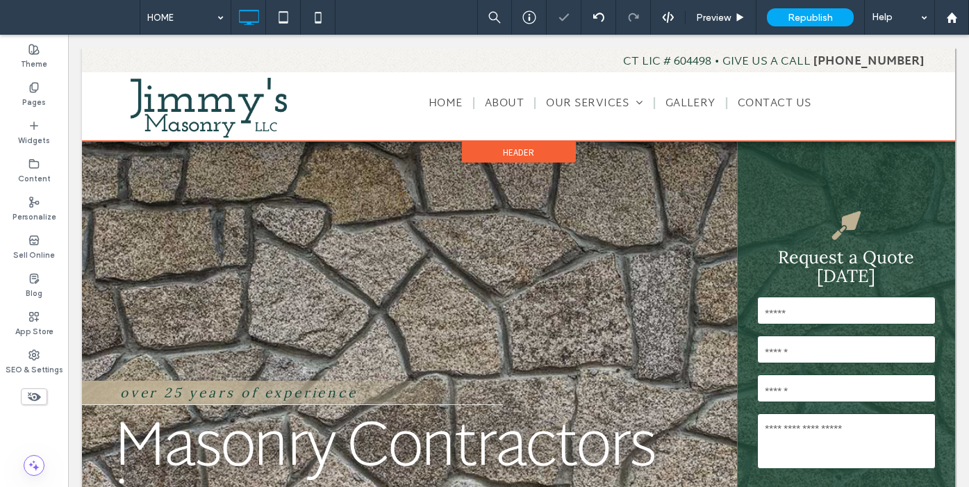
click at [512, 147] on span "Header" at bounding box center [518, 153] width 31 height 12
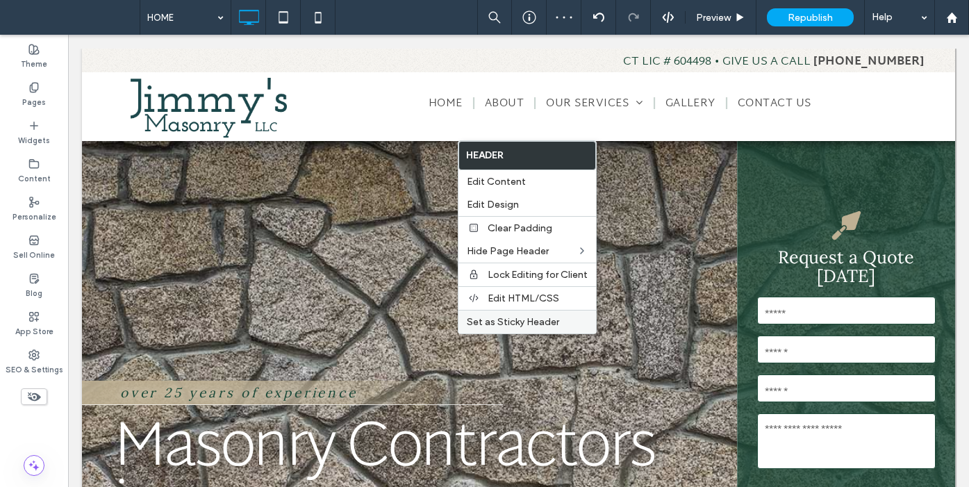
click at [514, 320] on span "Set as Sticky Header" at bounding box center [513, 322] width 92 height 12
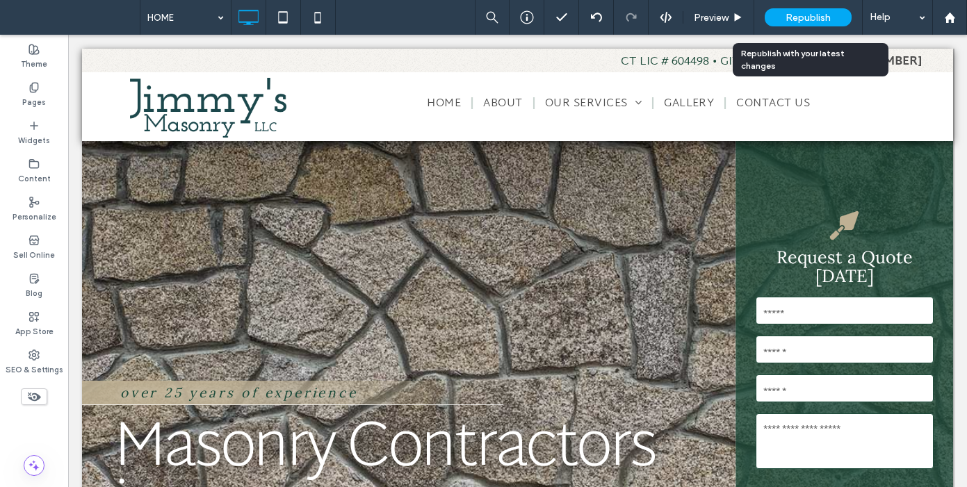
click at [807, 18] on span "Republish" at bounding box center [807, 18] width 45 height 12
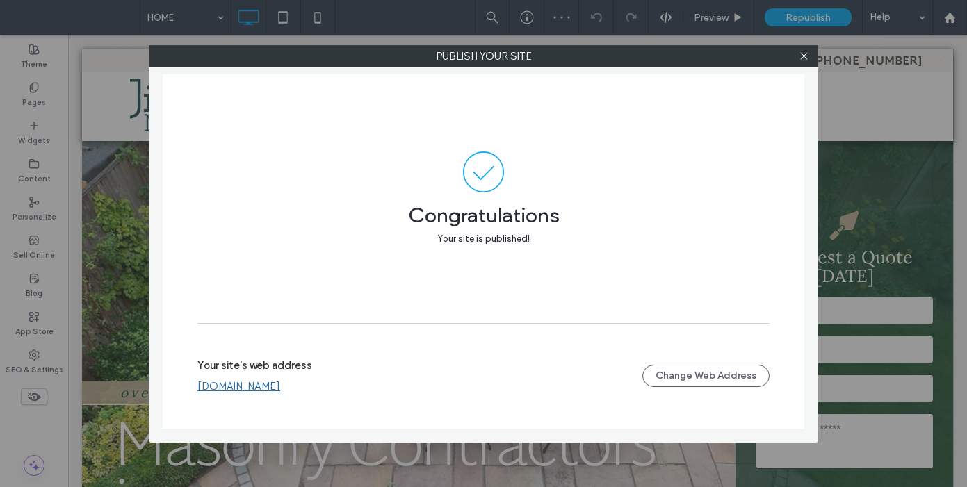
click at [280, 388] on link "[DOMAIN_NAME]" at bounding box center [238, 386] width 83 height 13
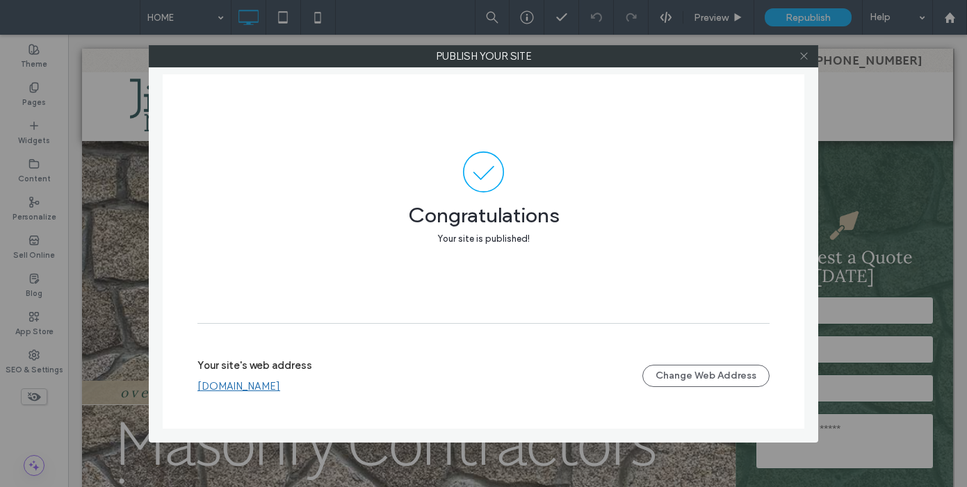
click at [805, 58] on use at bounding box center [803, 56] width 7 height 7
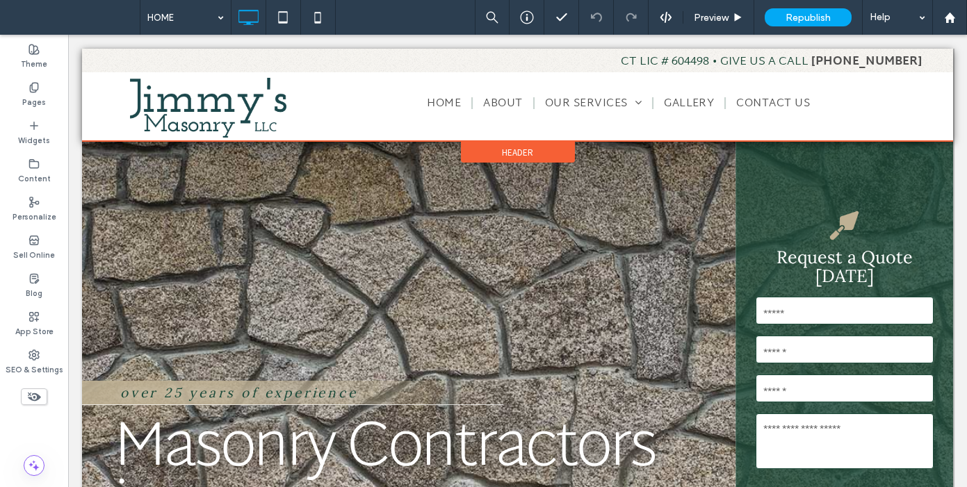
click at [510, 147] on span "Header" at bounding box center [517, 153] width 31 height 12
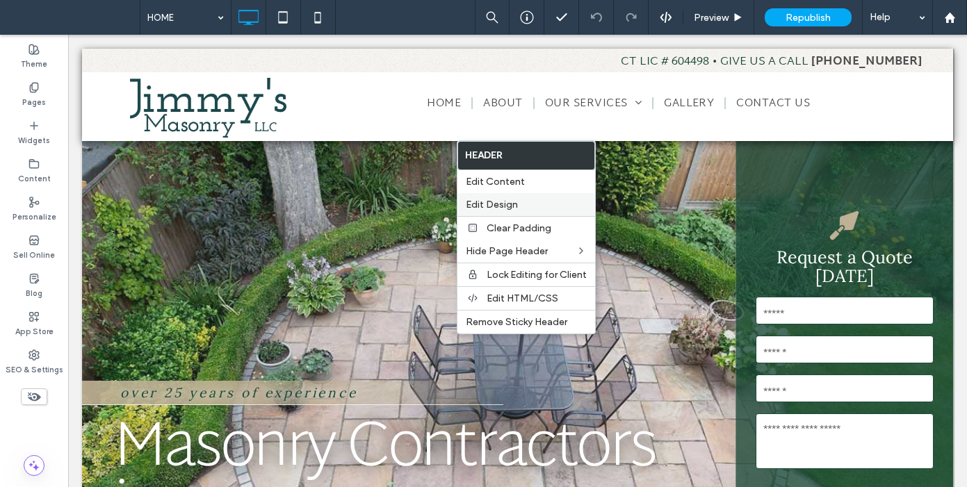
click at [526, 202] on label "Edit Design" at bounding box center [526, 205] width 121 height 12
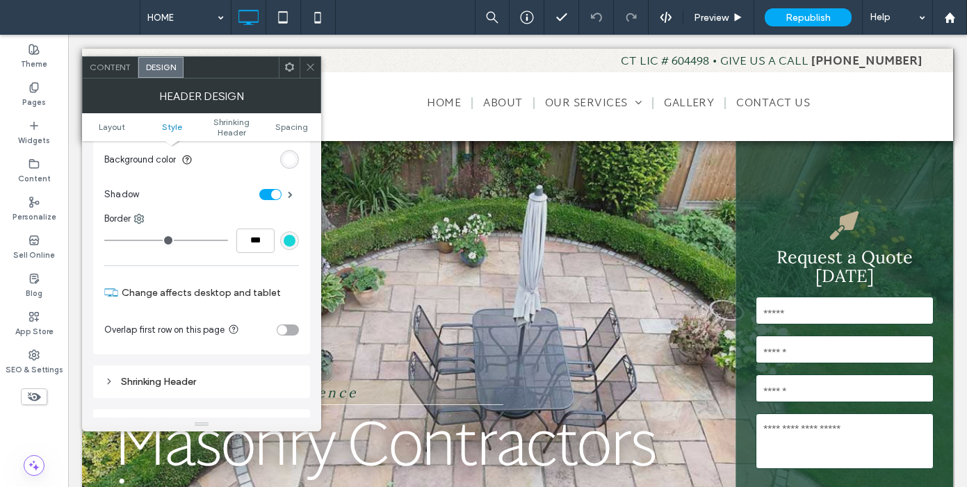
scroll to position [272, 0]
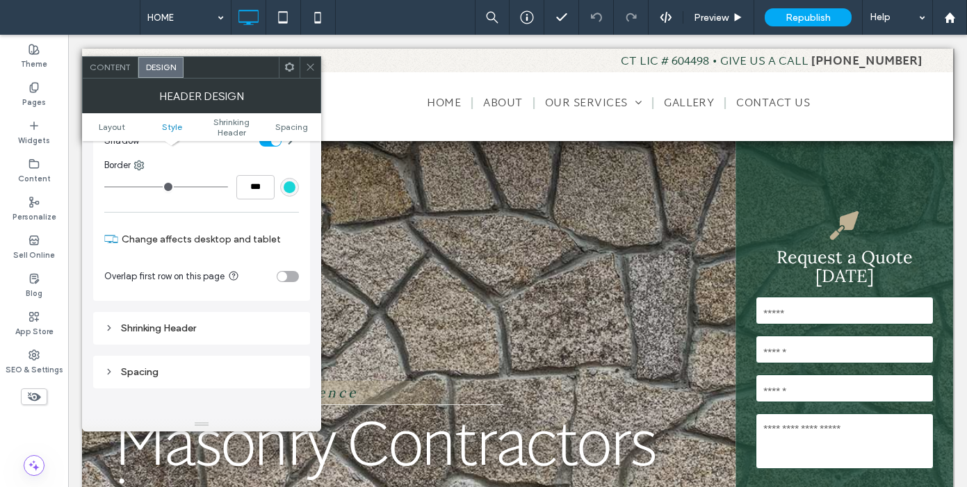
click at [309, 63] on icon at bounding box center [310, 67] width 10 height 10
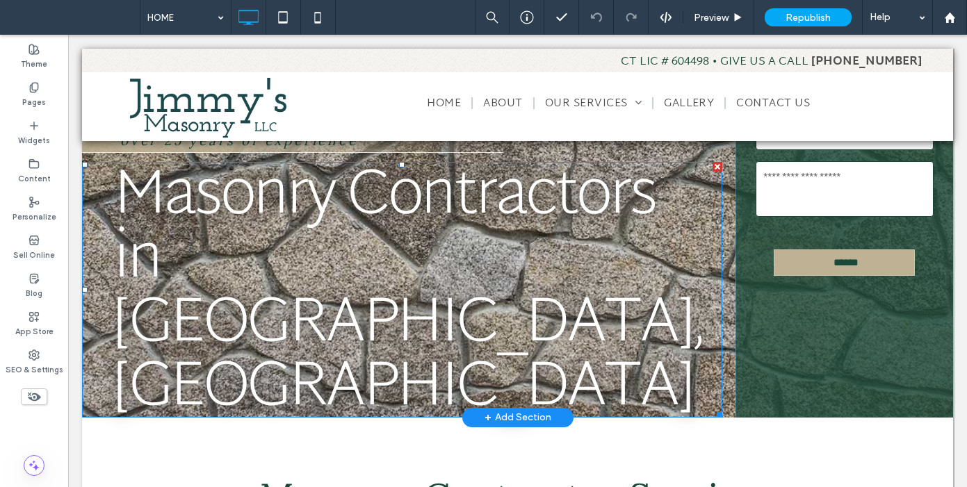
scroll to position [264, 0]
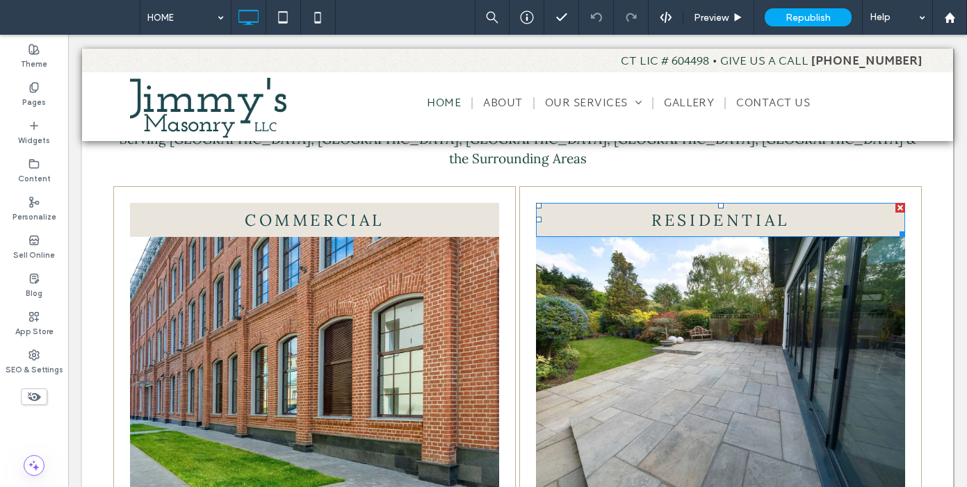
scroll to position [653, 0]
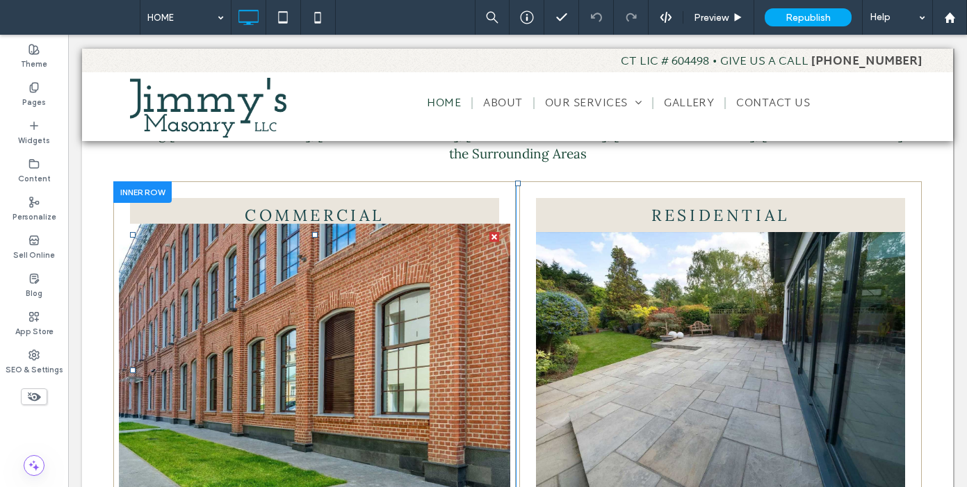
click at [397, 272] on img at bounding box center [314, 370] width 391 height 293
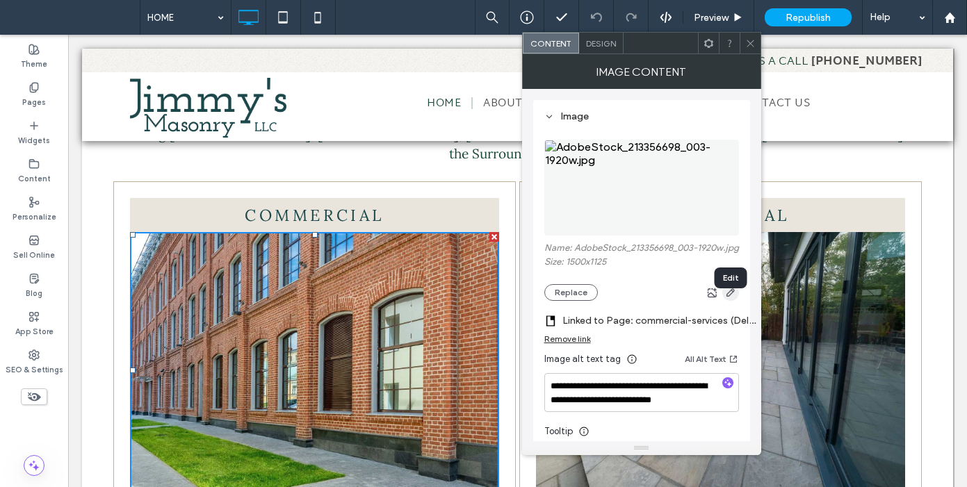
click at [732, 298] on icon "button" at bounding box center [730, 292] width 11 height 11
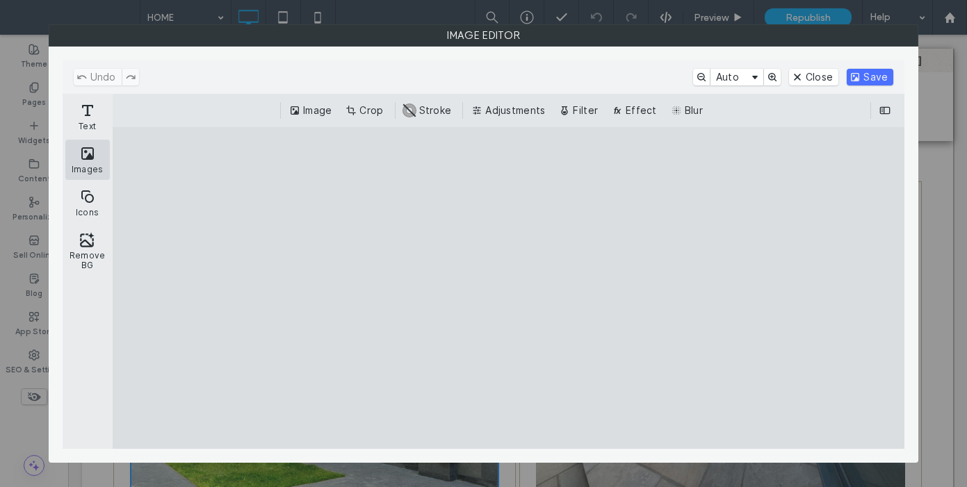
click at [90, 165] on button "Images" at bounding box center [87, 160] width 44 height 40
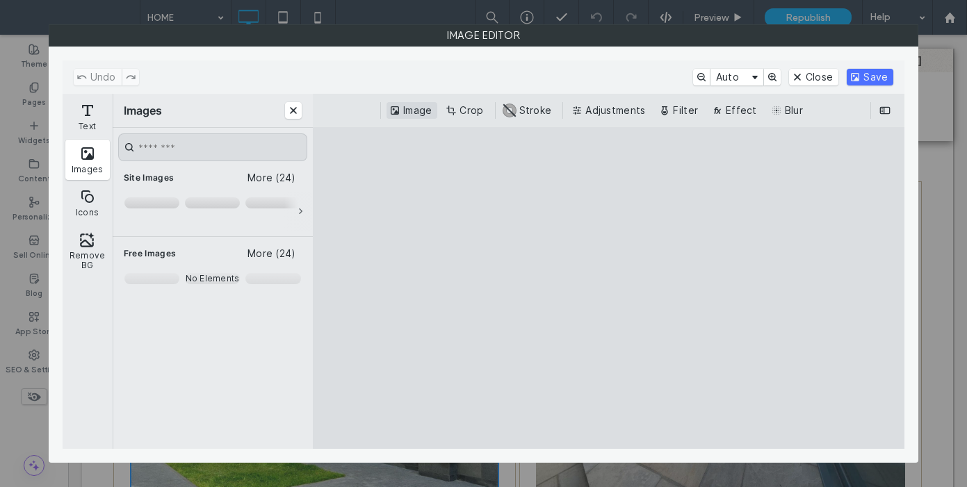
click at [421, 116] on button "Image" at bounding box center [411, 110] width 51 height 17
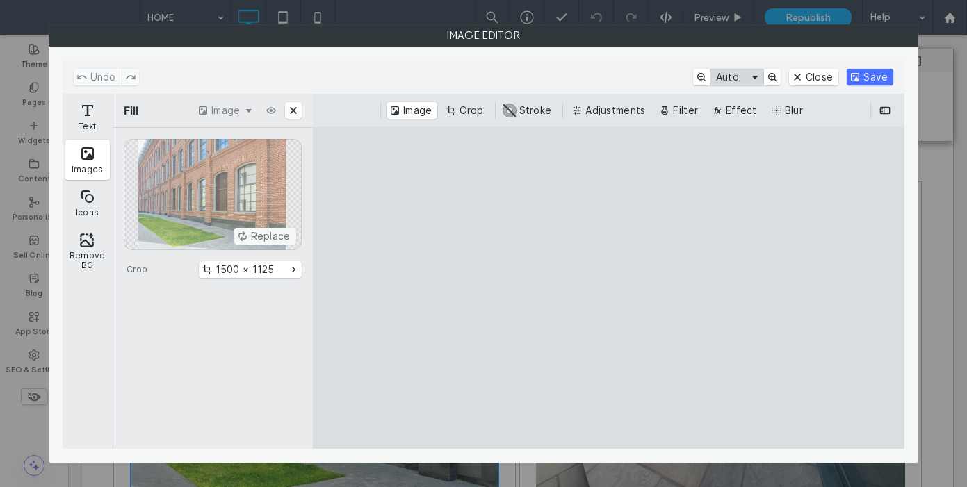
click at [755, 74] on button "Auto" at bounding box center [736, 77] width 53 height 17
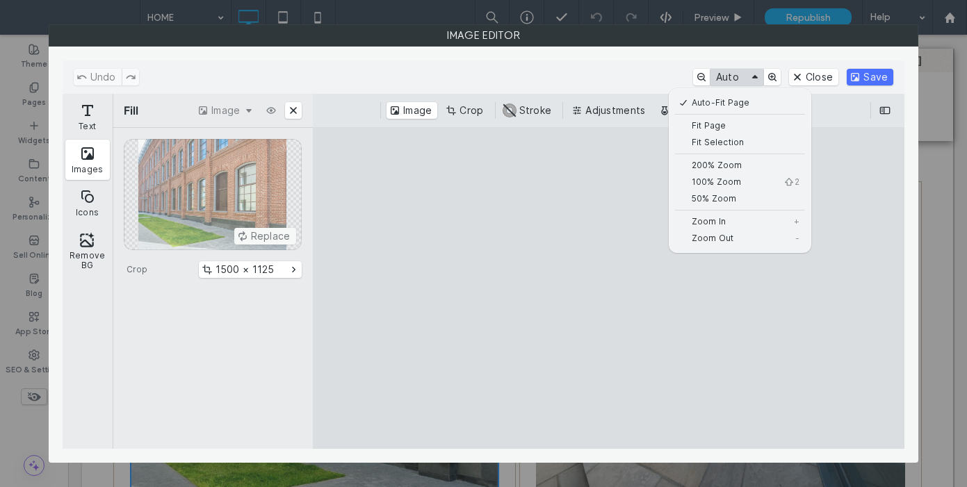
click at [755, 74] on button "Auto" at bounding box center [736, 77] width 53 height 17
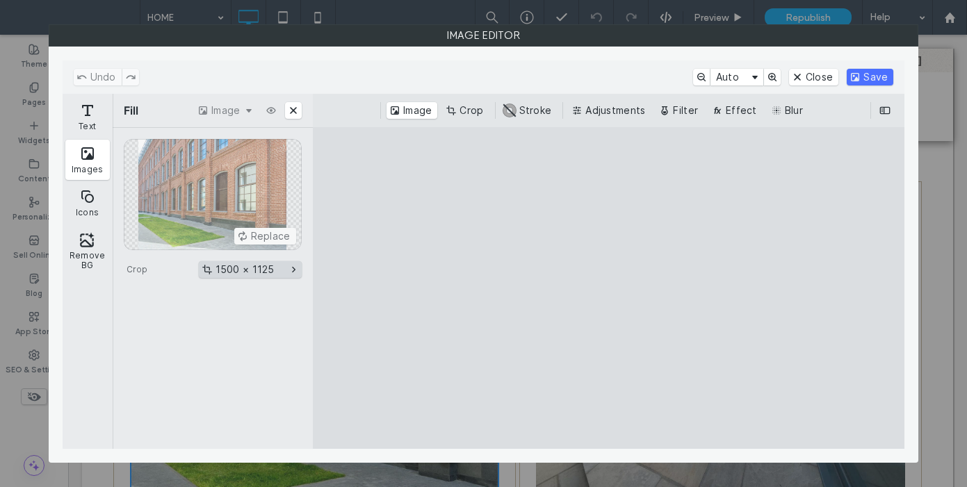
click at [293, 269] on button "1500 × 1125" at bounding box center [250, 269] width 103 height 17
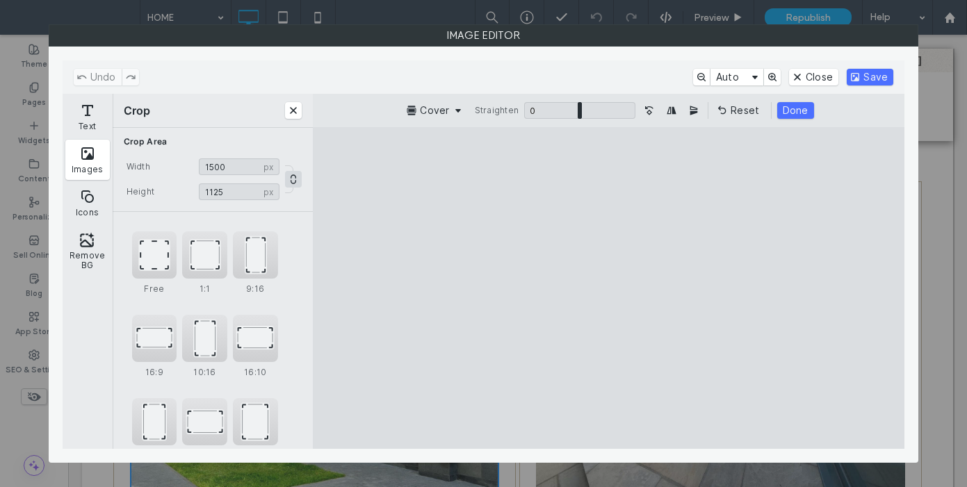
click at [287, 181] on button "Lock proportions" at bounding box center [293, 179] width 17 height 17
drag, startPoint x: 235, startPoint y: 167, endPoint x: 170, endPoint y: 153, distance: 66.3
click at [170, 153] on section "Crop Area Width **** px 1500 px Height **** px 1125 px" at bounding box center [213, 169] width 200 height 83
type input "*"
type input "****"
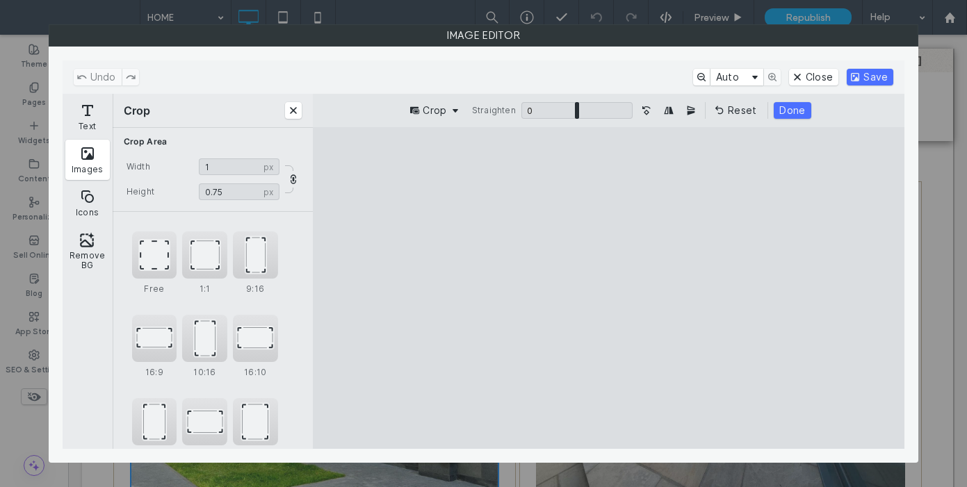
type input "**"
type input "*"
type input "***"
type input "**"
type input "****"
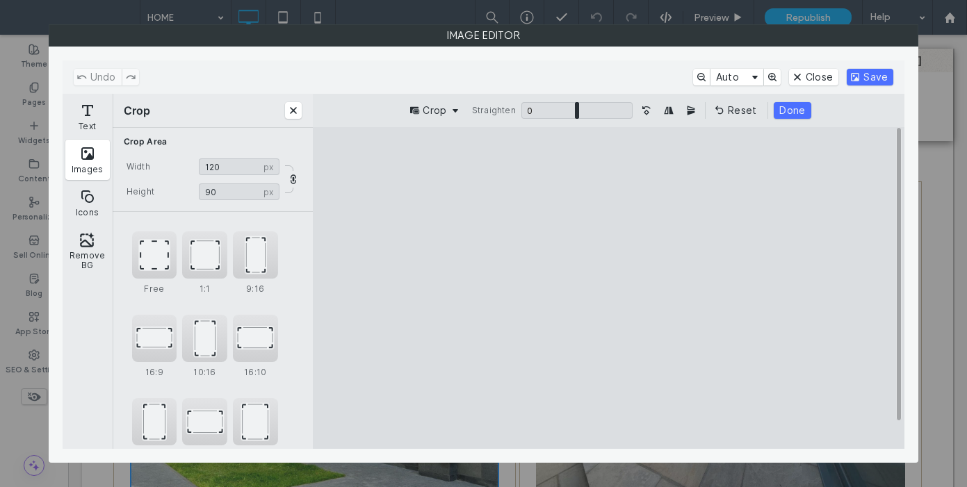
type input "***"
click at [285, 182] on button "Lock proportions" at bounding box center [293, 179] width 17 height 17
drag, startPoint x: 238, startPoint y: 170, endPoint x: 201, endPoint y: 167, distance: 36.9
click at [202, 167] on input "****" at bounding box center [239, 166] width 81 height 17
type input "****"
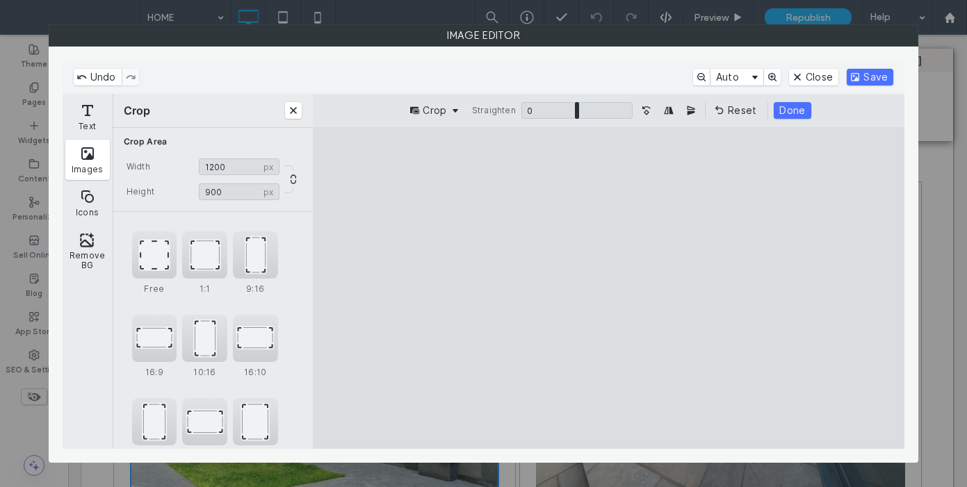
type input "***"
type input "****"
type input "***"
type input "****"
type input "***"
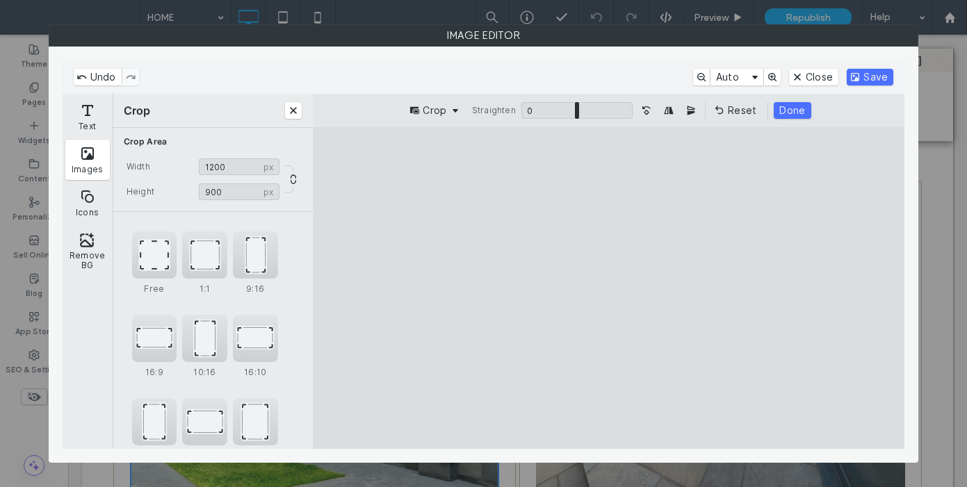
type input "****"
drag, startPoint x: 779, startPoint y: 433, endPoint x: 917, endPoint y: 497, distance: 151.7
click at [917, 486] on html ".wqwq-1{fill:#231f20;} .cls-1q, .cls-2q { fill-rule: evenodd; } .cls-2q { fill:…" at bounding box center [483, 243] width 967 height 487
type input "****"
drag, startPoint x: 775, startPoint y: 434, endPoint x: 814, endPoint y: 461, distance: 47.0
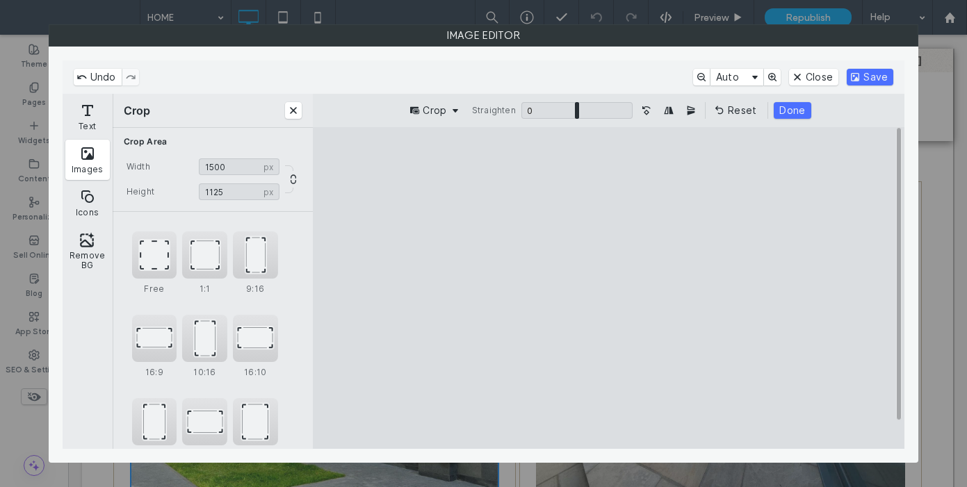
click at [608, 288] on cesdk-canvas "Editor canvas" at bounding box center [608, 288] width 0 height 0
click at [448, 106] on button "Crop" at bounding box center [434, 110] width 57 height 17
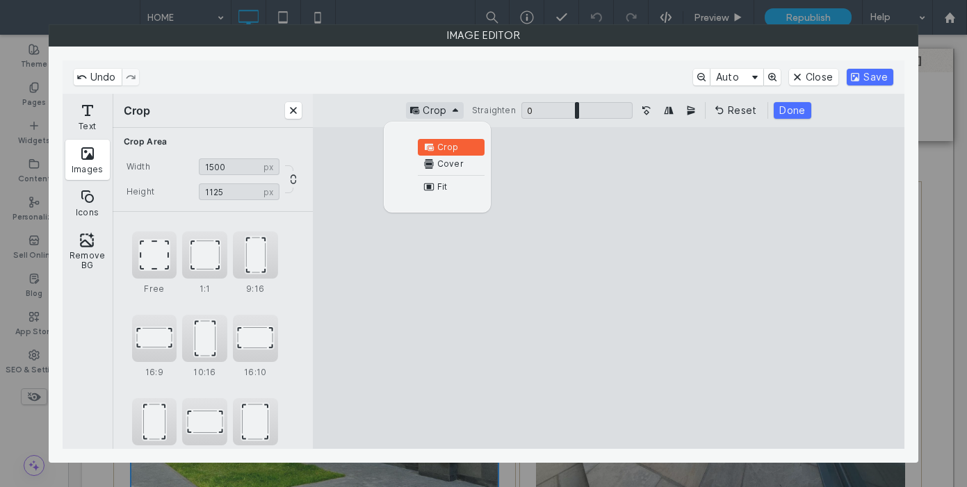
click at [454, 109] on button "Crop" at bounding box center [434, 110] width 57 height 17
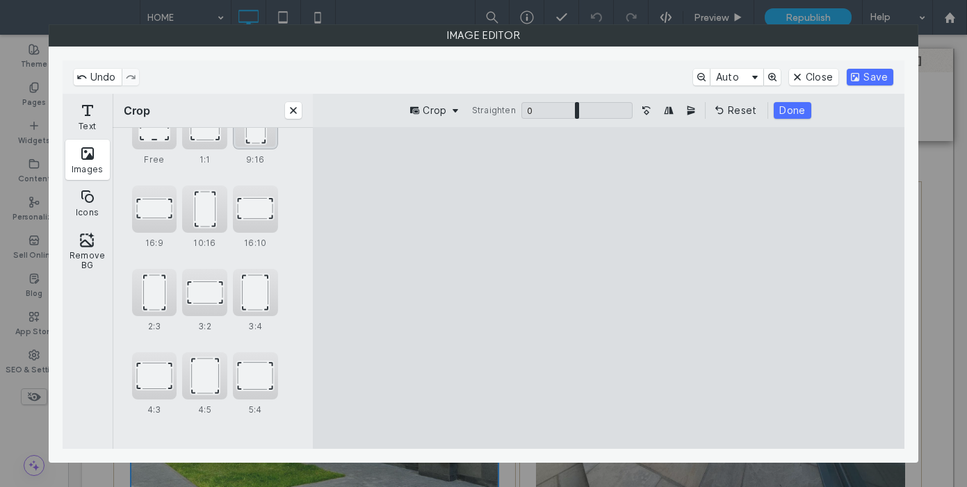
scroll to position [0, 0]
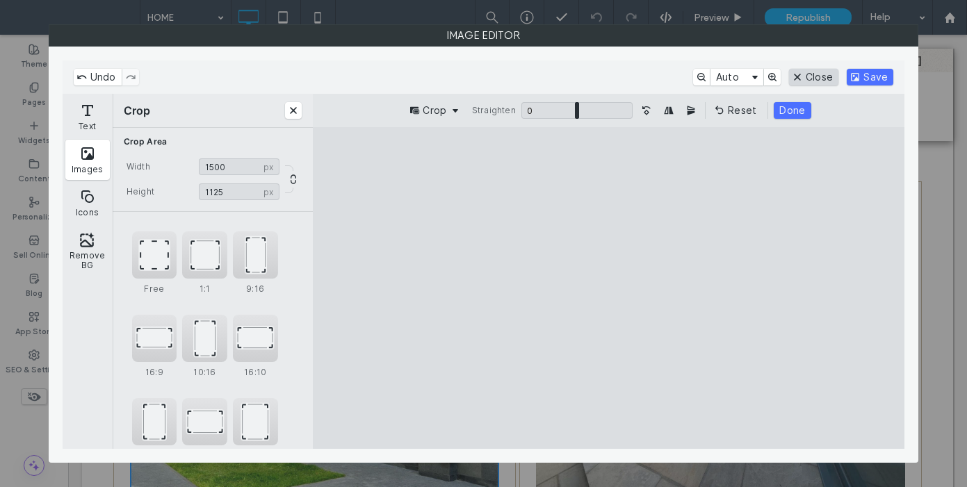
click at [823, 79] on button "Close" at bounding box center [813, 77] width 49 height 17
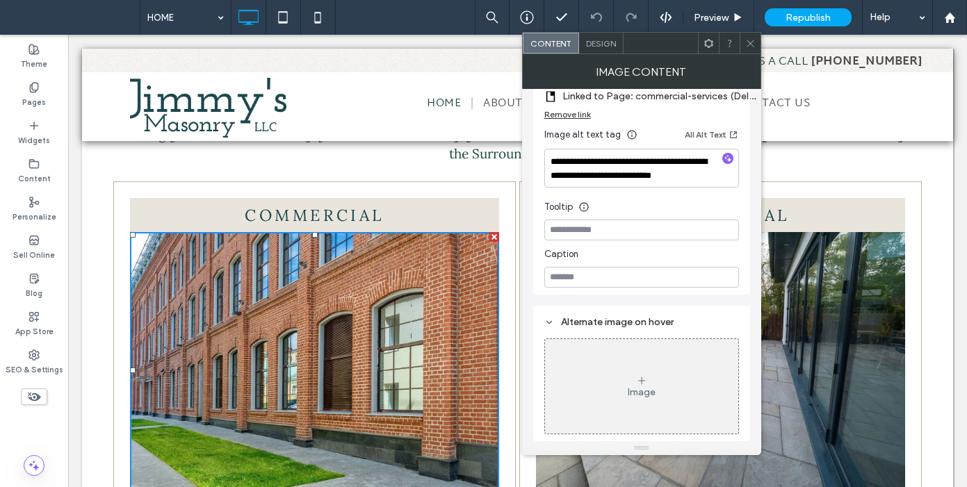
scroll to position [236, 0]
click at [607, 39] on span "Design" at bounding box center [601, 43] width 30 height 10
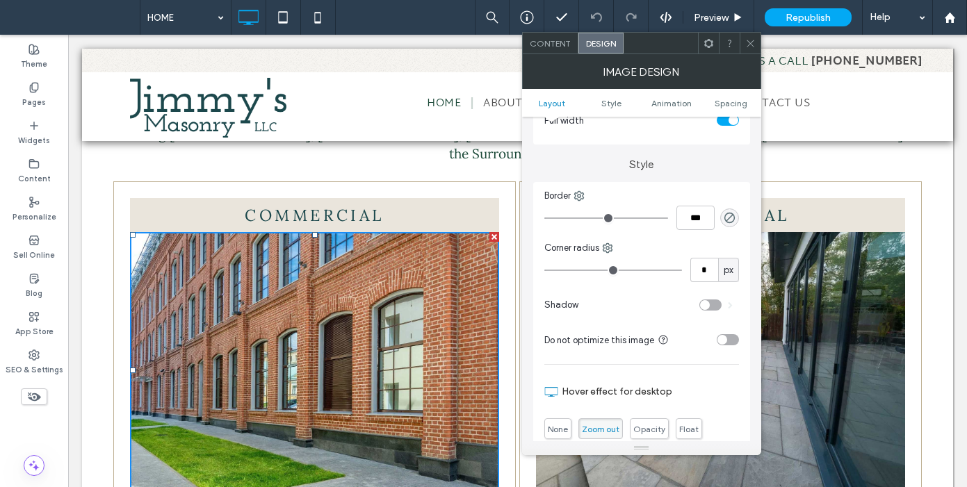
scroll to position [252, 0]
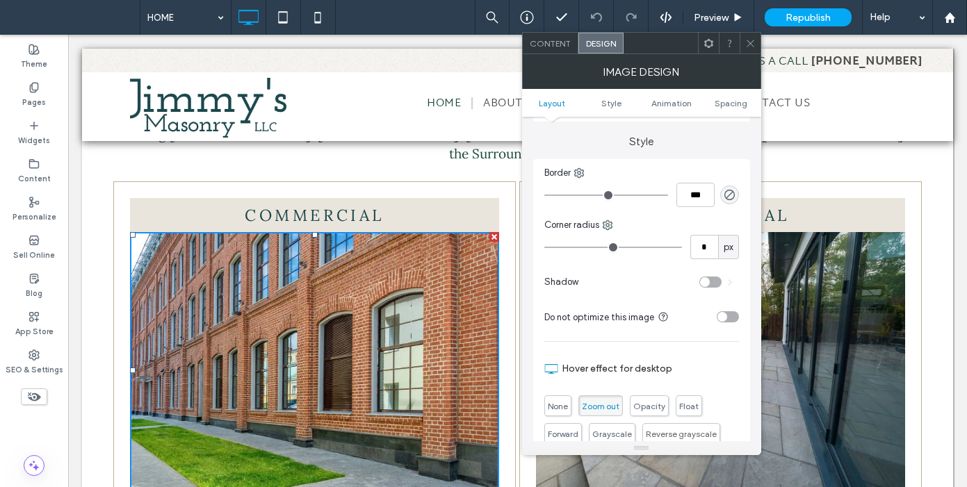
click at [733, 316] on div "toggle" at bounding box center [727, 316] width 22 height 11
click at [723, 318] on div "toggle" at bounding box center [727, 316] width 22 height 11
click at [737, 318] on div "toggle" at bounding box center [727, 316] width 22 height 11
click at [724, 316] on div "toggle" at bounding box center [727, 316] width 22 height 11
click at [753, 46] on icon at bounding box center [750, 43] width 10 height 10
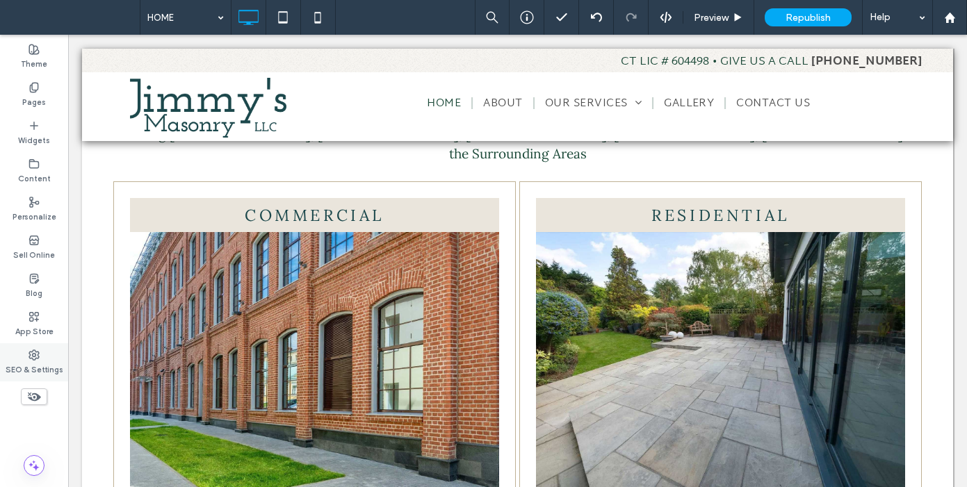
click at [35, 364] on label "SEO & Settings" at bounding box center [35, 368] width 58 height 15
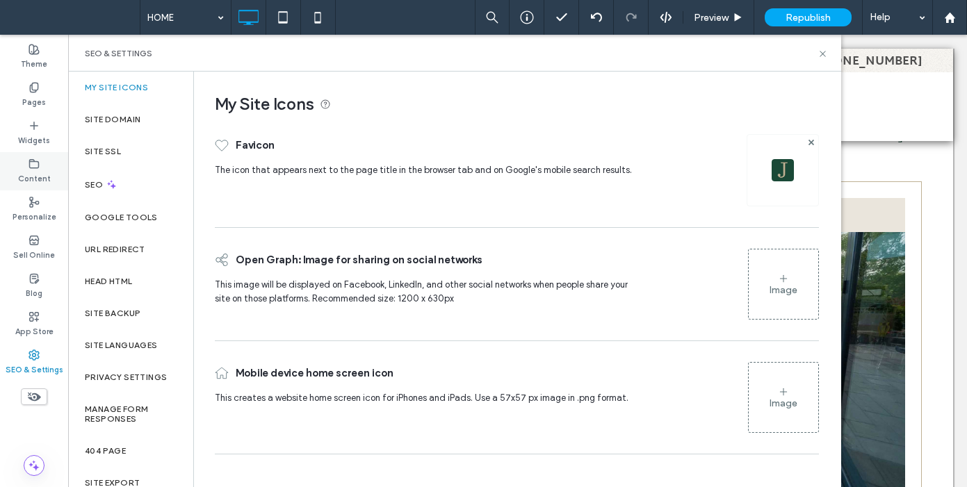
click at [40, 173] on label "Content" at bounding box center [34, 177] width 33 height 15
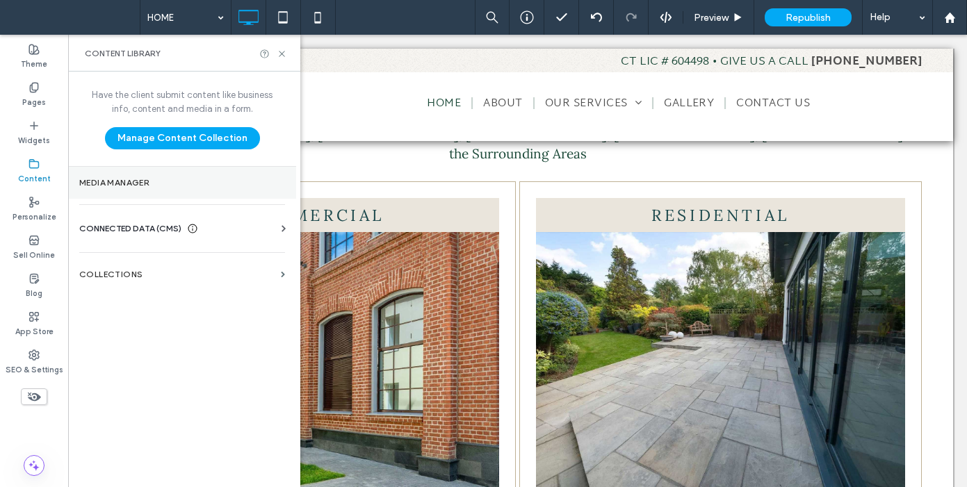
click at [130, 187] on label "Media Manager" at bounding box center [182, 183] width 206 height 10
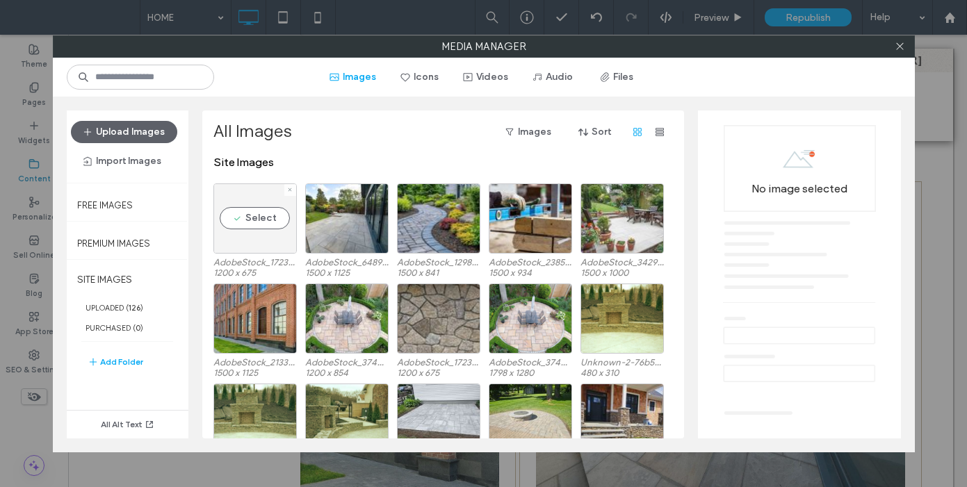
click at [269, 217] on div "Select" at bounding box center [254, 218] width 83 height 70
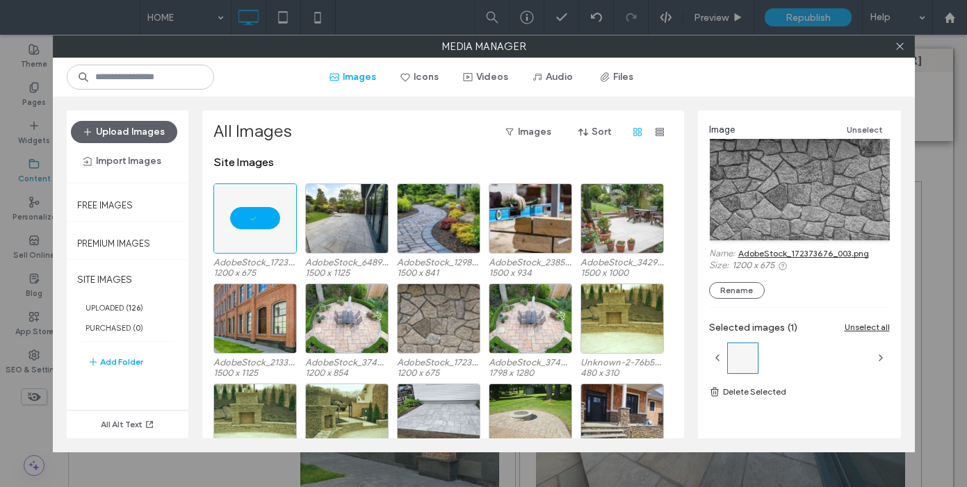
click at [812, 255] on link "AdobeStock_172373676_003.png" at bounding box center [803, 253] width 131 height 10
drag, startPoint x: 261, startPoint y: 215, endPoint x: 364, endPoint y: 208, distance: 103.1
click at [261, 215] on div at bounding box center [254, 218] width 83 height 70
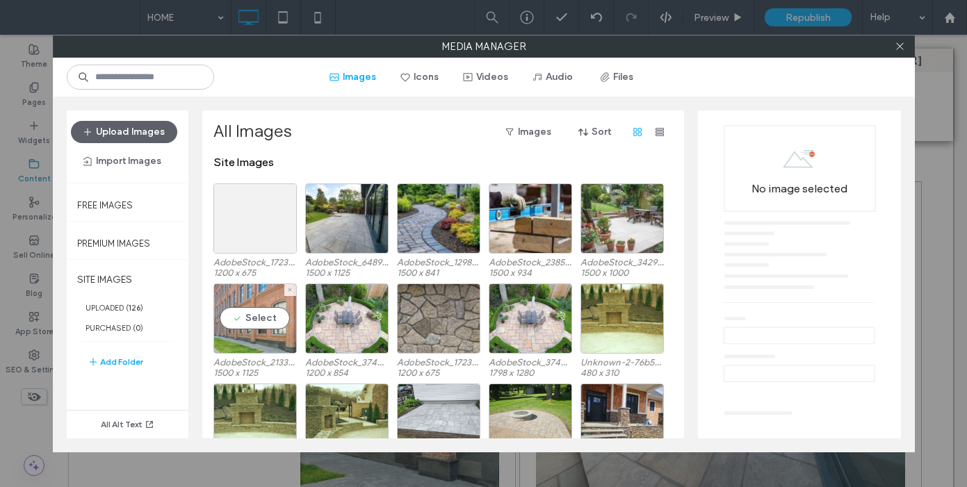
click at [258, 318] on div "Select" at bounding box center [254, 319] width 83 height 70
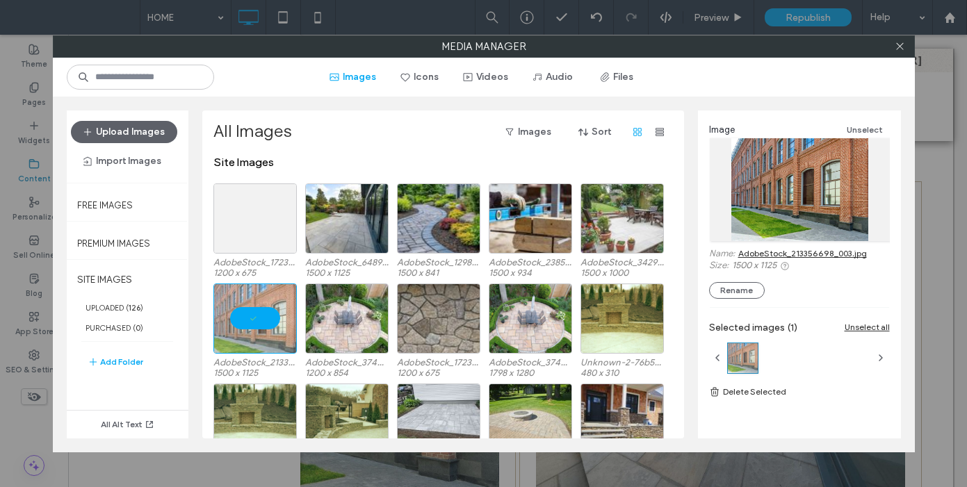
click at [805, 253] on link "AdobeStock_213356698_003.jpg" at bounding box center [802, 253] width 129 height 10
click at [899, 42] on icon at bounding box center [899, 46] width 10 height 10
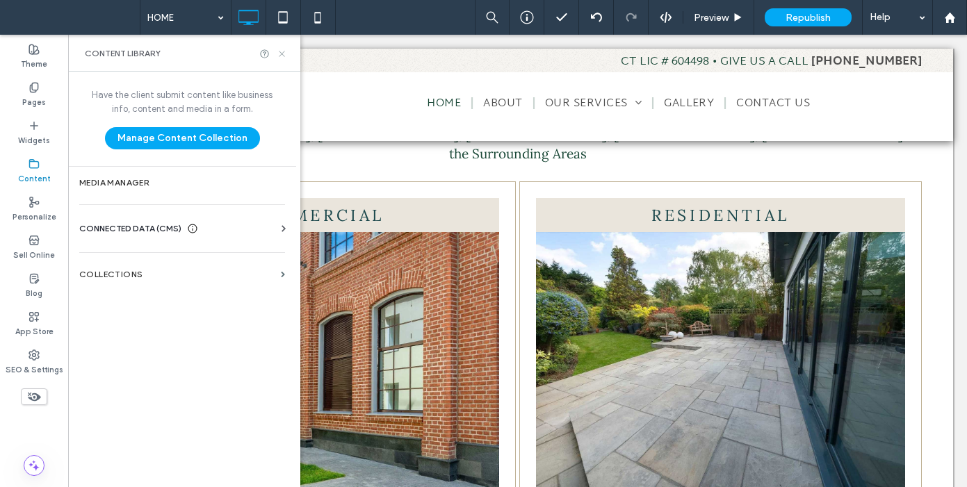
click at [281, 50] on icon at bounding box center [282, 54] width 10 height 10
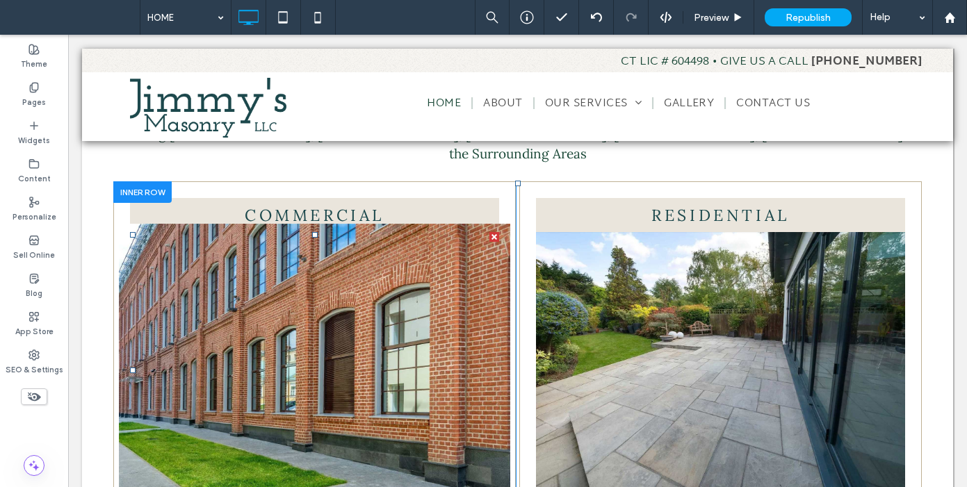
click at [358, 259] on img at bounding box center [314, 370] width 391 height 293
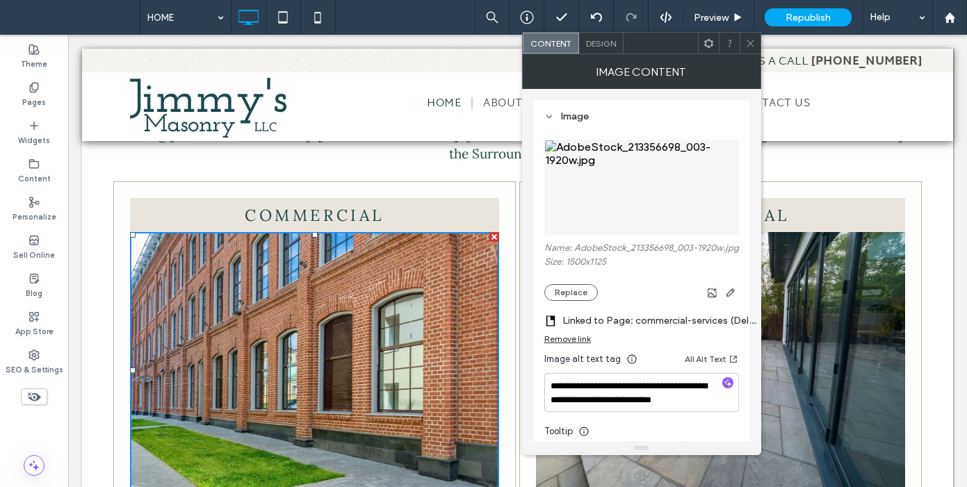
drag, startPoint x: 570, startPoint y: 305, endPoint x: 581, endPoint y: 332, distance: 29.3
click at [570, 301] on button "Replace" at bounding box center [571, 292] width 54 height 17
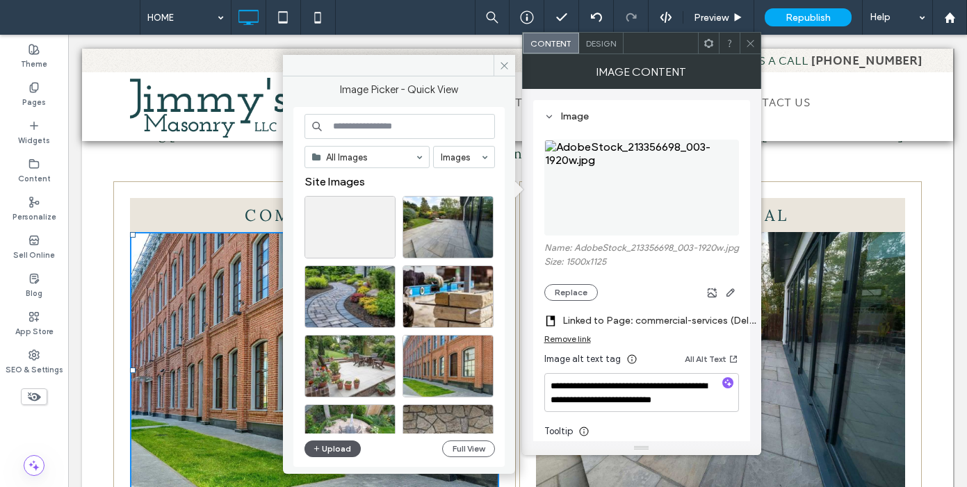
click at [345, 452] on button "Upload" at bounding box center [332, 449] width 57 height 17
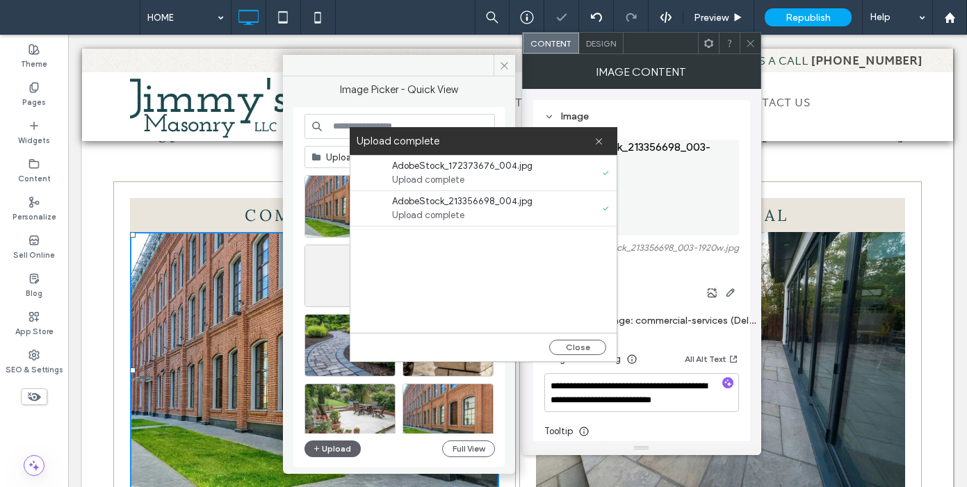
drag, startPoint x: 588, startPoint y: 344, endPoint x: 545, endPoint y: 352, distance: 43.8
click at [588, 345] on button "Close" at bounding box center [577, 347] width 57 height 15
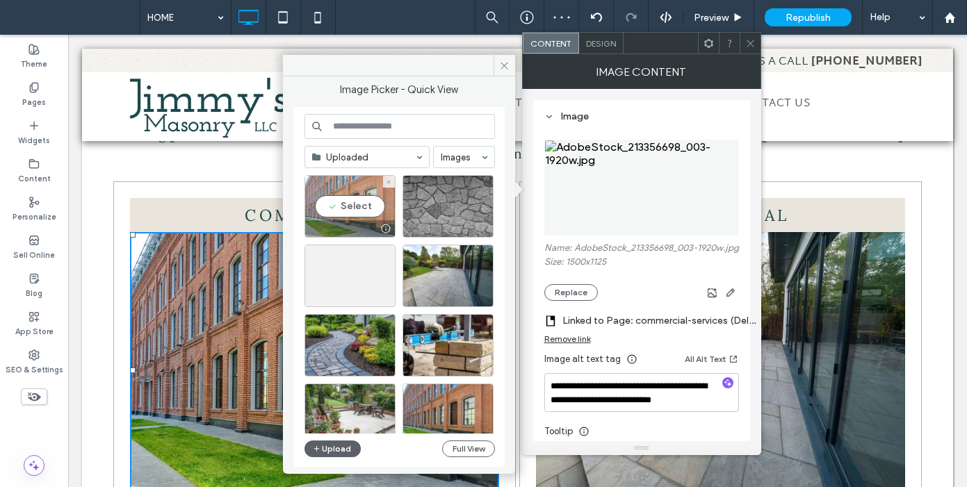
click at [349, 202] on div "Select" at bounding box center [349, 206] width 91 height 63
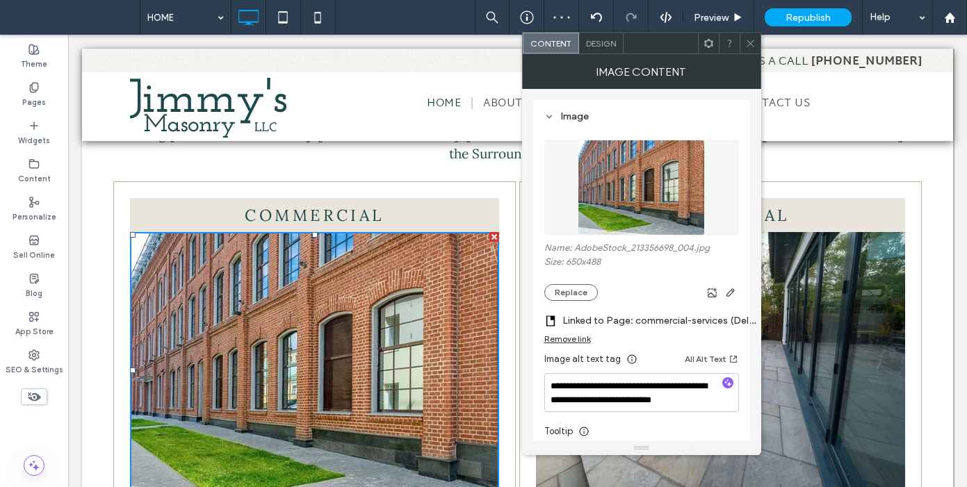
click at [749, 34] on span at bounding box center [750, 43] width 10 height 21
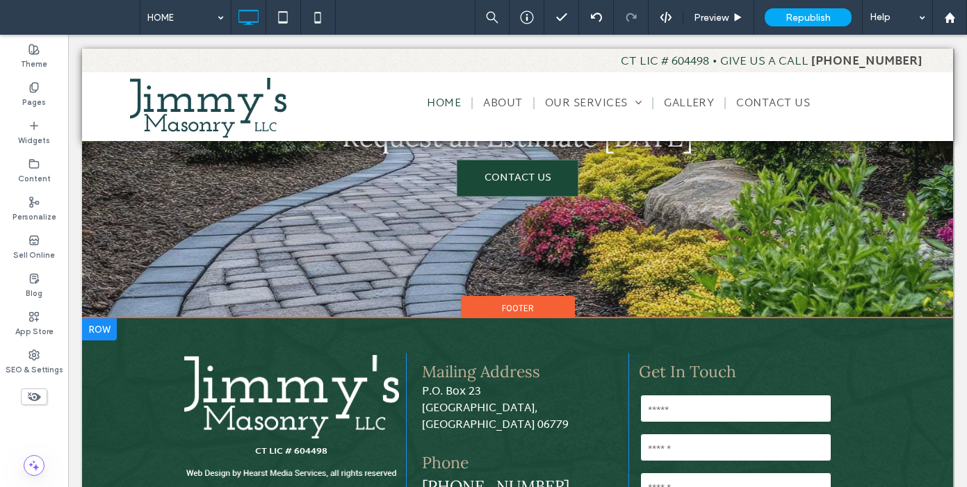
scroll to position [2090, 0]
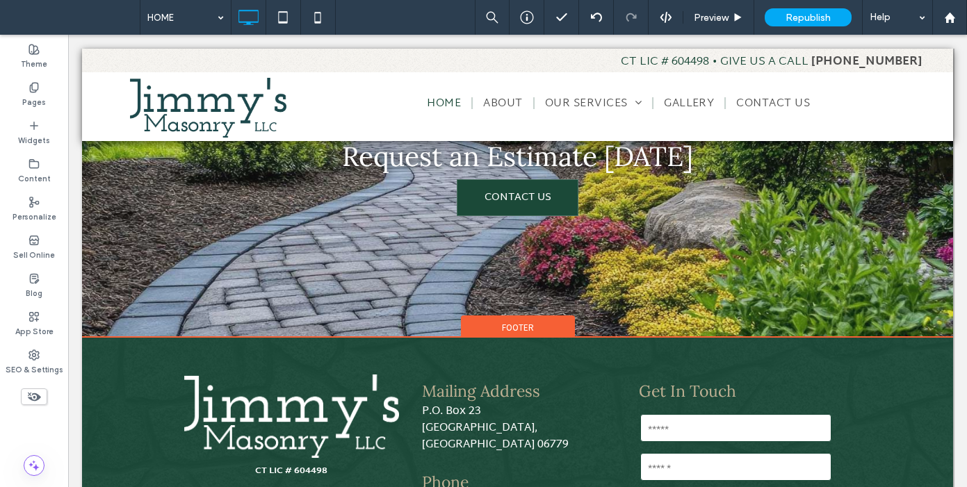
click at [514, 322] on span "Footer" at bounding box center [518, 328] width 32 height 12
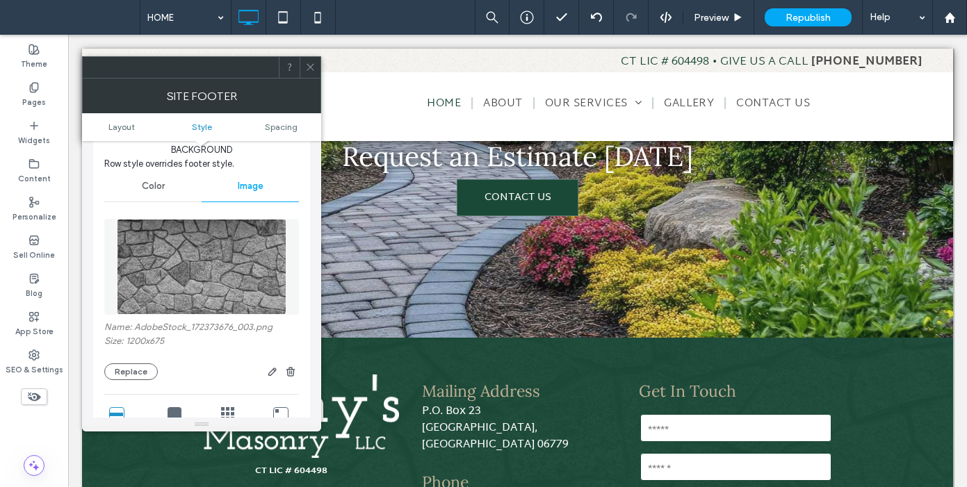
scroll to position [199, 0]
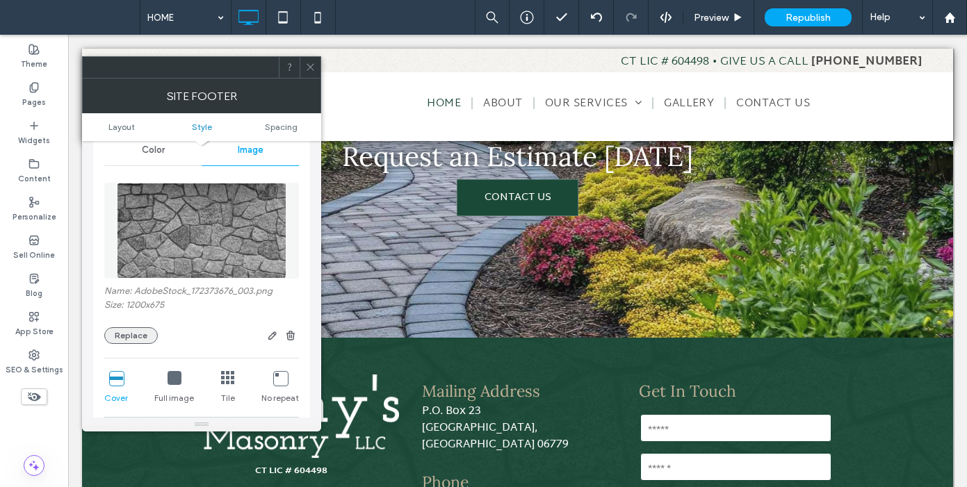
click at [144, 333] on button "Replace" at bounding box center [131, 335] width 54 height 17
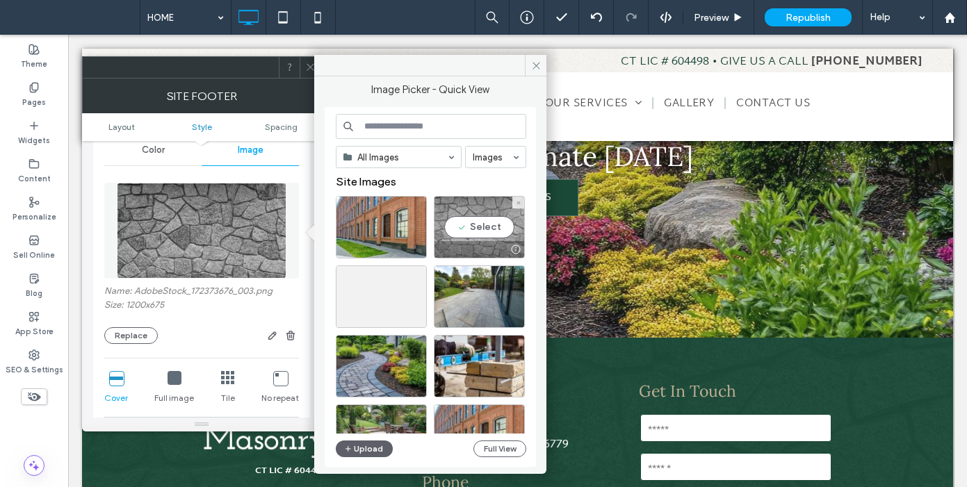
click at [477, 233] on div "Select" at bounding box center [479, 227] width 91 height 63
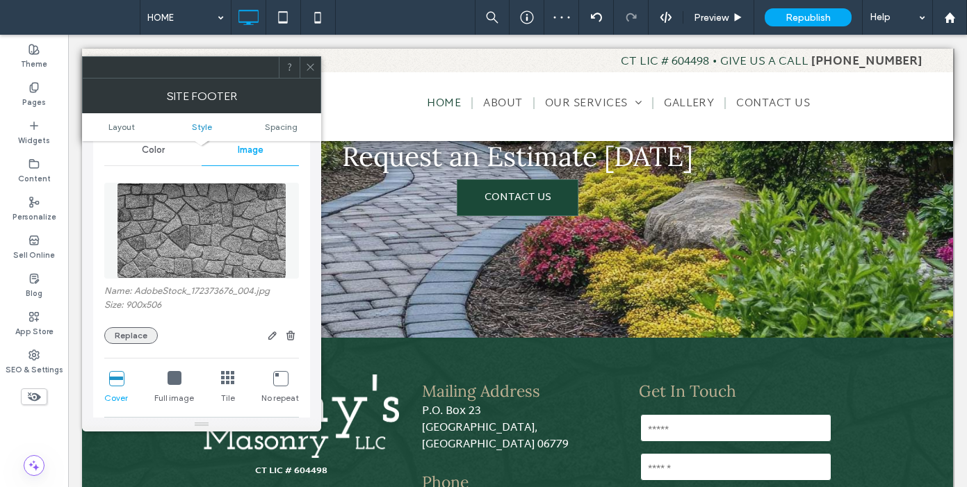
click at [145, 335] on button "Replace" at bounding box center [131, 335] width 54 height 17
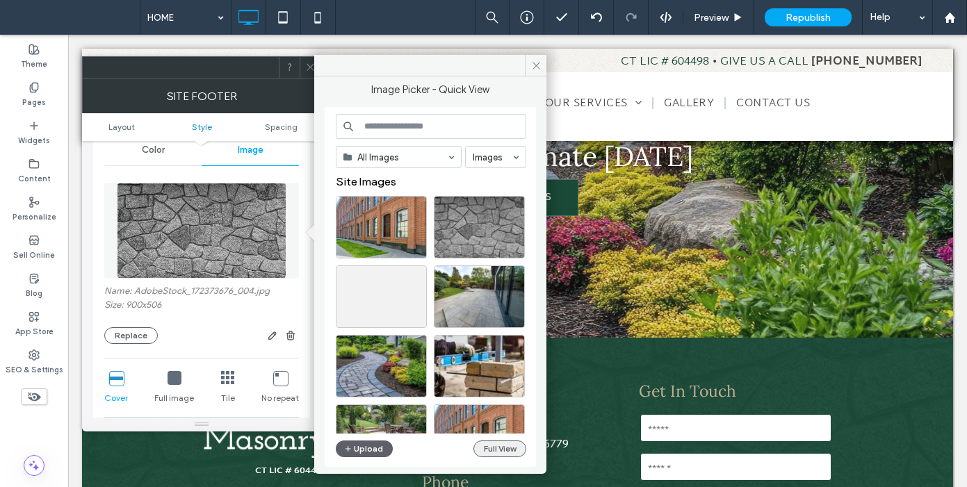
click at [502, 450] on button "Full View" at bounding box center [499, 449] width 53 height 17
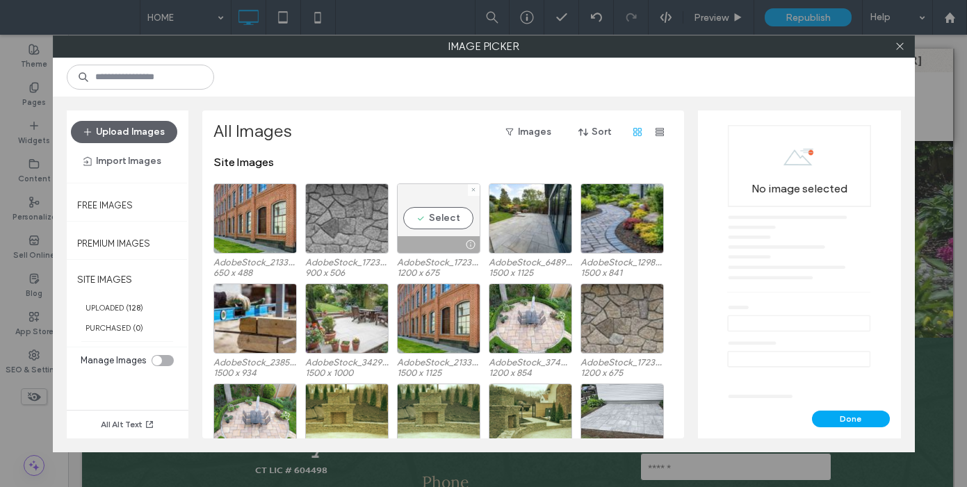
click at [477, 188] on div at bounding box center [474, 190] width 12 height 12
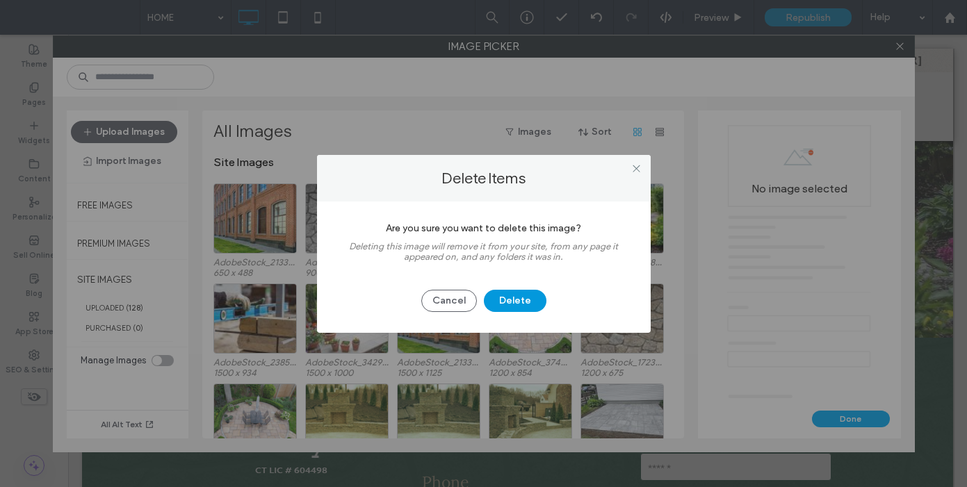
click at [530, 304] on button "Delete" at bounding box center [515, 301] width 63 height 22
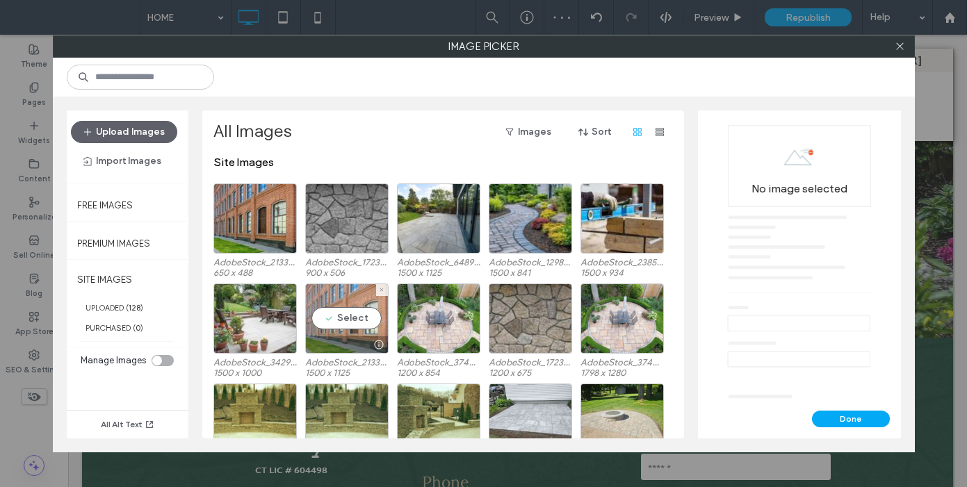
click at [342, 313] on div "Select" at bounding box center [346, 319] width 83 height 70
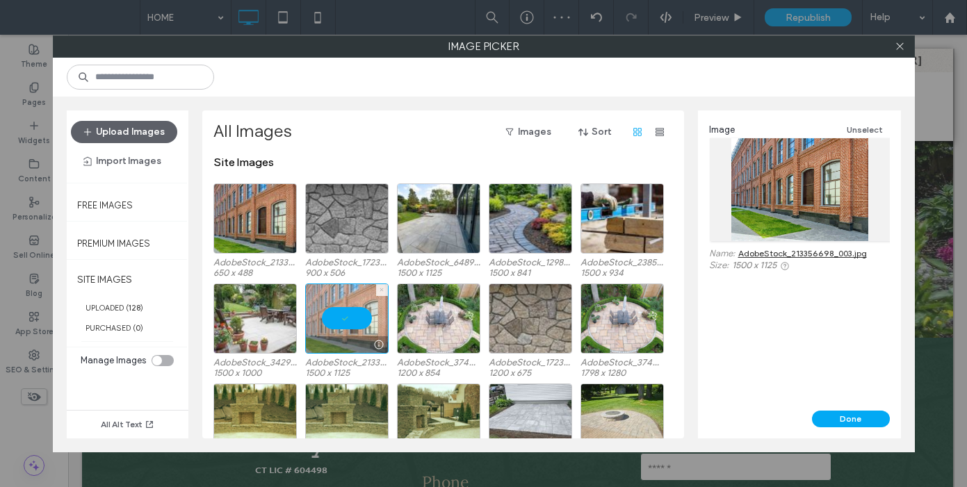
click at [380, 290] on icon at bounding box center [382, 290] width 6 height 6
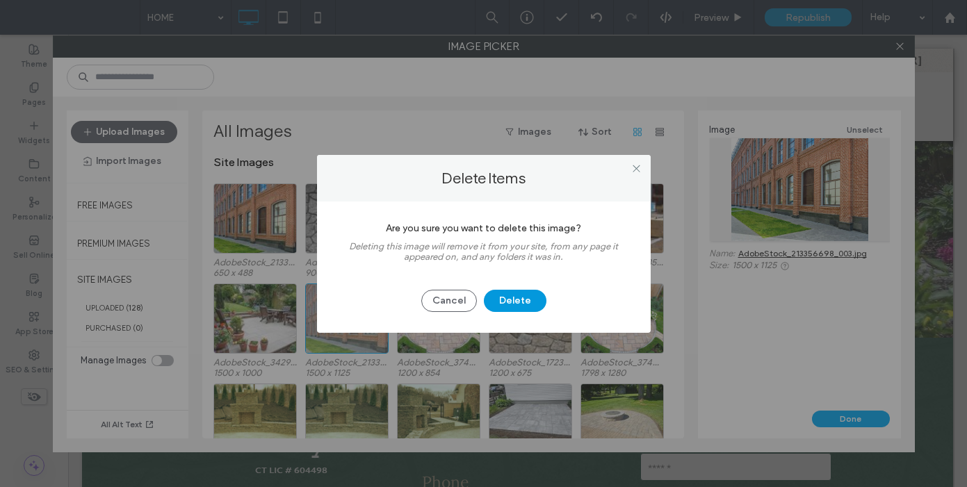
click at [508, 302] on button "Delete" at bounding box center [515, 301] width 63 height 22
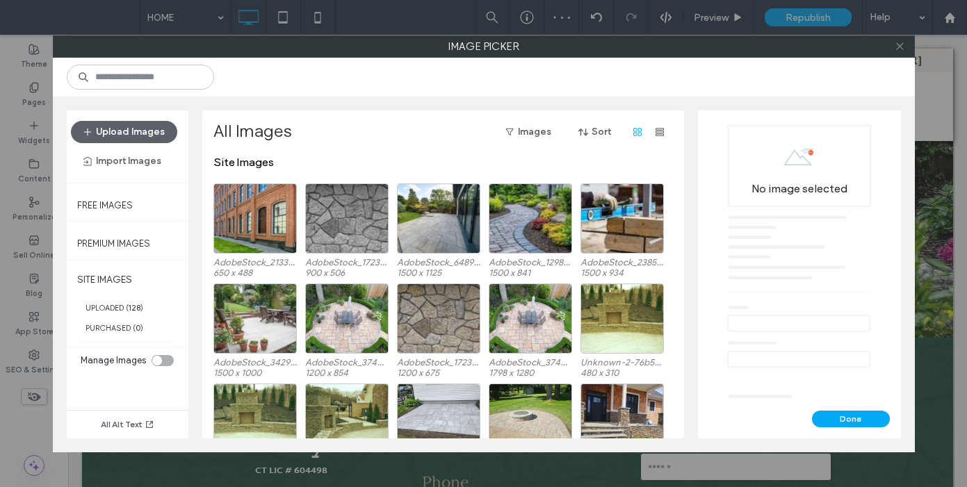
click at [903, 47] on icon at bounding box center [899, 46] width 10 height 10
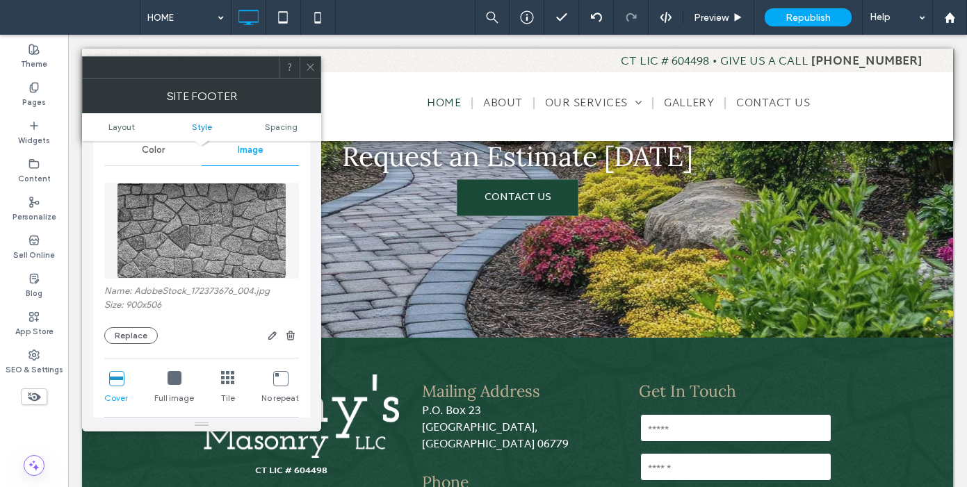
click at [311, 66] on icon at bounding box center [310, 67] width 10 height 10
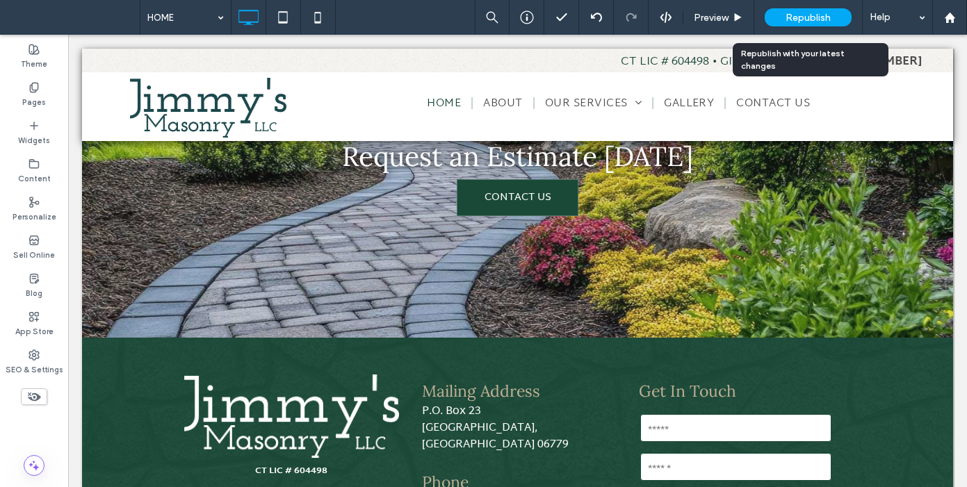
click at [819, 13] on span "Republish" at bounding box center [807, 18] width 45 height 12
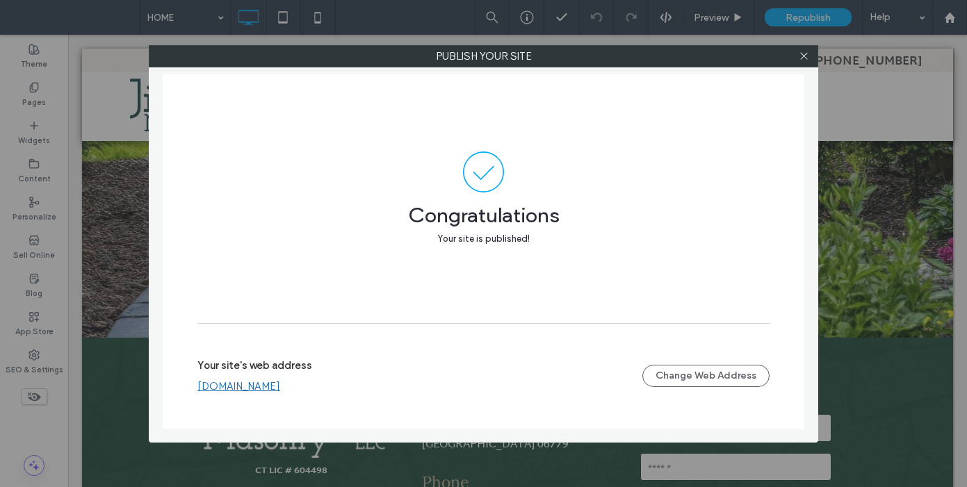
drag, startPoint x: 304, startPoint y: 391, endPoint x: 320, endPoint y: 382, distance: 18.4
click at [280, 391] on link "[DOMAIN_NAME]" at bounding box center [238, 386] width 83 height 13
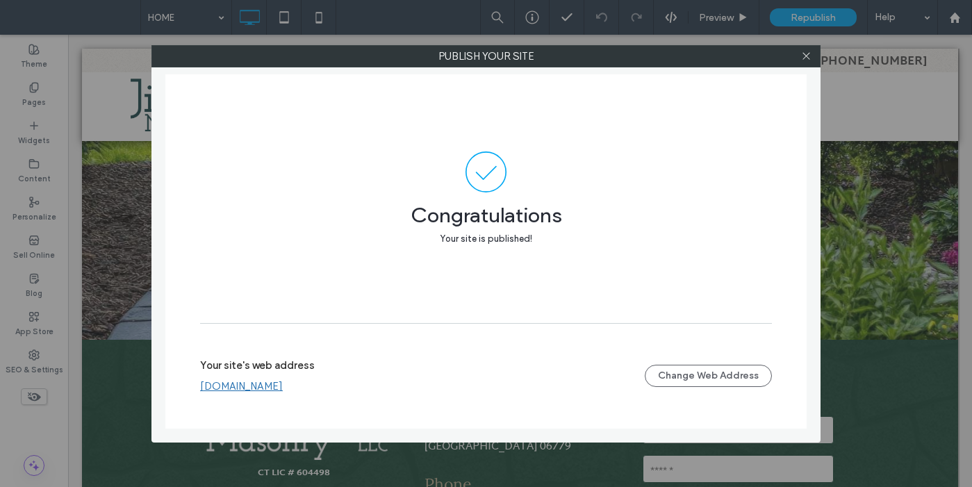
scroll to position [2092, 0]
click at [810, 55] on icon at bounding box center [806, 56] width 10 height 10
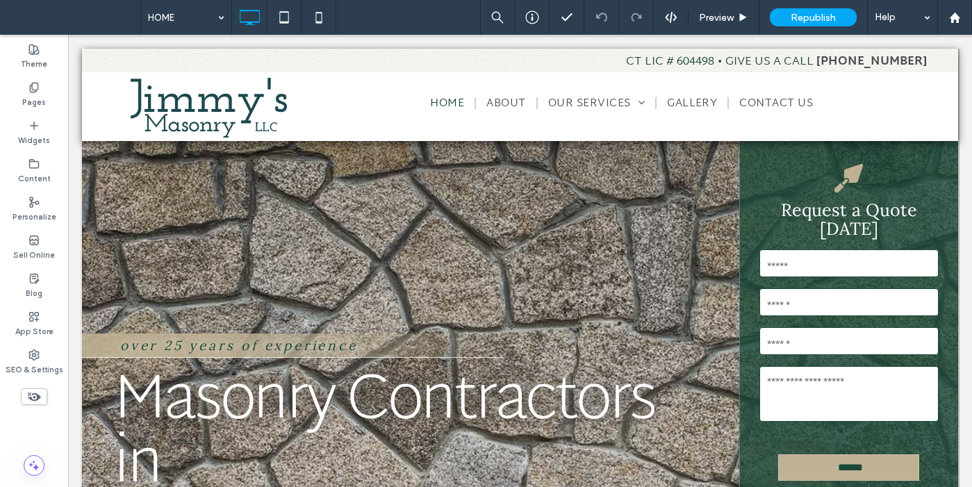
scroll to position [0, 0]
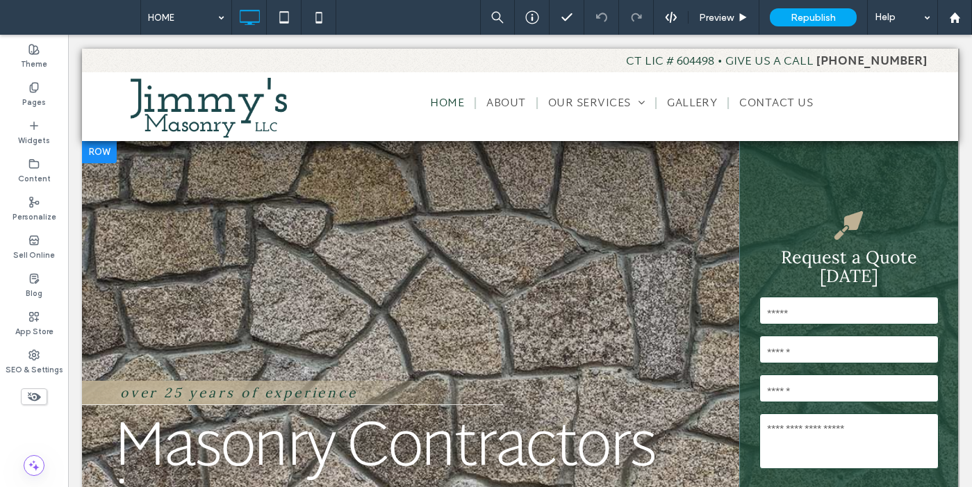
click at [105, 149] on div at bounding box center [99, 152] width 35 height 22
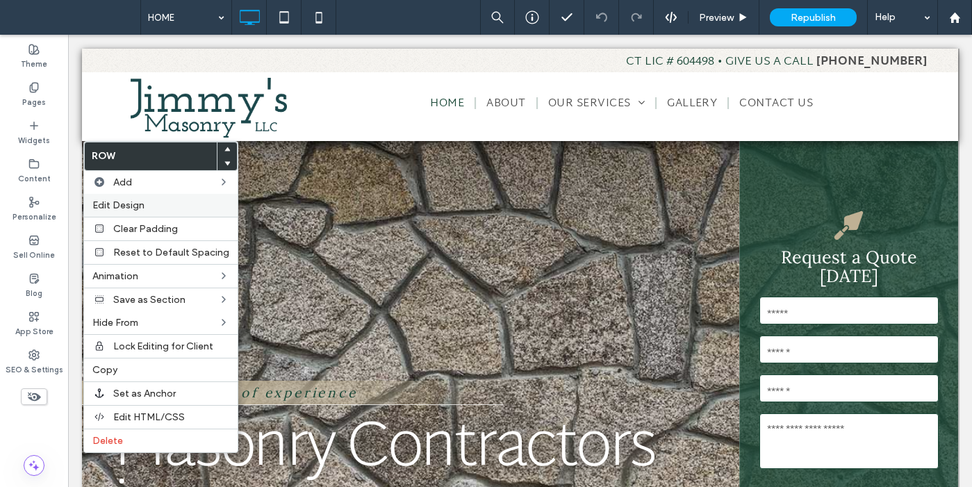
click at [122, 202] on span "Edit Design" at bounding box center [118, 205] width 52 height 12
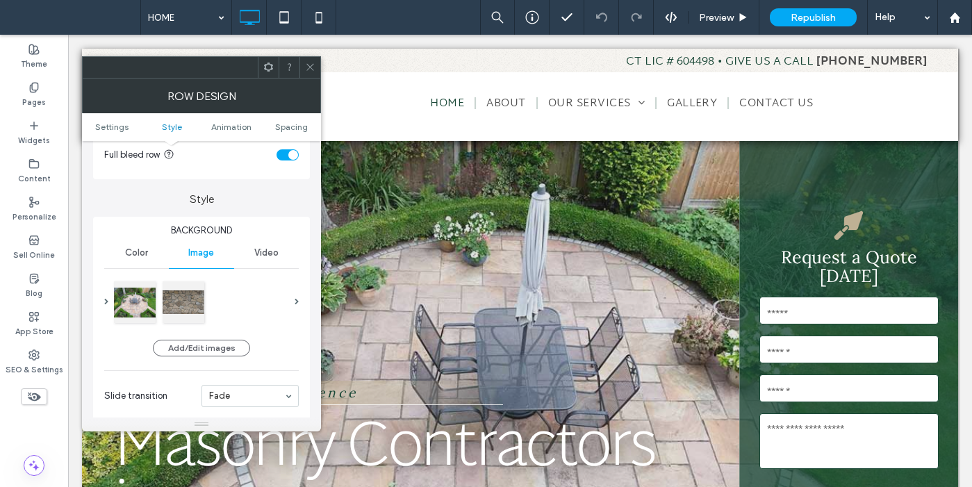
scroll to position [133, 0]
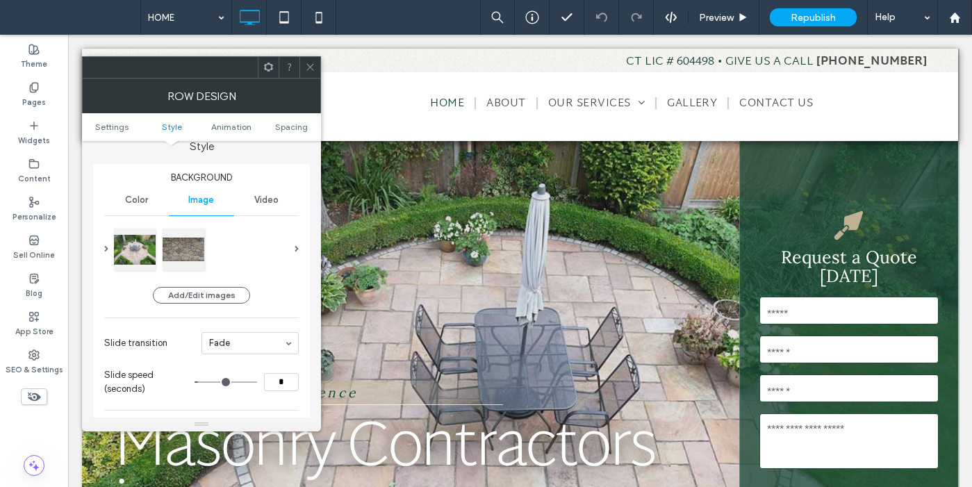
type input "*"
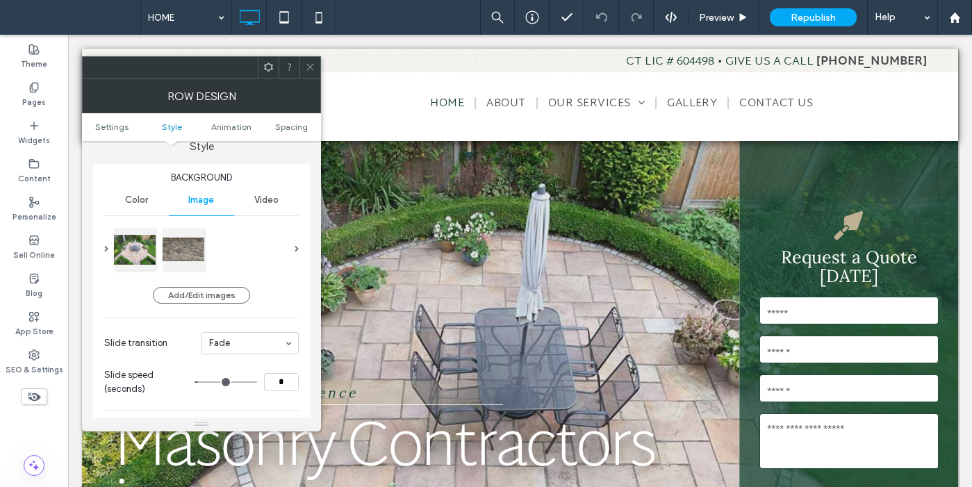
type input "*"
type input "**"
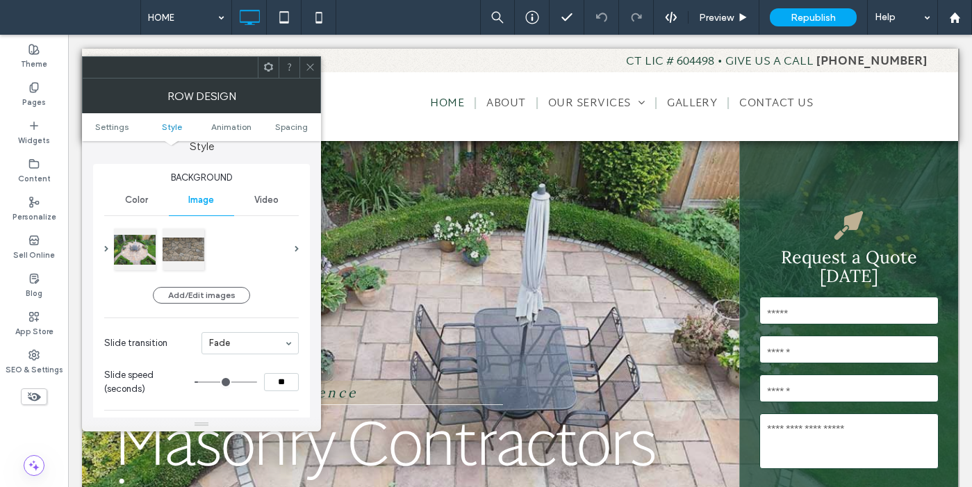
type input "**"
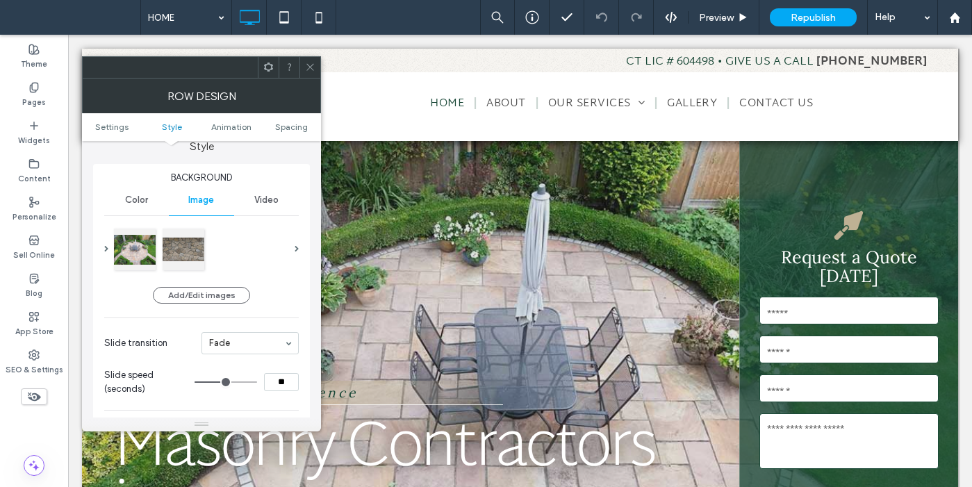
type input "**"
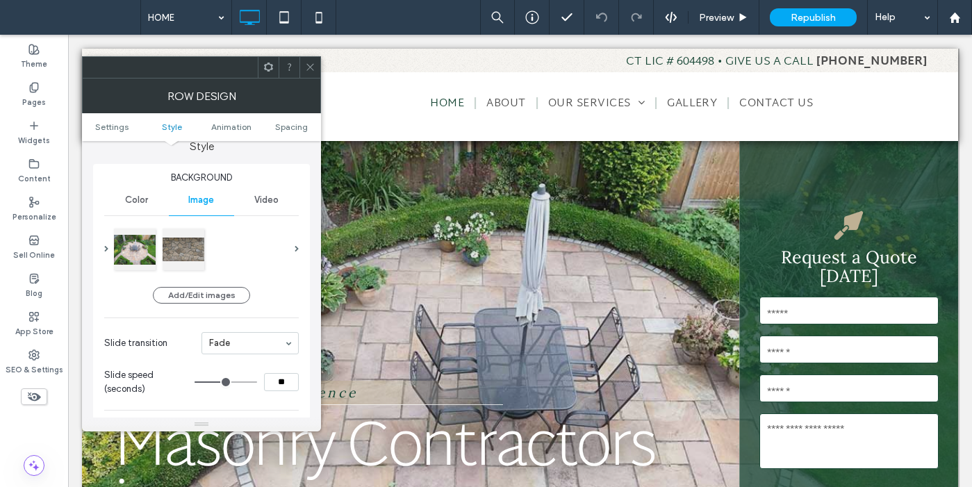
type input "**"
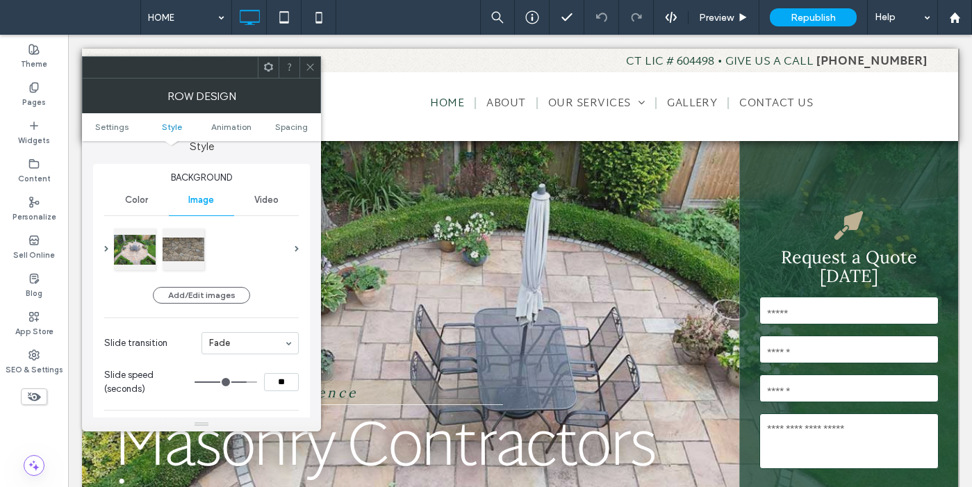
type input "**"
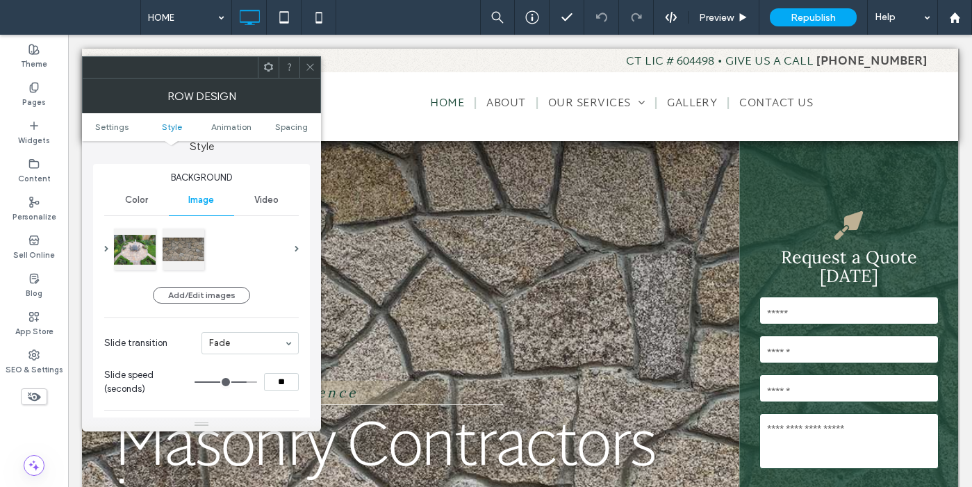
type input "**"
drag, startPoint x: 204, startPoint y: 383, endPoint x: 277, endPoint y: 388, distance: 73.8
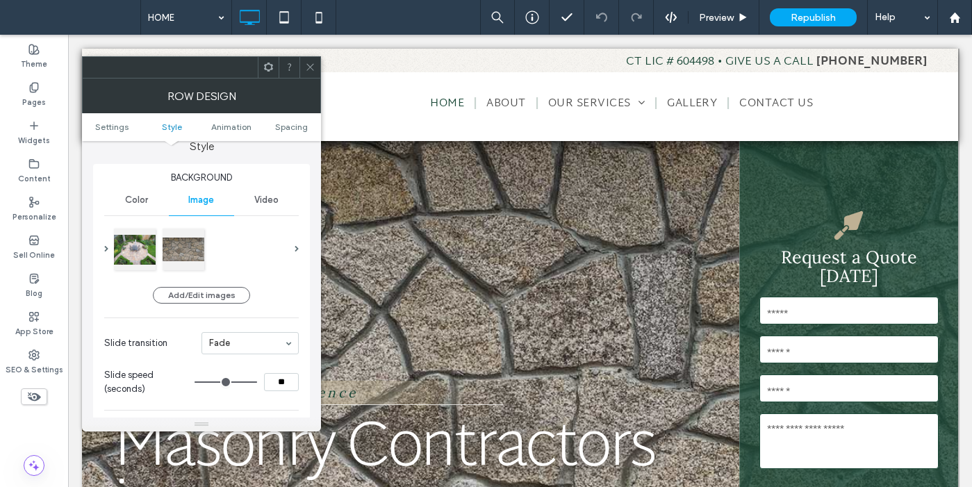
type input "**"
click at [257, 383] on input "range" at bounding box center [226, 382] width 63 height 1
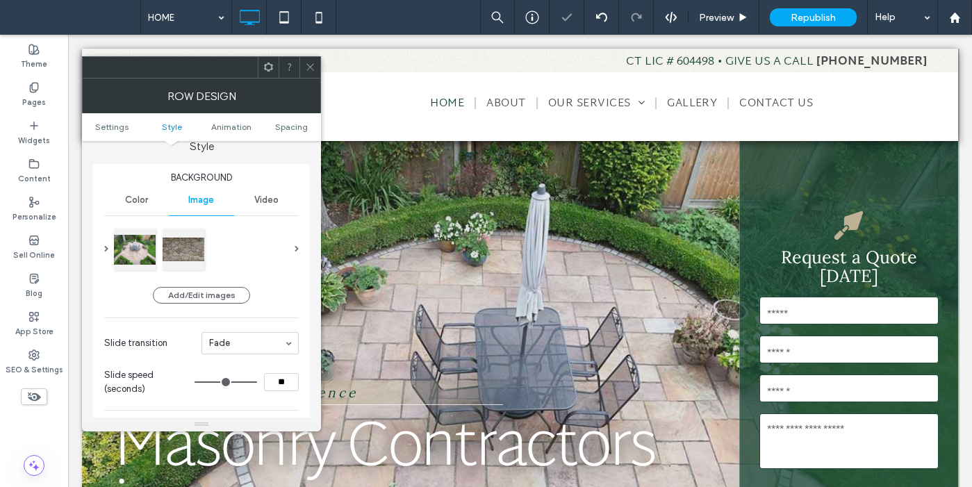
click at [308, 67] on icon at bounding box center [310, 67] width 10 height 10
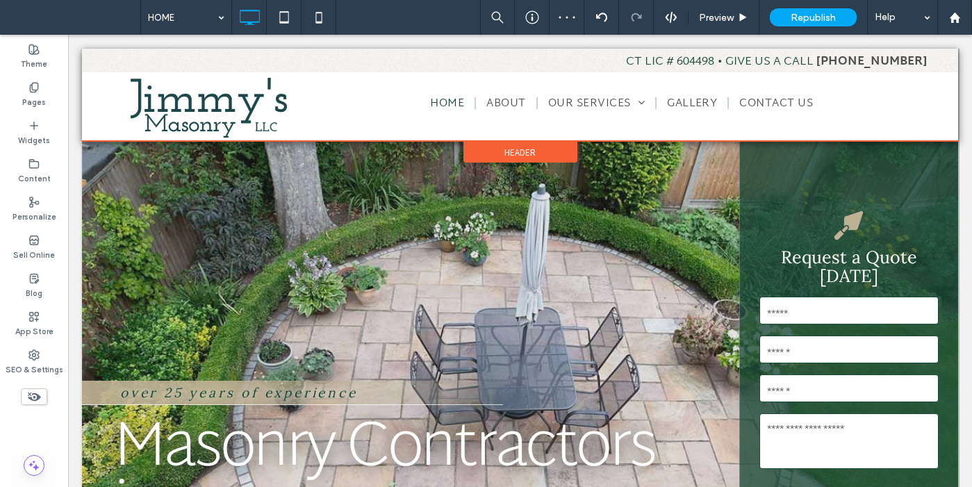
click at [509, 149] on span "Header" at bounding box center [520, 153] width 31 height 12
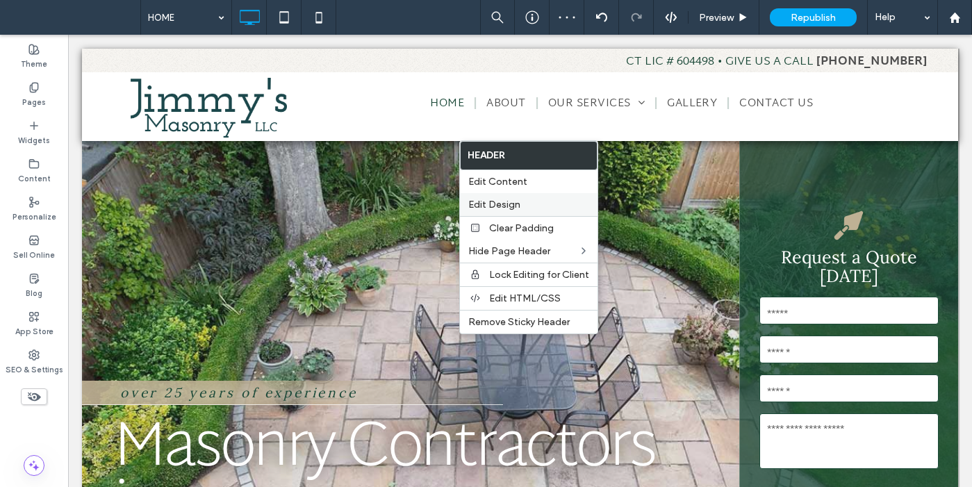
click at [508, 206] on span "Edit Design" at bounding box center [494, 205] width 52 height 12
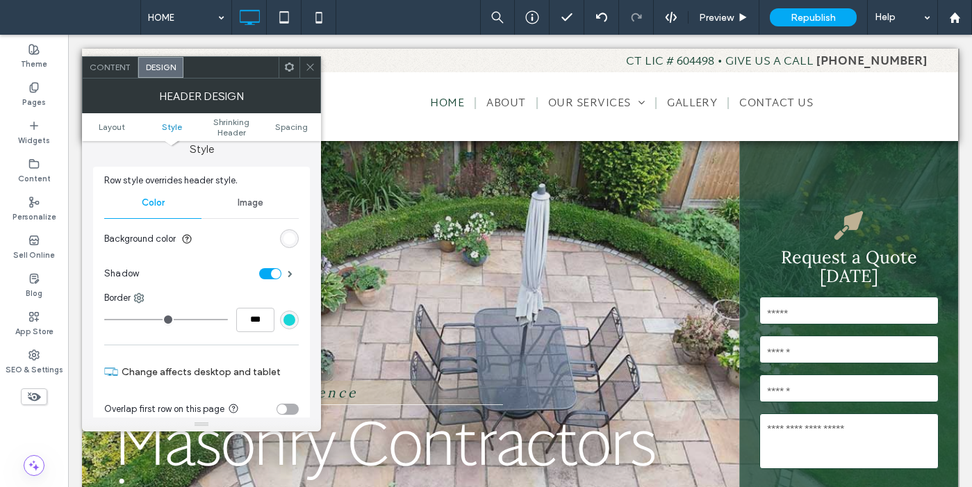
scroll to position [288, 0]
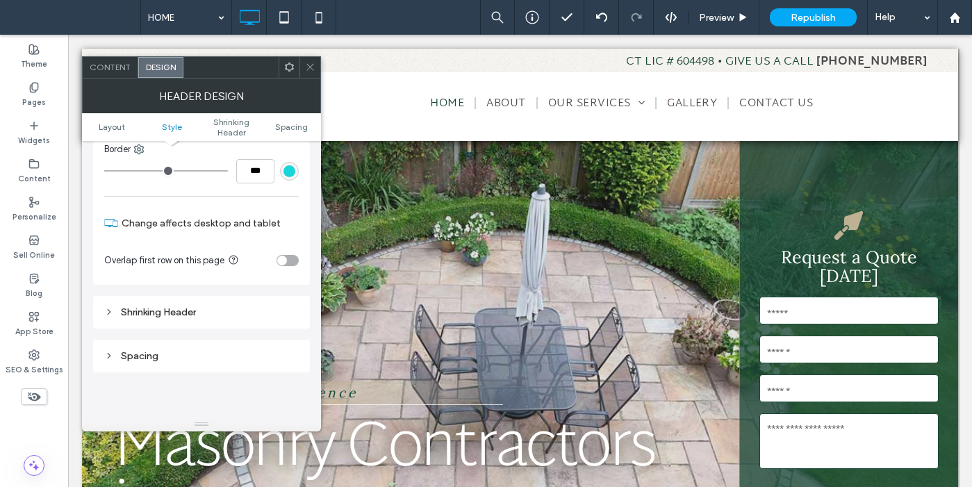
click at [293, 263] on div "toggle" at bounding box center [288, 260] width 22 height 11
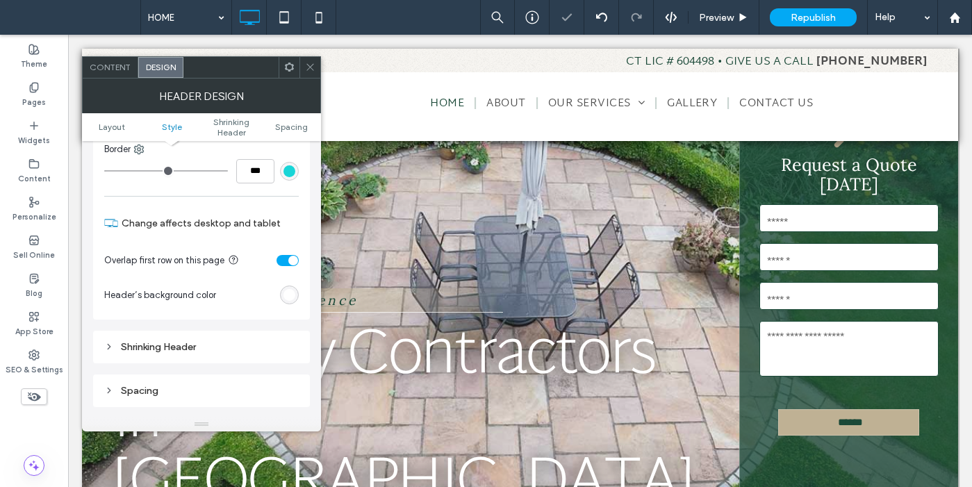
click at [283, 258] on div "toggle" at bounding box center [288, 260] width 22 height 11
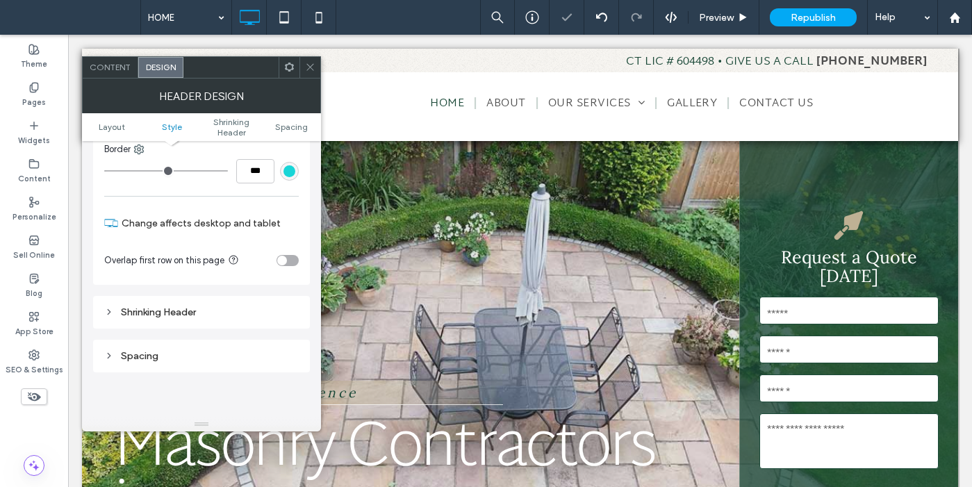
click at [299, 259] on div "Row style overrides header style. Color Image Background color Shadow Border **…" at bounding box center [201, 151] width 217 height 267
click at [297, 260] on div "toggle" at bounding box center [288, 260] width 22 height 11
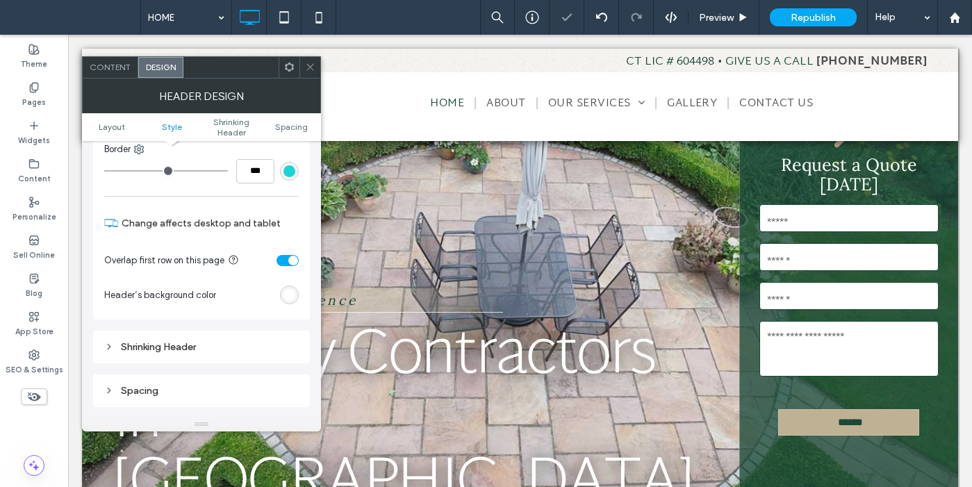
click at [279, 259] on div "toggle" at bounding box center [288, 260] width 22 height 11
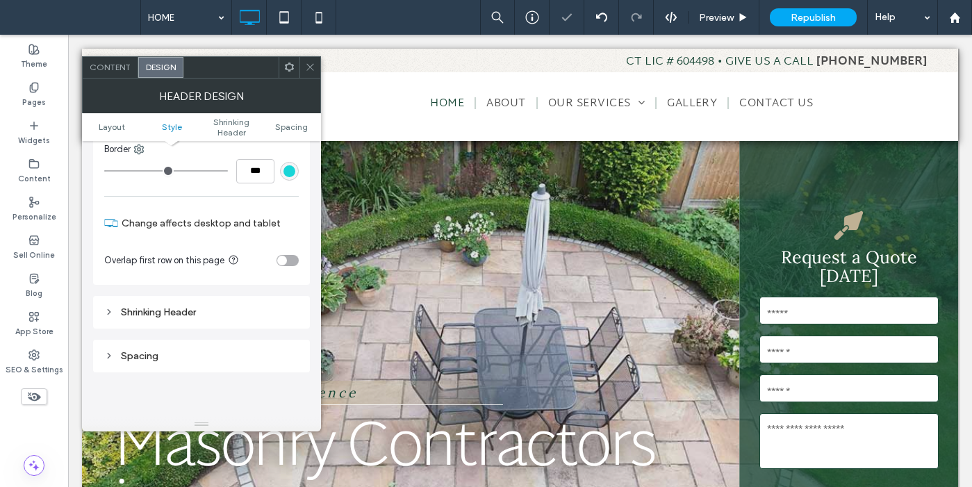
click at [309, 61] on span at bounding box center [310, 67] width 10 height 21
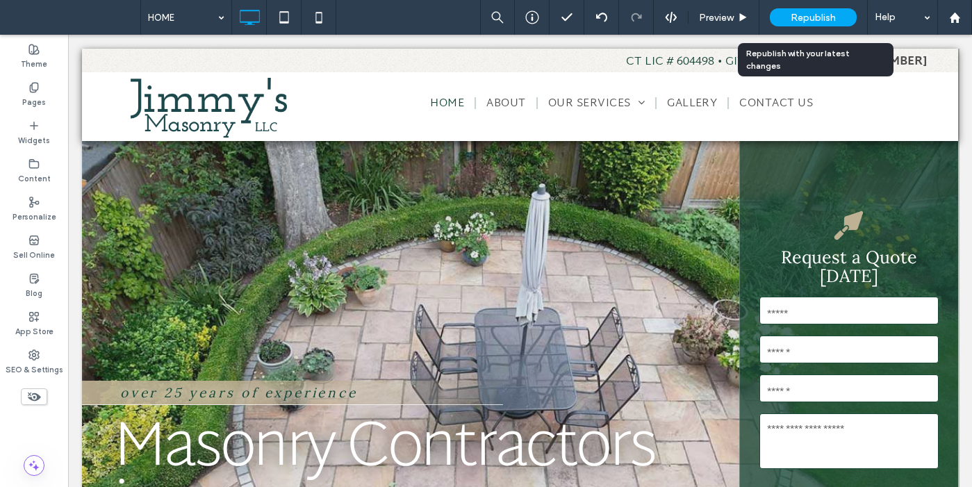
click at [827, 20] on span "Republish" at bounding box center [813, 18] width 45 height 12
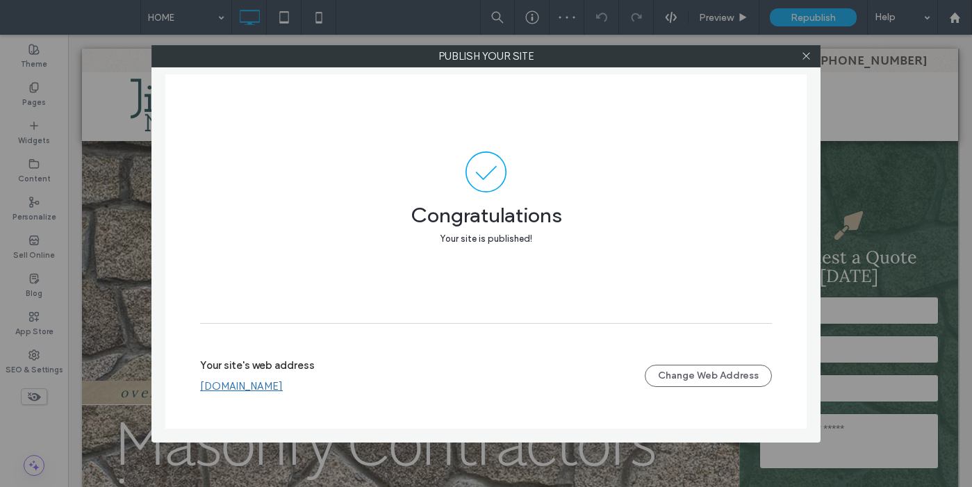
click at [283, 386] on link "[DOMAIN_NAME]" at bounding box center [241, 386] width 83 height 13
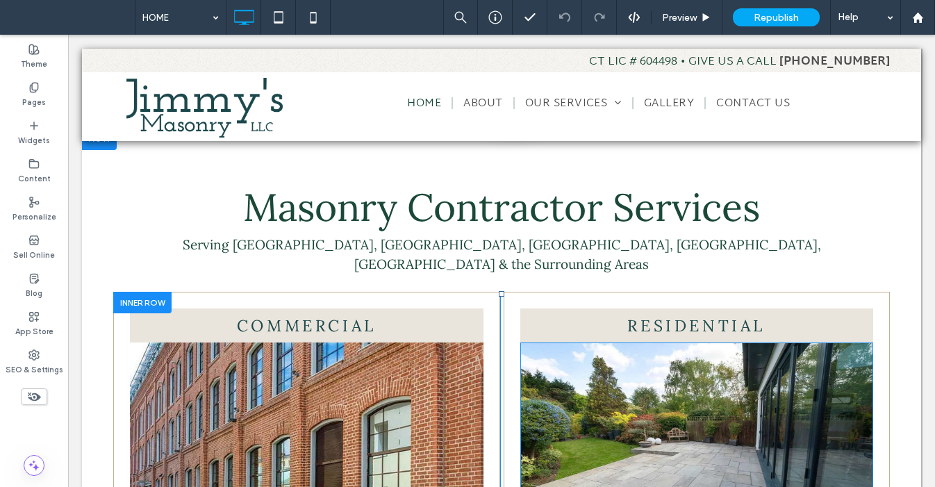
scroll to position [654, 0]
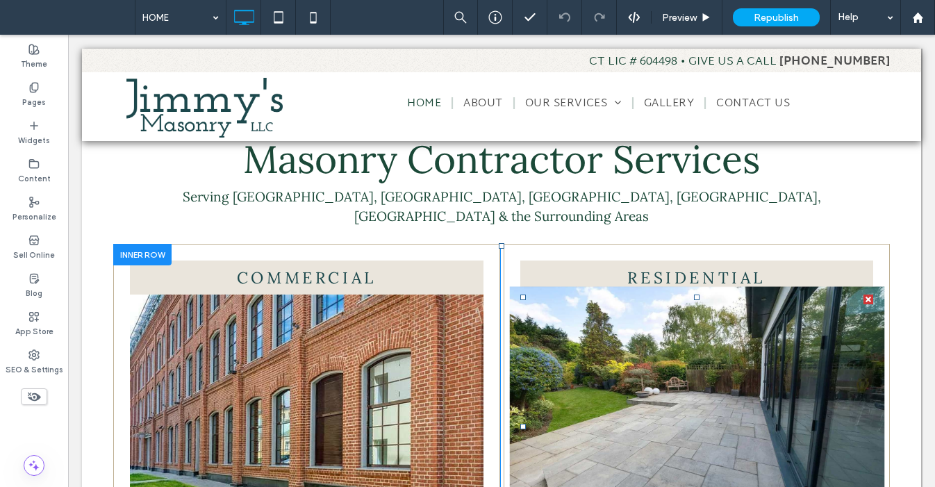
click at [586, 295] on img at bounding box center [696, 426] width 375 height 281
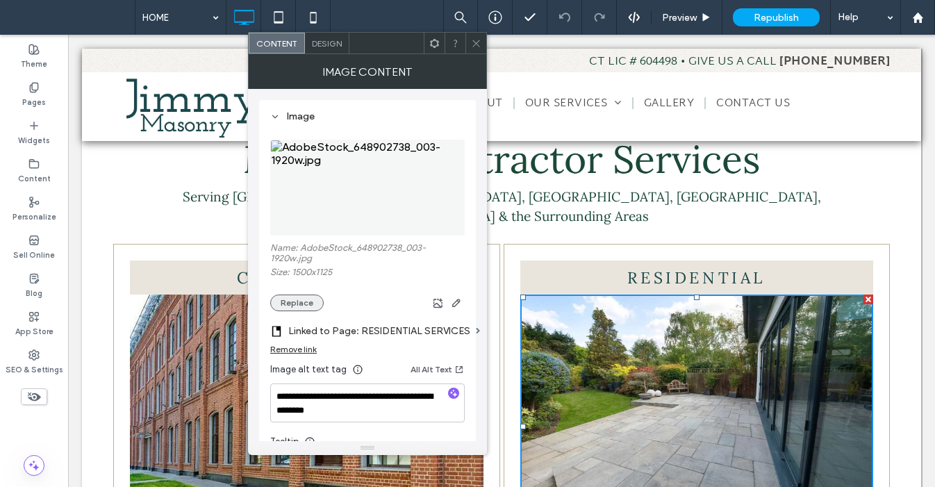
click at [298, 309] on button "Replace" at bounding box center [297, 303] width 54 height 17
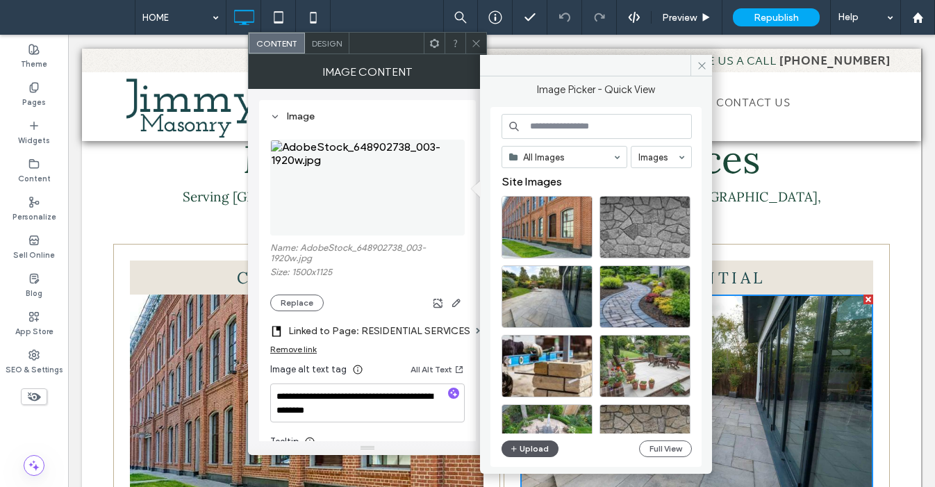
click at [538, 449] on button "Upload" at bounding box center [530, 449] width 57 height 17
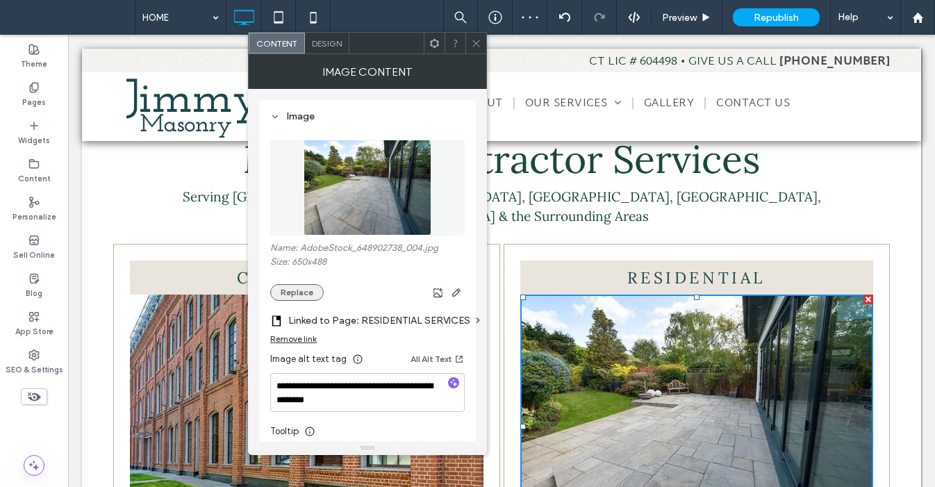
click at [318, 292] on button "Replace" at bounding box center [297, 292] width 54 height 17
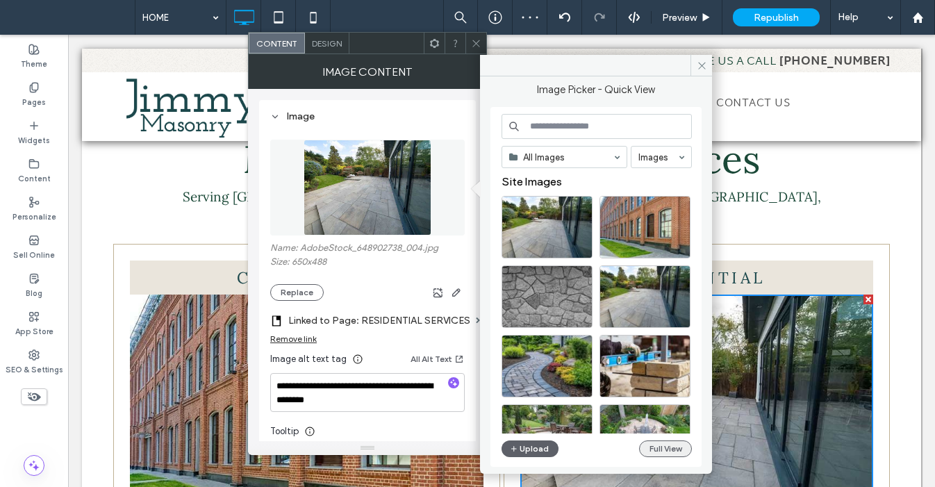
click at [664, 453] on button "Full View" at bounding box center [665, 449] width 53 height 17
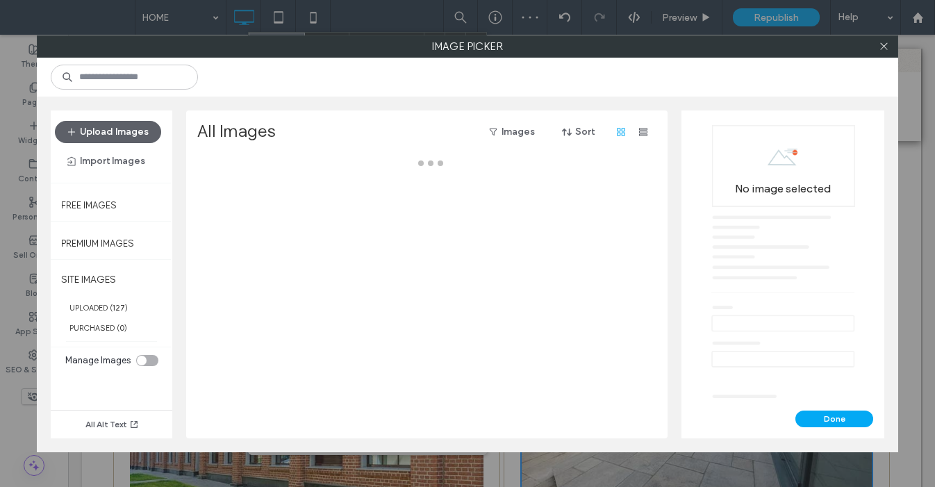
click at [664, 453] on div "Image Picker Upload Images Import Images Free Images Premium Images SITE IMAGES…" at bounding box center [467, 243] width 935 height 487
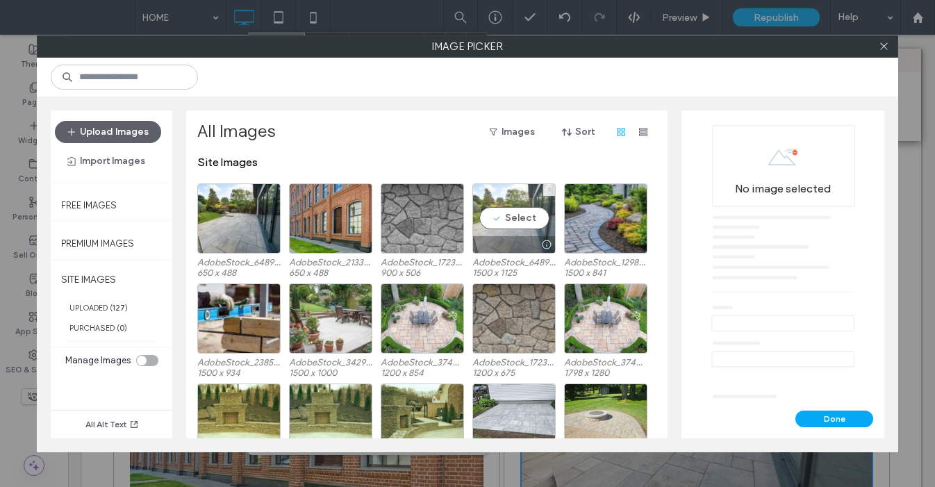
click at [551, 186] on span at bounding box center [550, 190] width 6 height 12
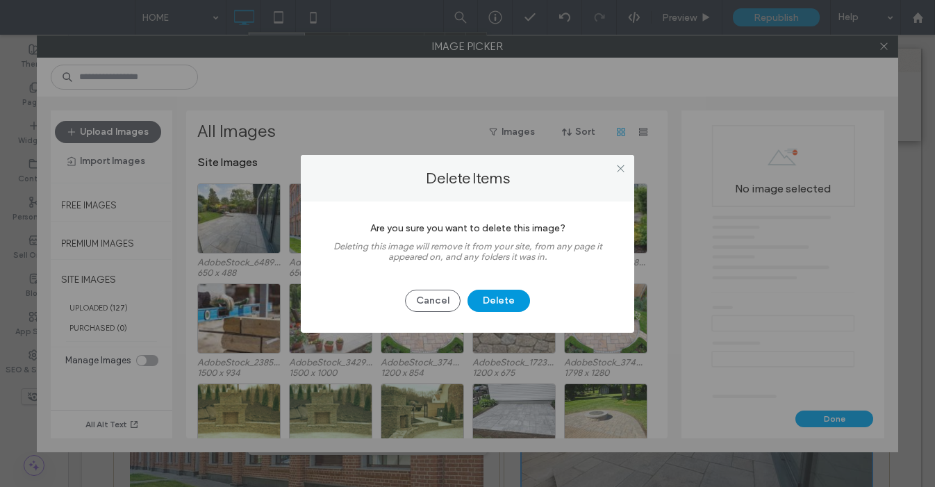
click at [518, 301] on button "Delete" at bounding box center [499, 301] width 63 height 22
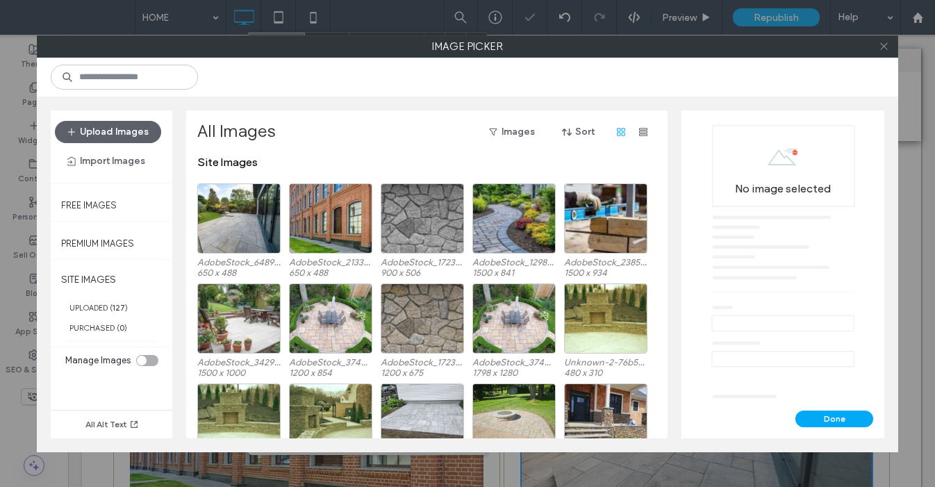
click at [888, 50] on icon at bounding box center [884, 46] width 10 height 10
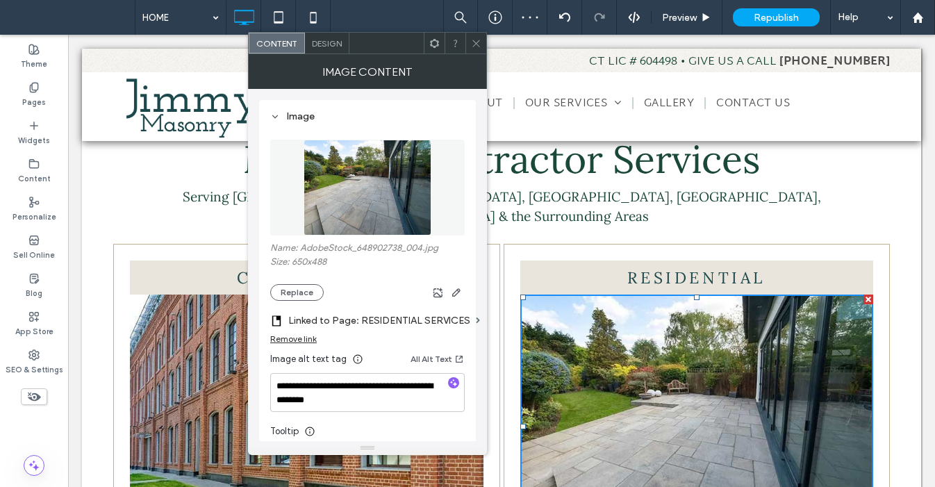
click at [477, 41] on icon at bounding box center [476, 43] width 10 height 10
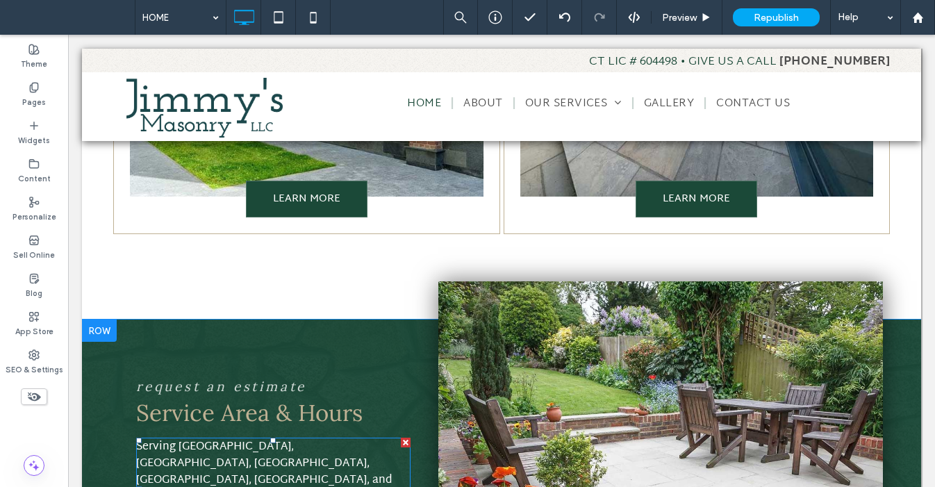
scroll to position [1003, 0]
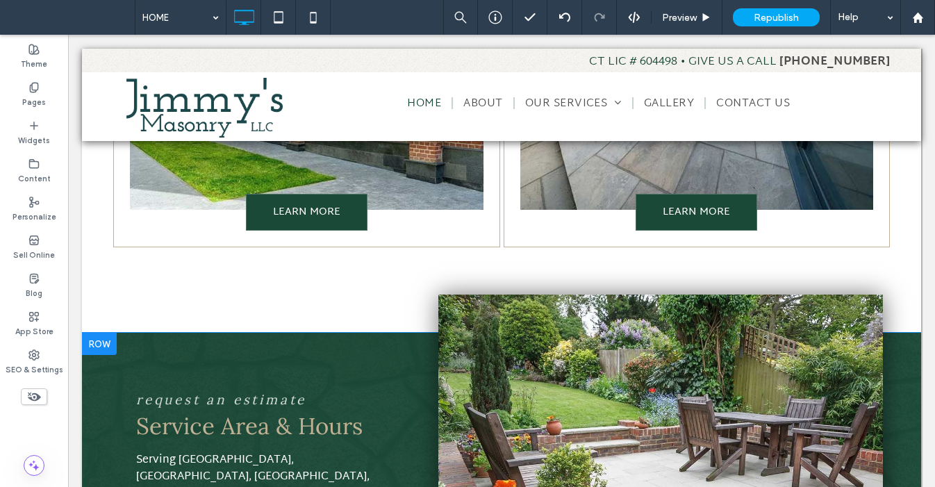
click at [96, 333] on div at bounding box center [99, 344] width 35 height 22
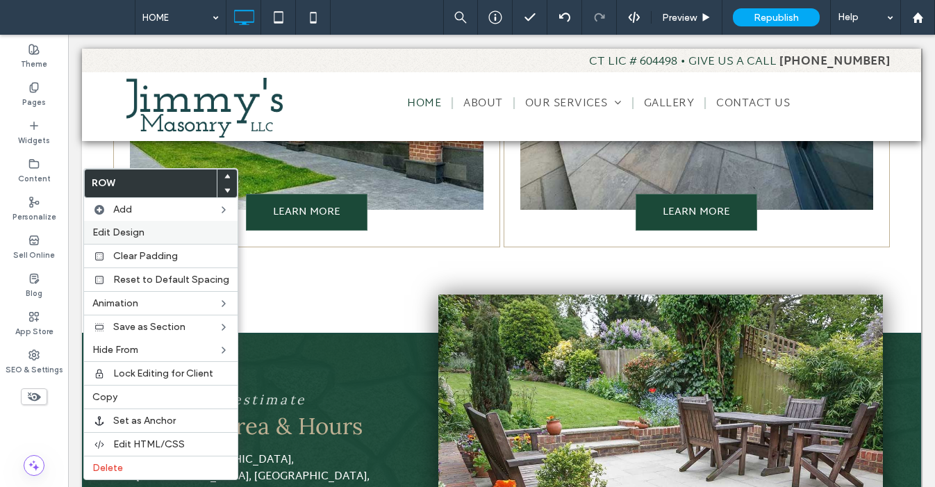
click at [127, 230] on span "Edit Design" at bounding box center [118, 233] width 52 height 12
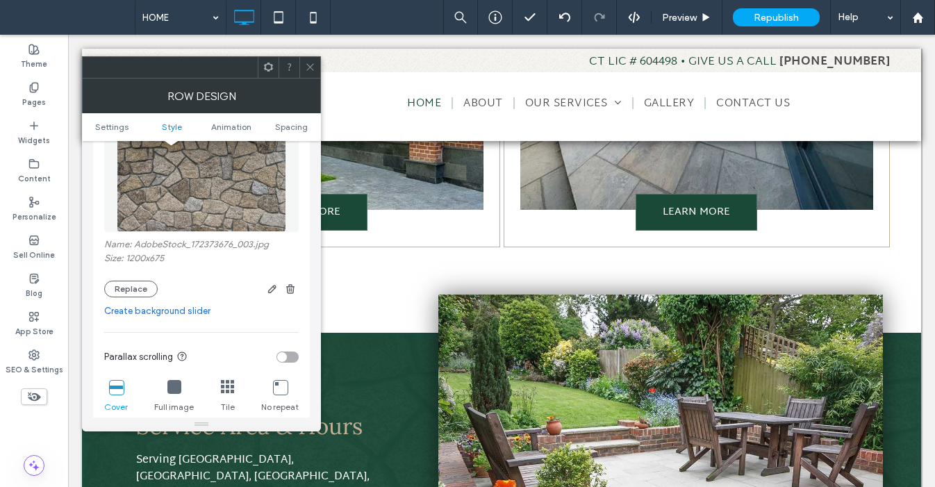
scroll to position [239, 0]
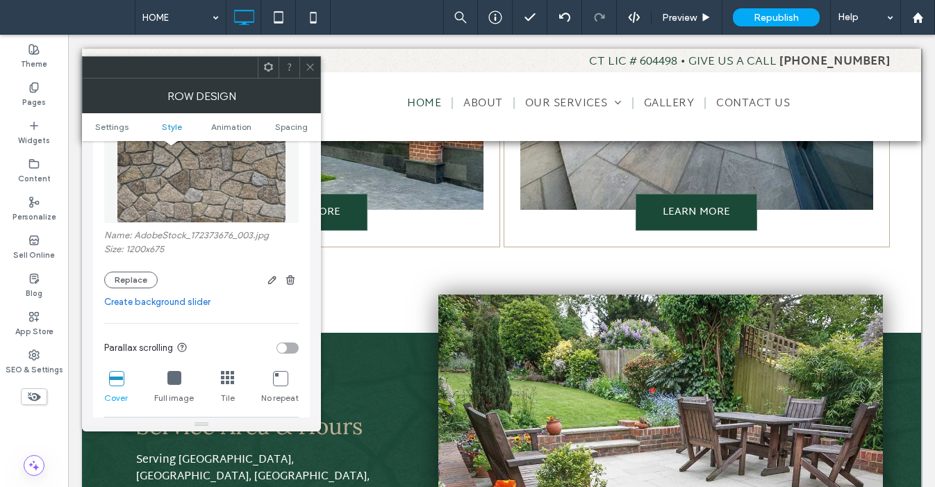
click at [310, 73] on span at bounding box center [310, 67] width 10 height 21
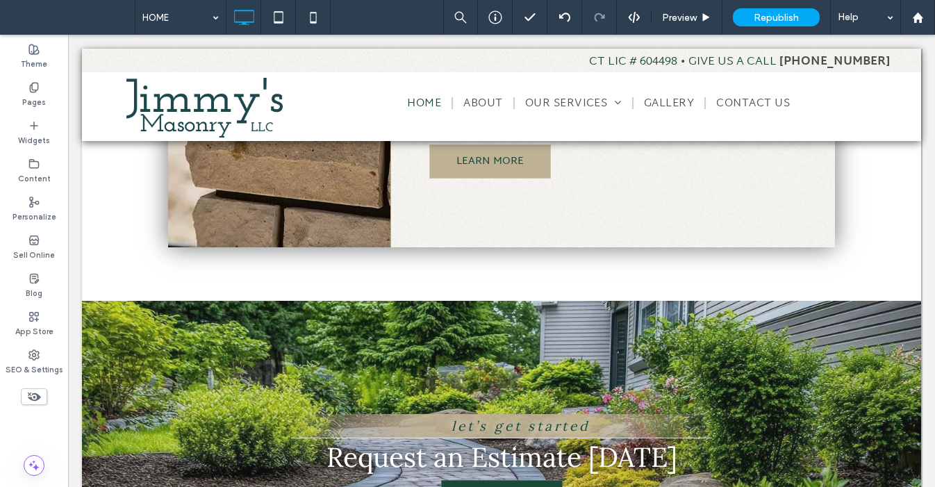
scroll to position [1856, 0]
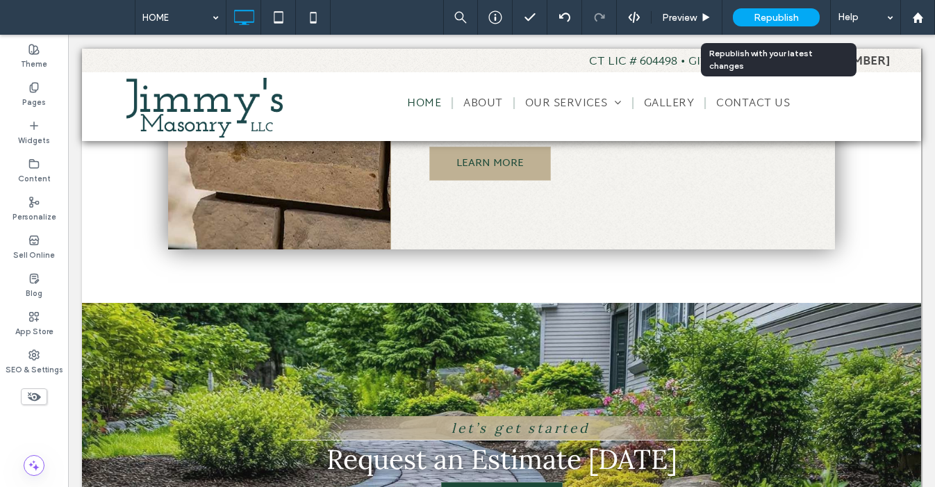
click at [794, 21] on span "Republish" at bounding box center [776, 18] width 45 height 12
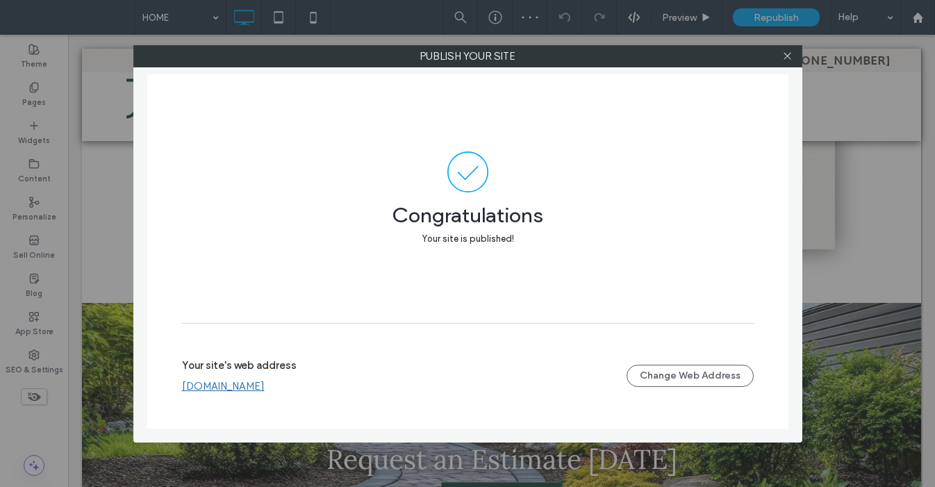
click at [265, 389] on link "[DOMAIN_NAME]" at bounding box center [223, 386] width 83 height 13
click at [789, 56] on icon at bounding box center [787, 56] width 10 height 10
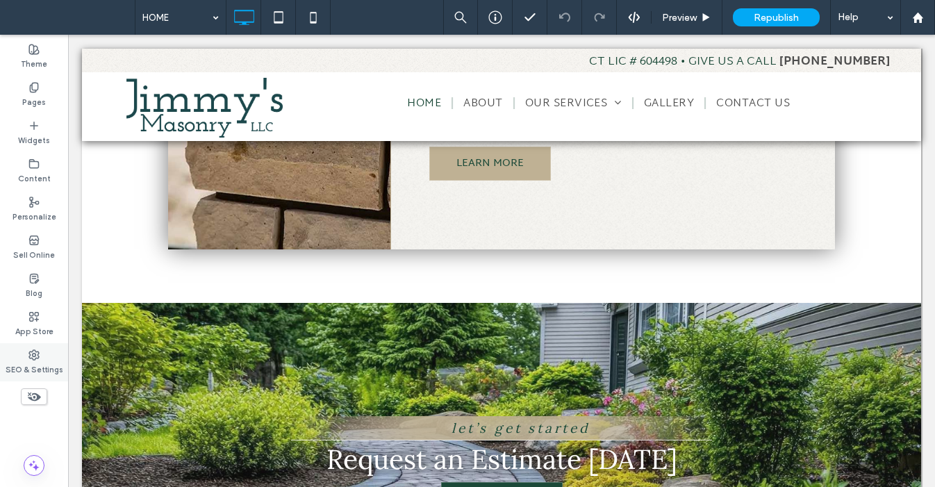
click at [51, 361] on label "SEO & Settings" at bounding box center [35, 368] width 58 height 15
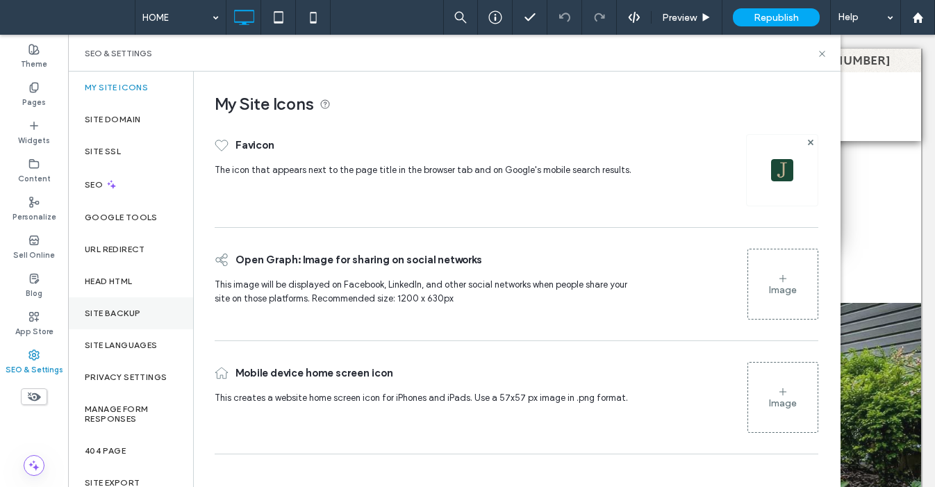
click at [128, 306] on div "Site Backup" at bounding box center [130, 313] width 125 height 32
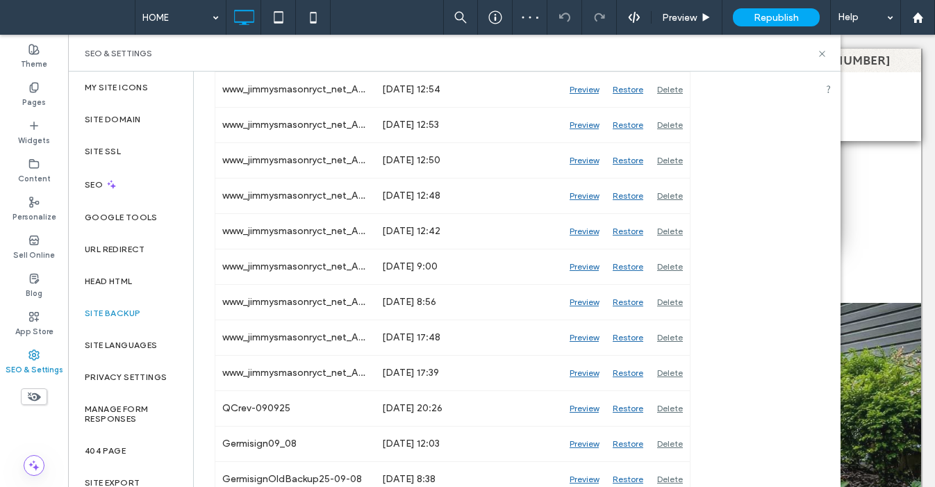
scroll to position [376, 0]
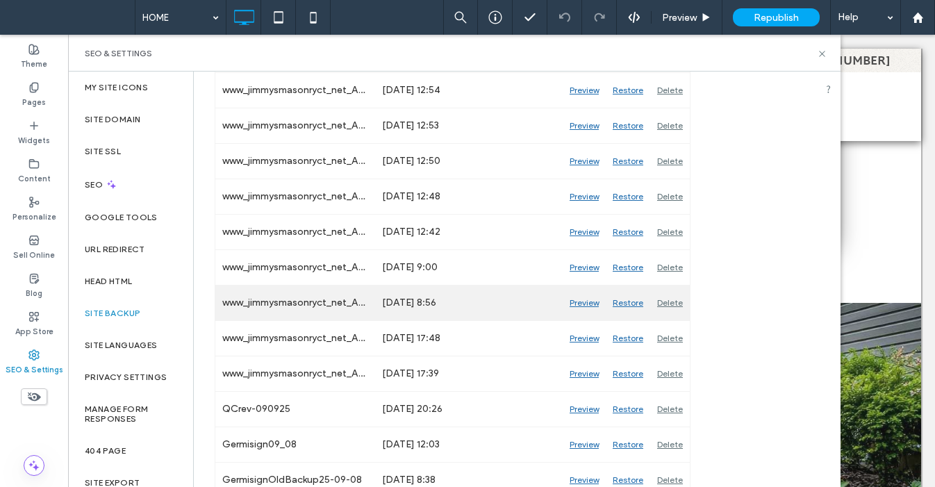
click at [675, 305] on div "Delete" at bounding box center [670, 303] width 40 height 35
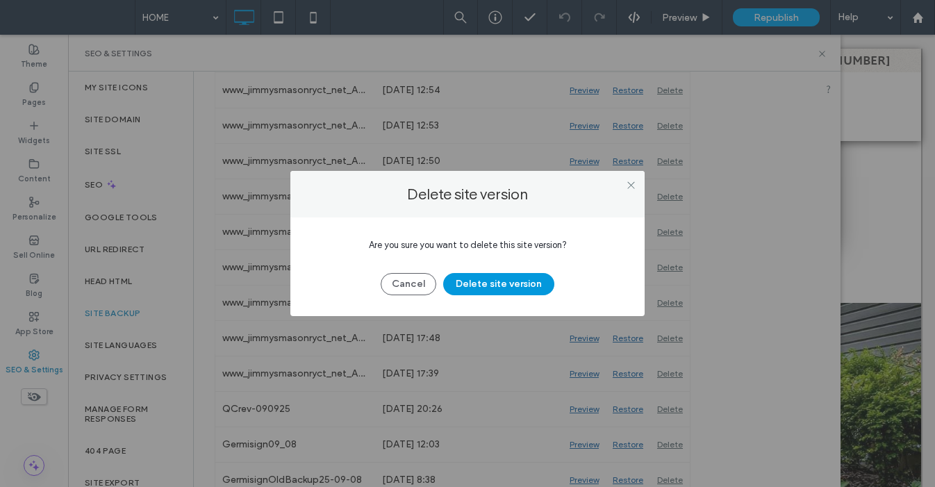
click at [534, 285] on button "Delete site version" at bounding box center [498, 284] width 111 height 22
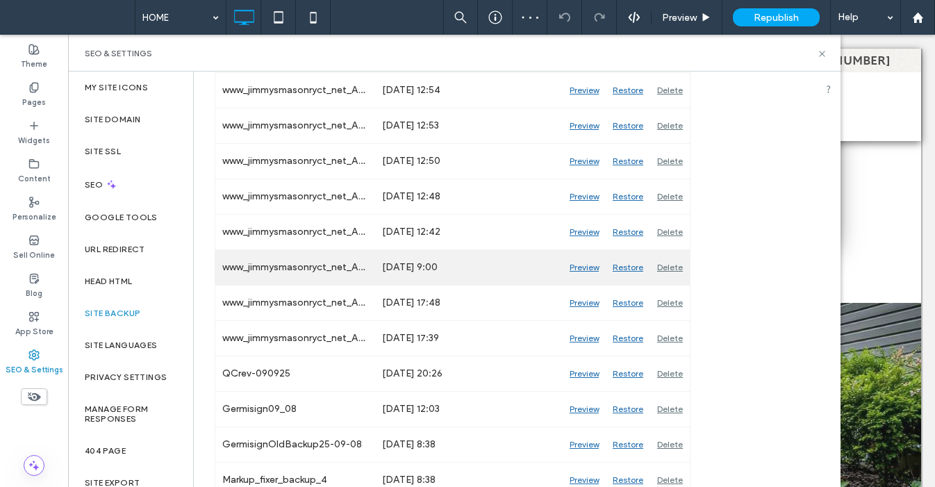
click at [672, 268] on div "Delete" at bounding box center [670, 267] width 40 height 35
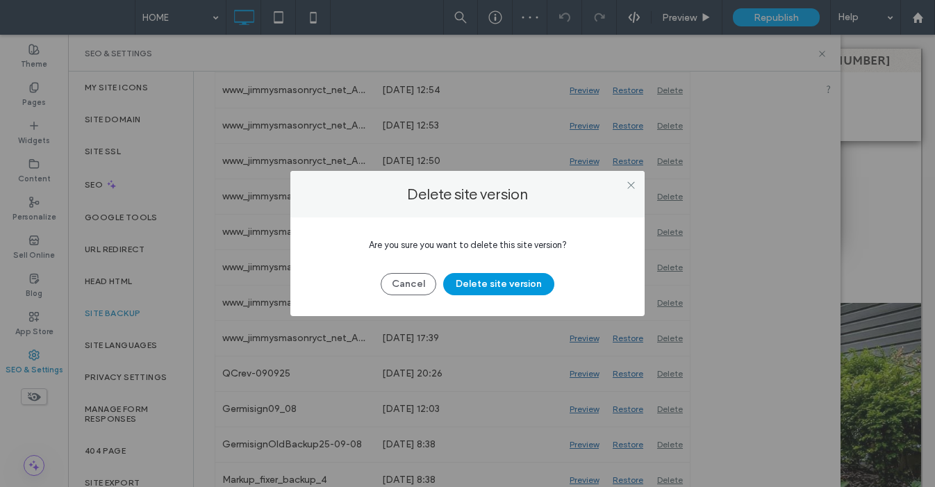
click at [506, 281] on button "Delete site version" at bounding box center [498, 284] width 111 height 22
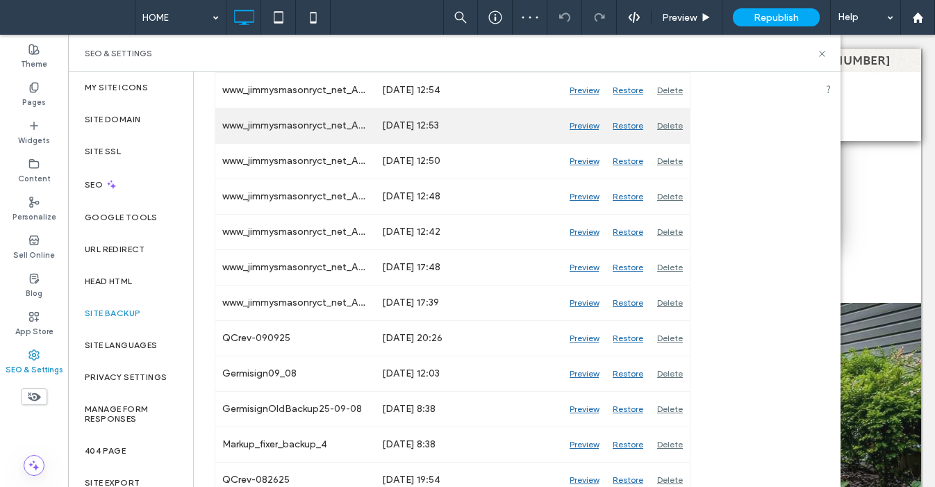
click at [669, 126] on div "Delete" at bounding box center [670, 125] width 40 height 35
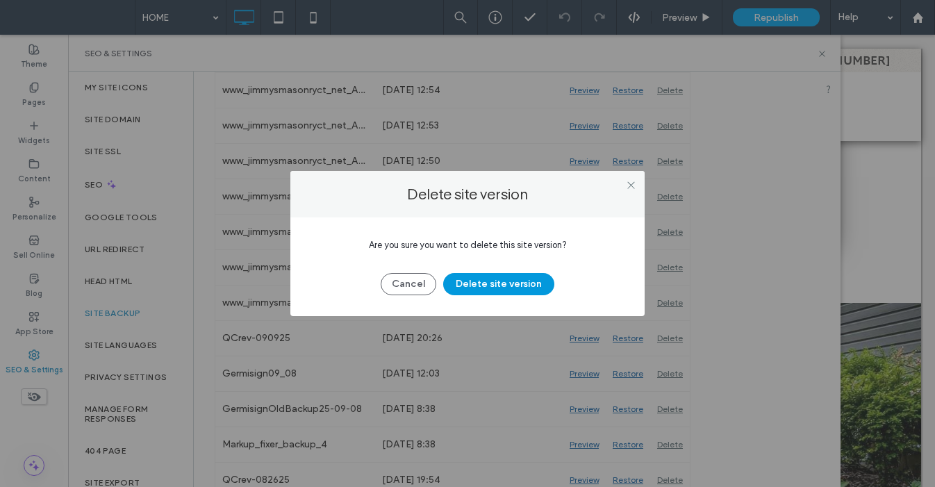
click at [525, 284] on button "Delete site version" at bounding box center [498, 284] width 111 height 22
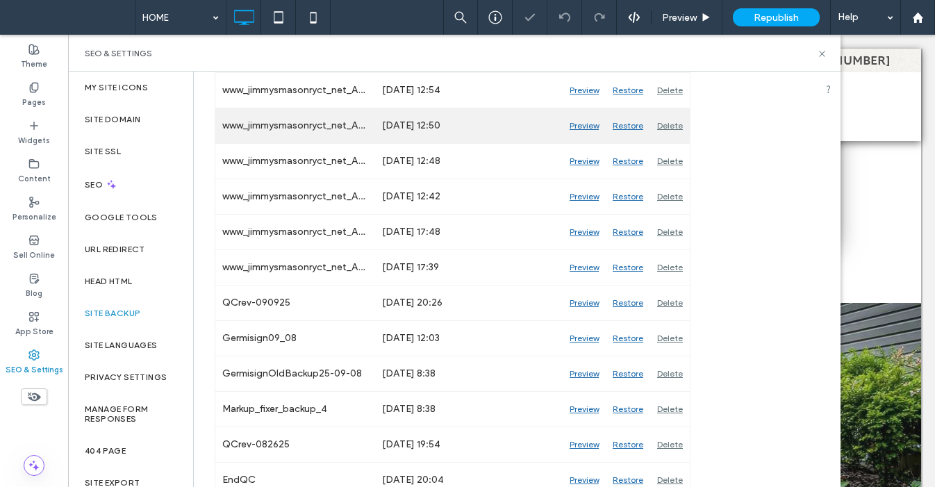
click at [673, 127] on div "Delete" at bounding box center [670, 125] width 40 height 35
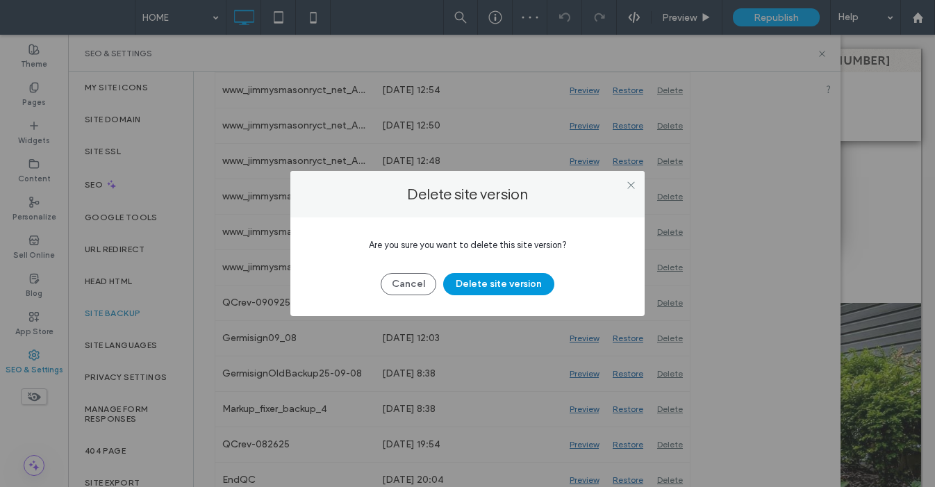
click at [534, 283] on button "Delete site version" at bounding box center [498, 284] width 111 height 22
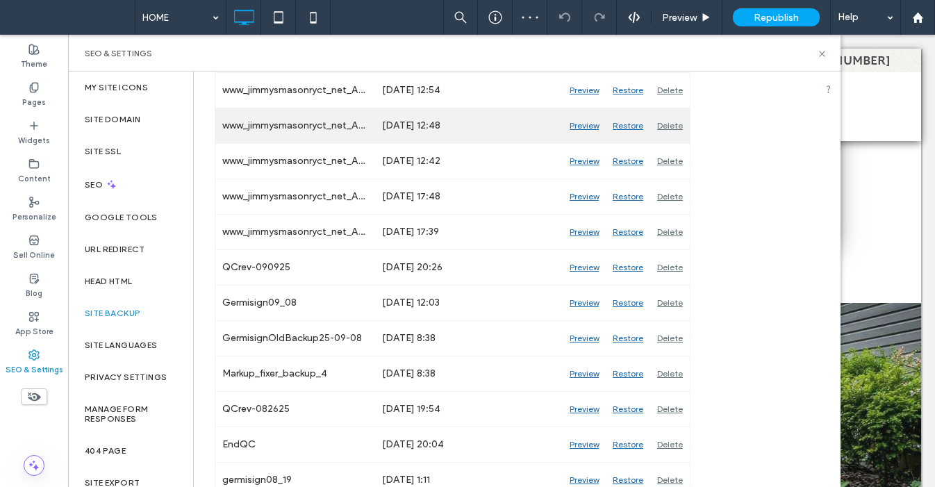
click at [669, 123] on div "Delete" at bounding box center [670, 125] width 40 height 35
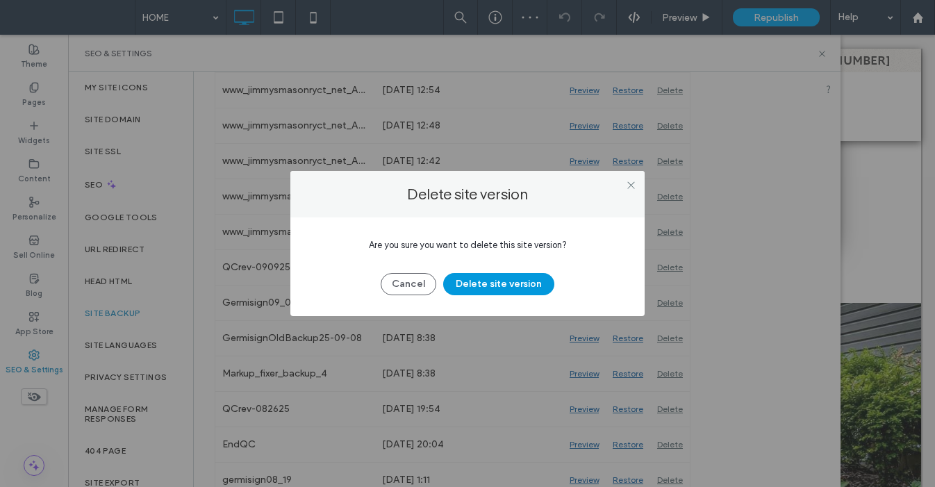
click at [526, 291] on button "Delete site version" at bounding box center [498, 284] width 111 height 22
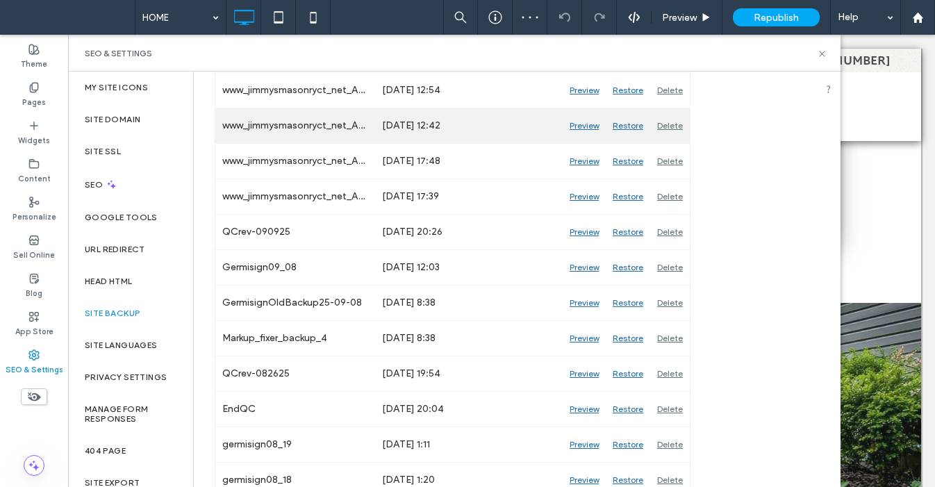
click at [672, 127] on div "Delete" at bounding box center [670, 125] width 40 height 35
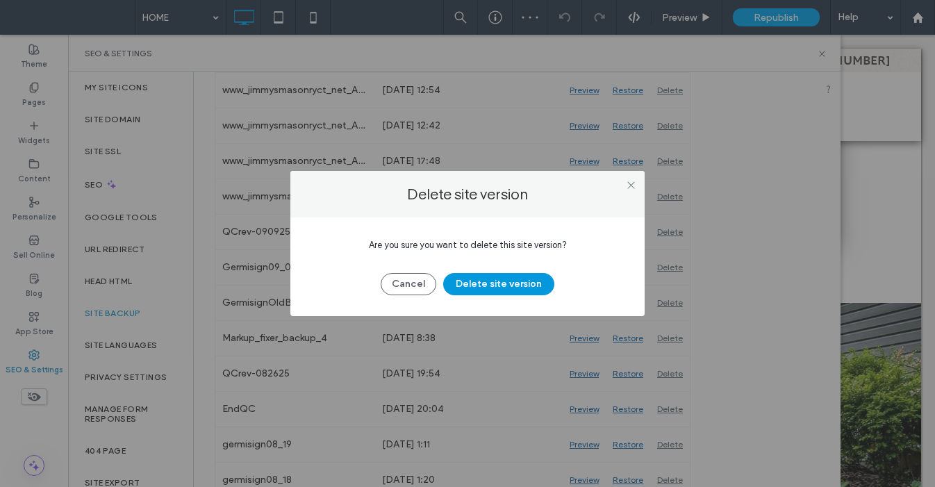
click at [534, 279] on button "Delete site version" at bounding box center [498, 284] width 111 height 22
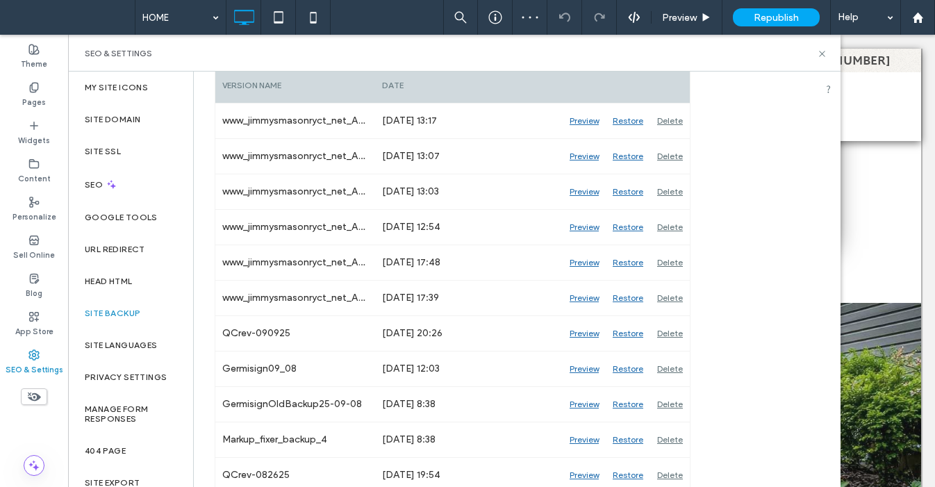
scroll to position [227, 0]
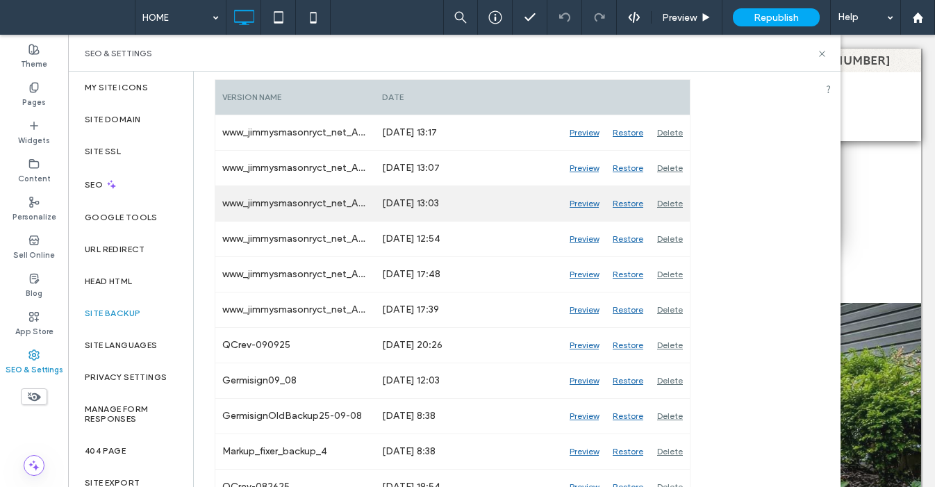
click at [674, 199] on div "Delete" at bounding box center [670, 203] width 40 height 35
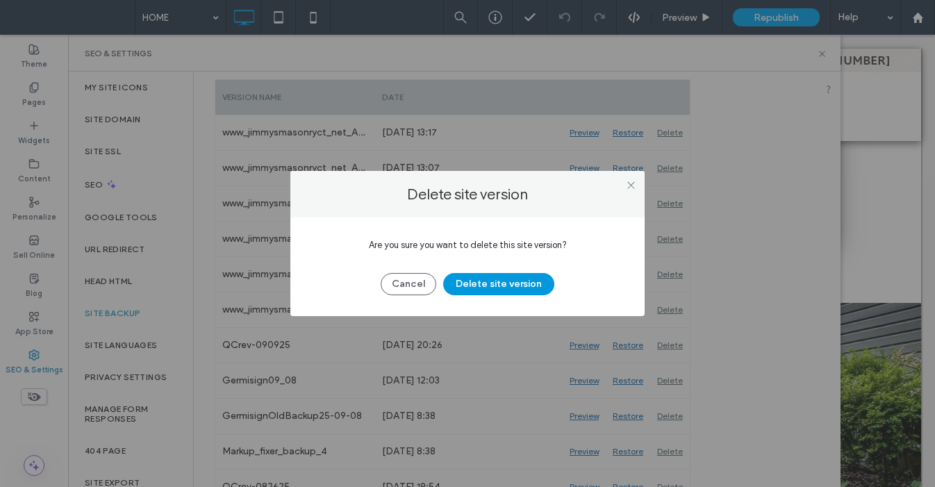
click at [503, 285] on button "Delete site version" at bounding box center [498, 284] width 111 height 22
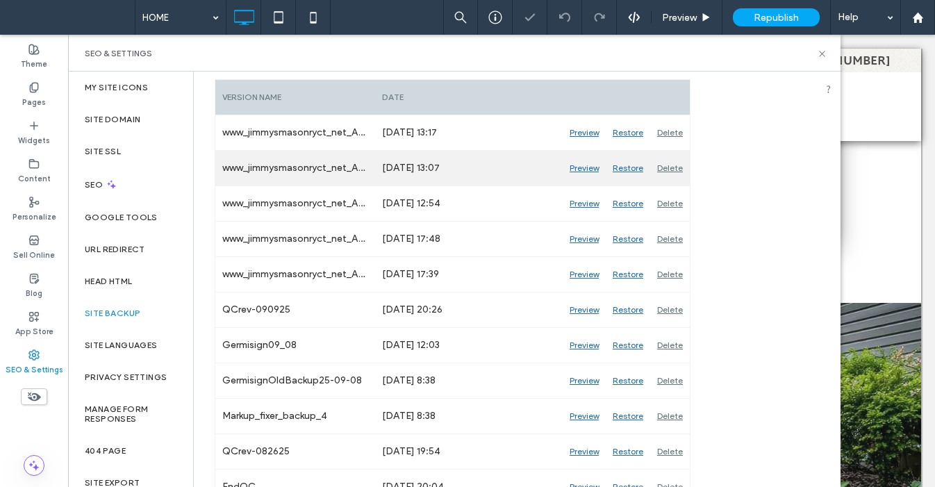
click at [668, 169] on div "Delete" at bounding box center [670, 168] width 40 height 35
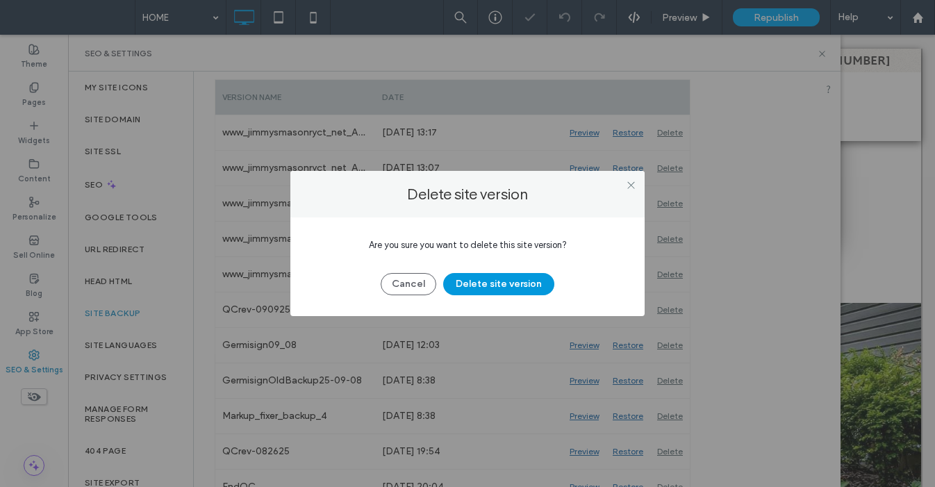
click at [516, 284] on button "Delete site version" at bounding box center [498, 284] width 111 height 22
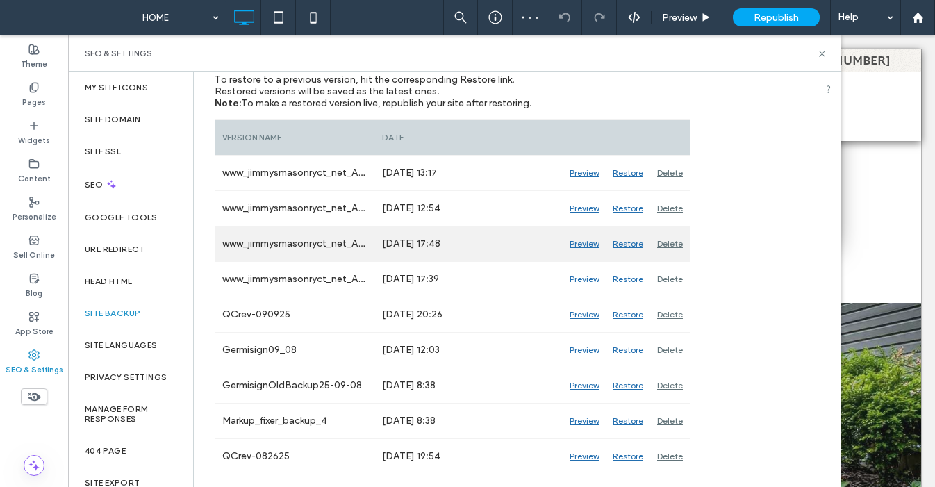
scroll to position [0, 0]
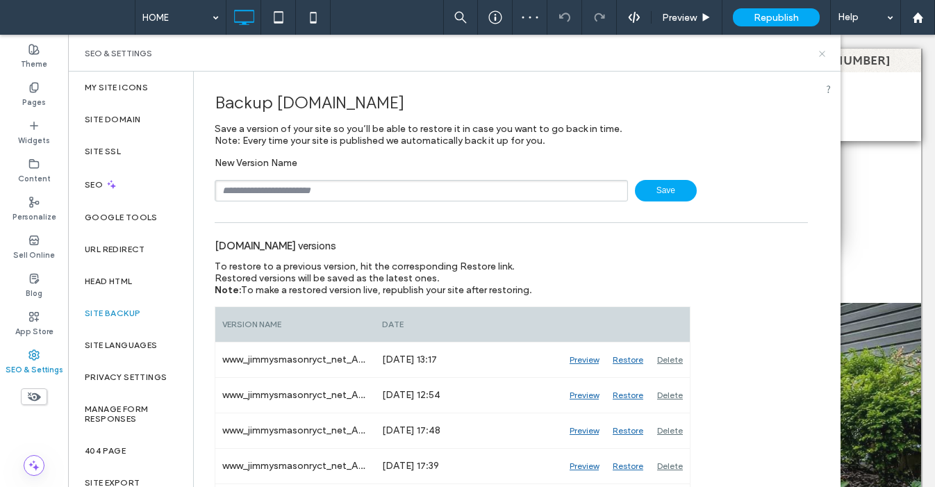
click at [821, 52] on use at bounding box center [822, 54] width 6 height 6
